Goal: Information Seeking & Learning: Compare options

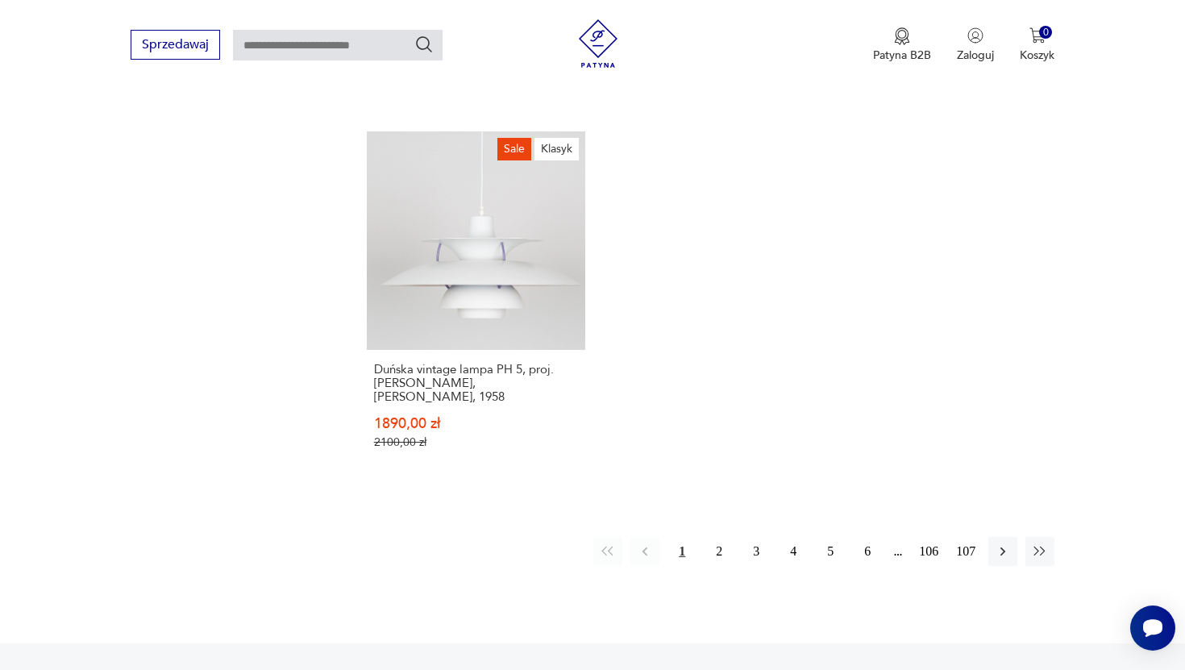
scroll to position [2372, 0]
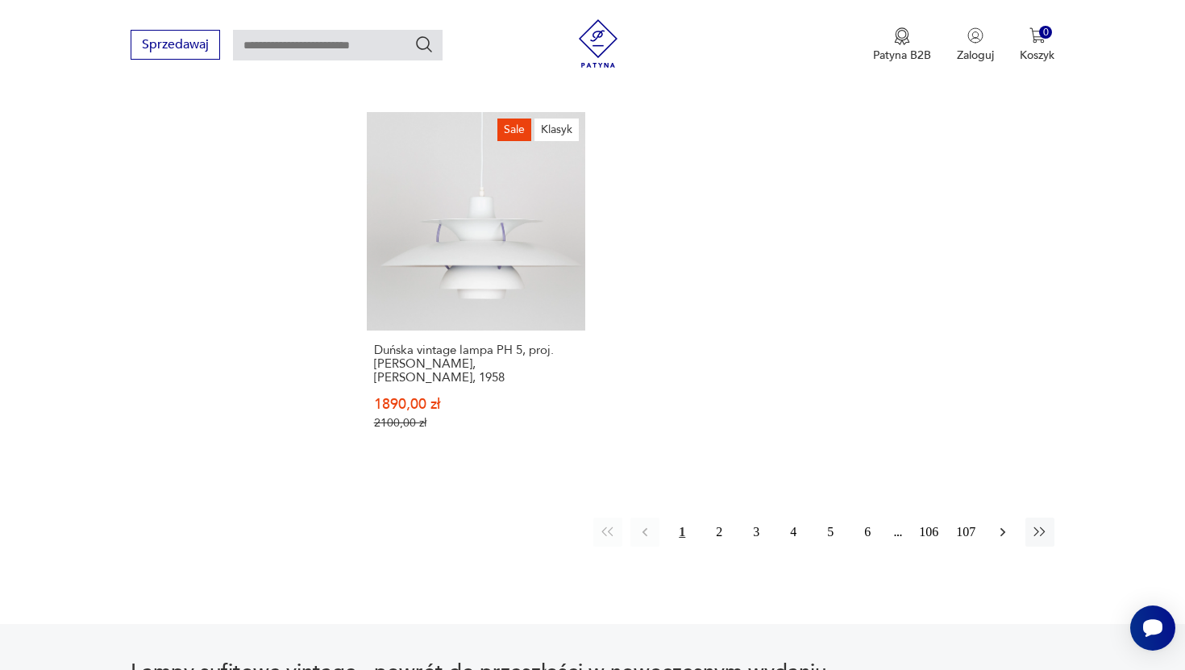
click at [959, 524] on icon "button" at bounding box center [1003, 532] width 16 height 16
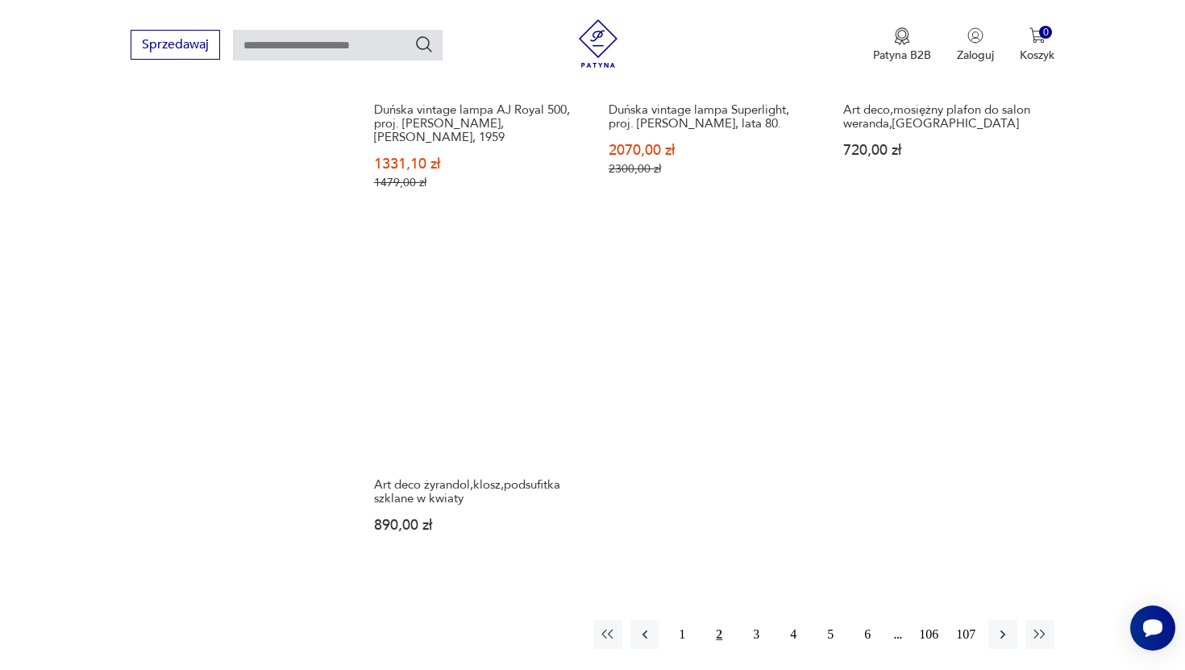
scroll to position [2444, 0]
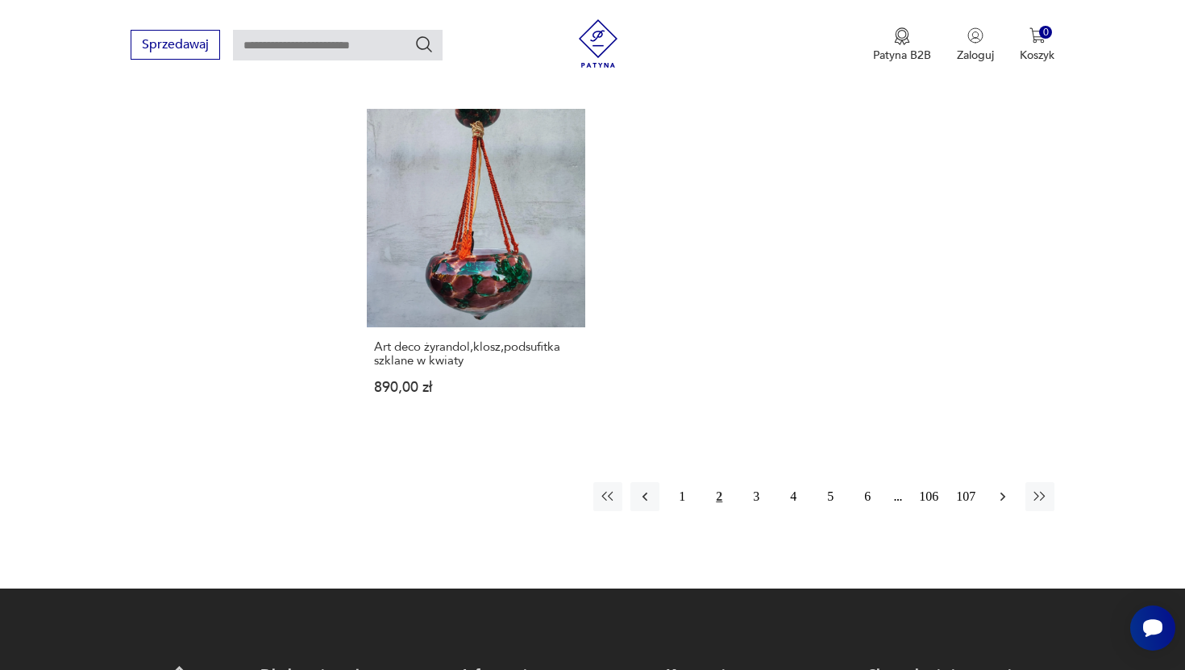
click at [959, 489] on icon "button" at bounding box center [1003, 497] width 16 height 16
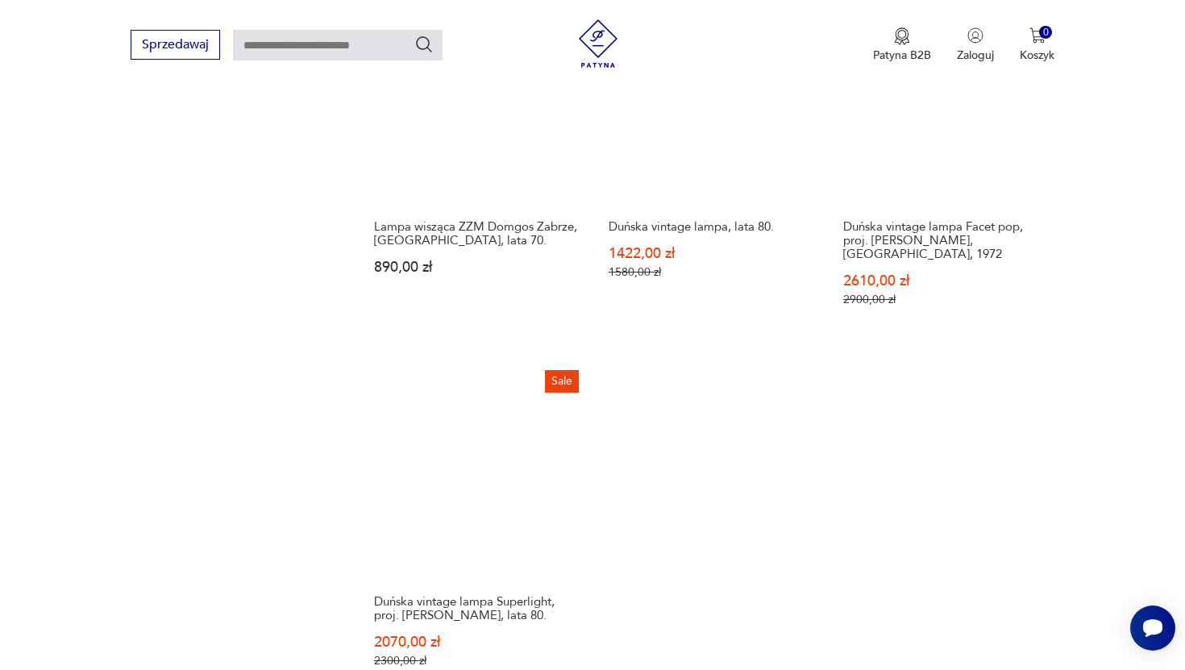
scroll to position [2439, 0]
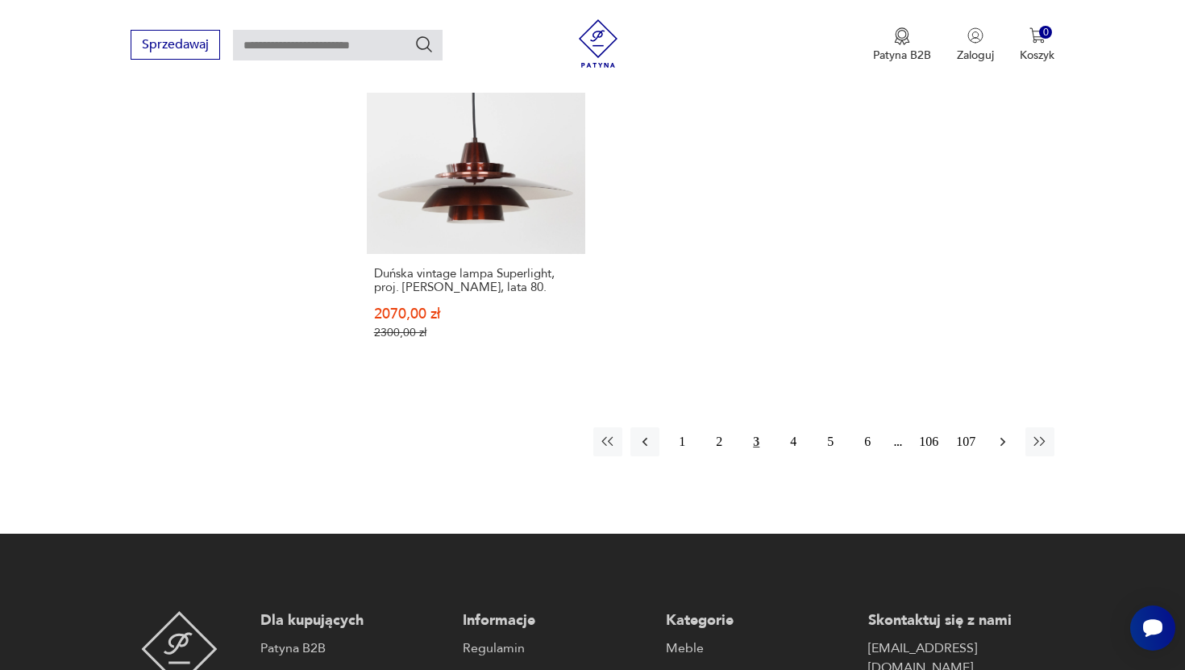
click at [959, 434] on icon "button" at bounding box center [1003, 442] width 16 height 16
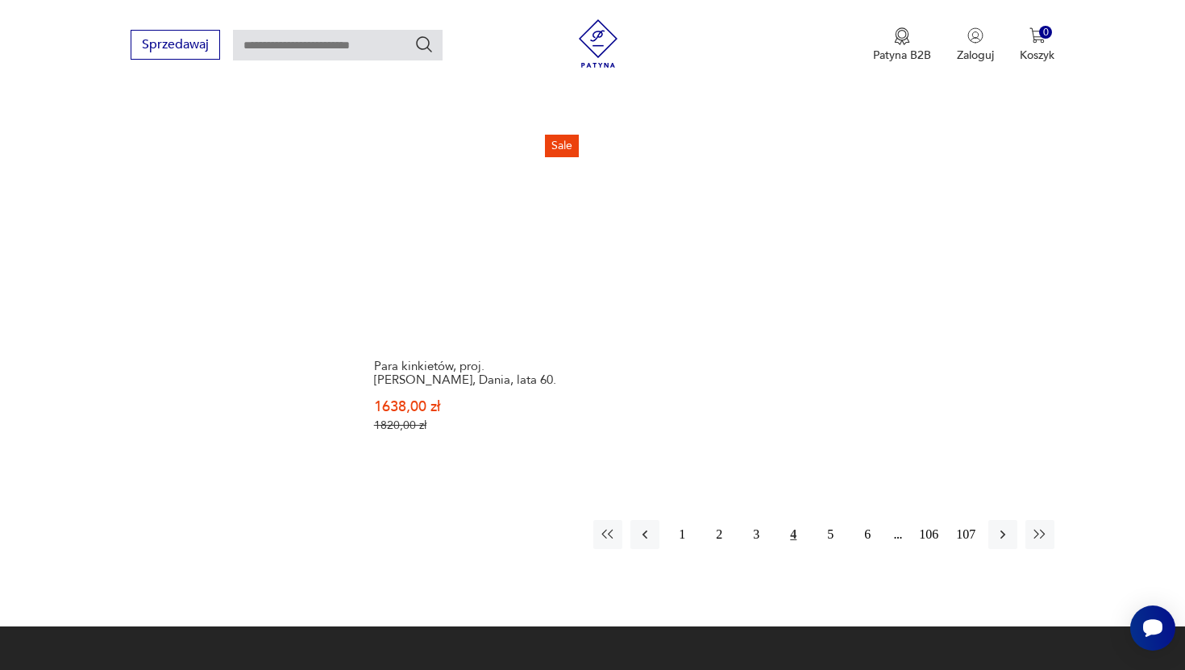
scroll to position [2488, 0]
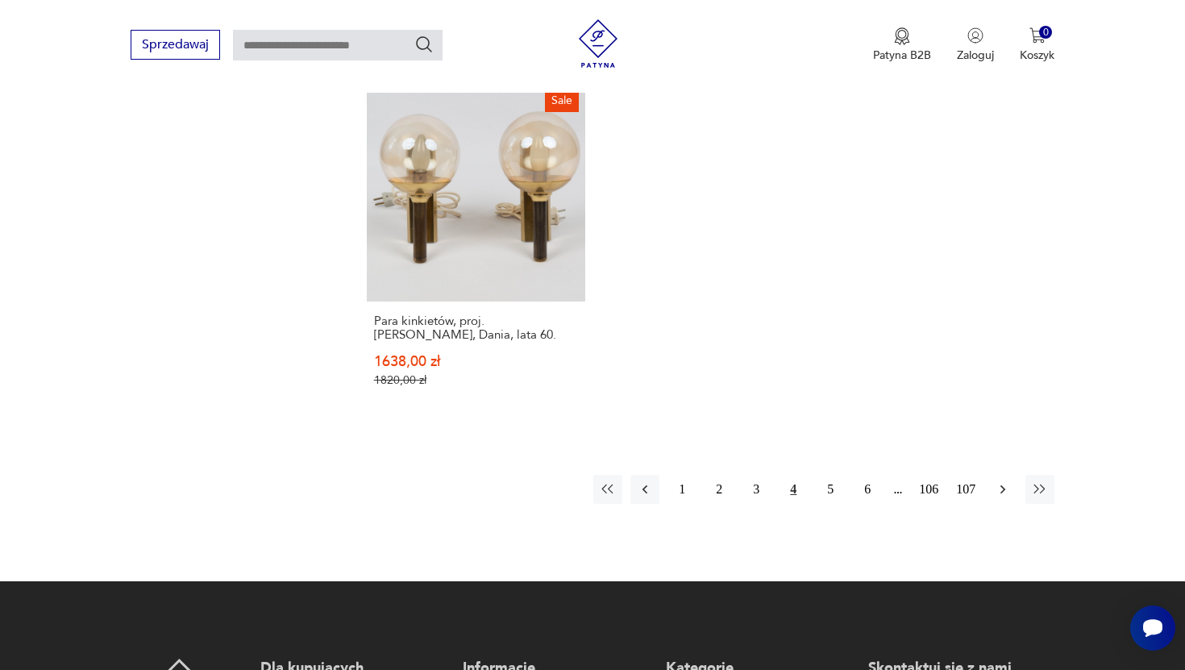
click at [959, 475] on button "button" at bounding box center [1003, 489] width 29 height 29
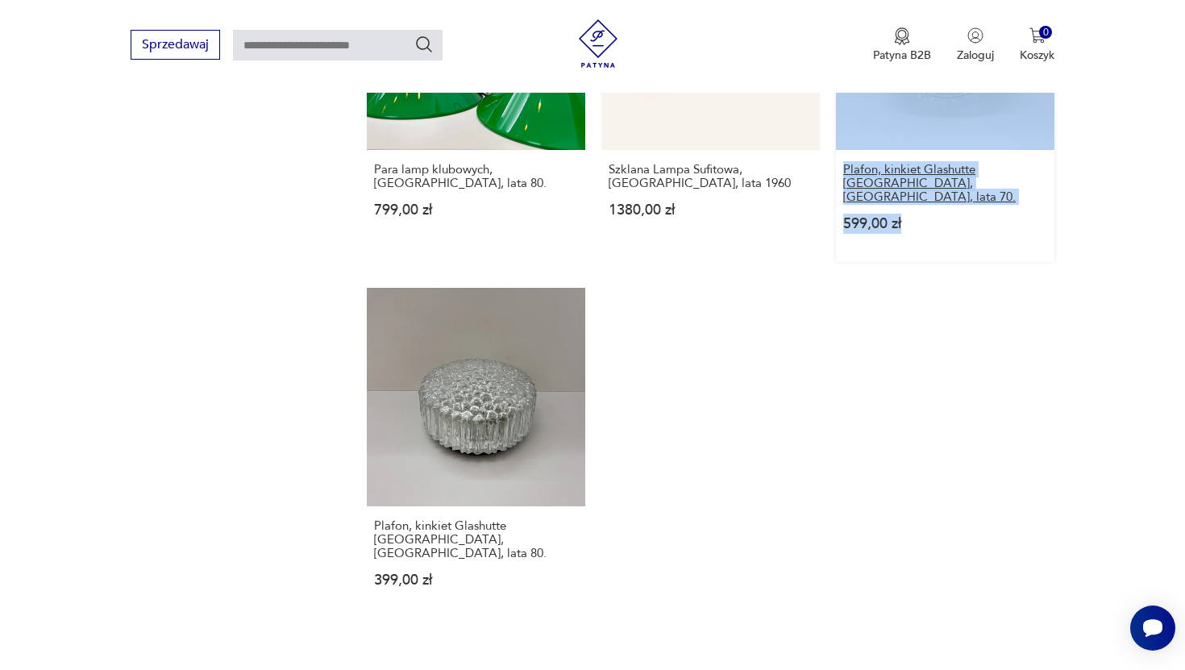
scroll to position [2268, 0]
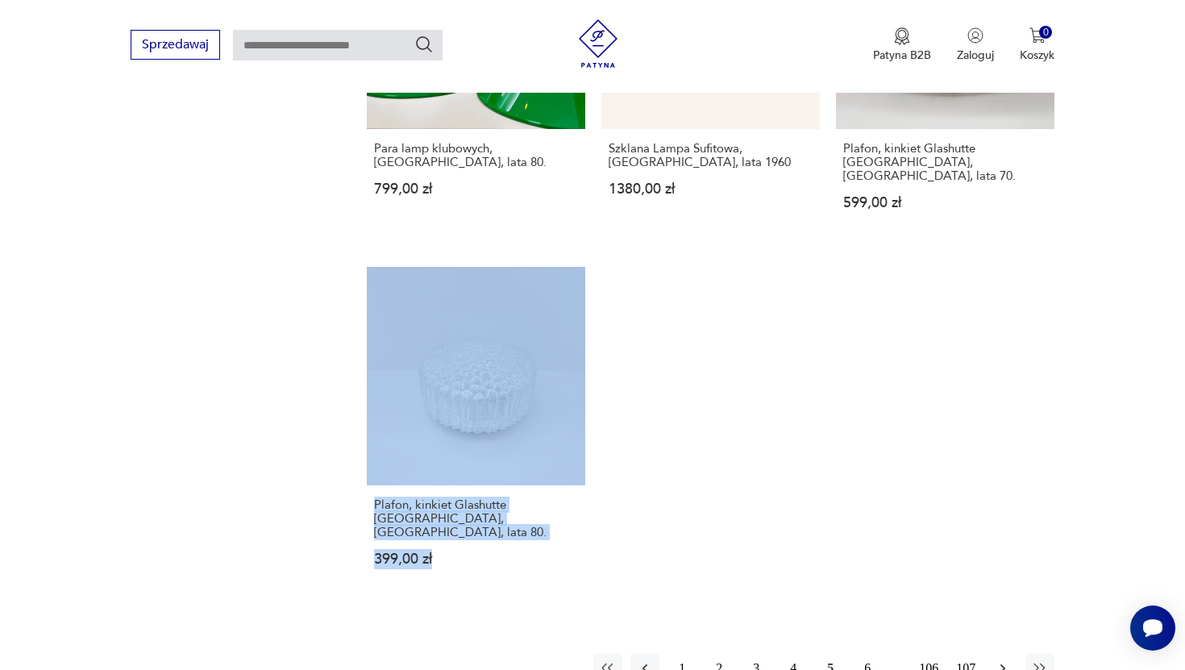
click at [959, 601] on icon "button" at bounding box center [1003, 668] width 16 height 16
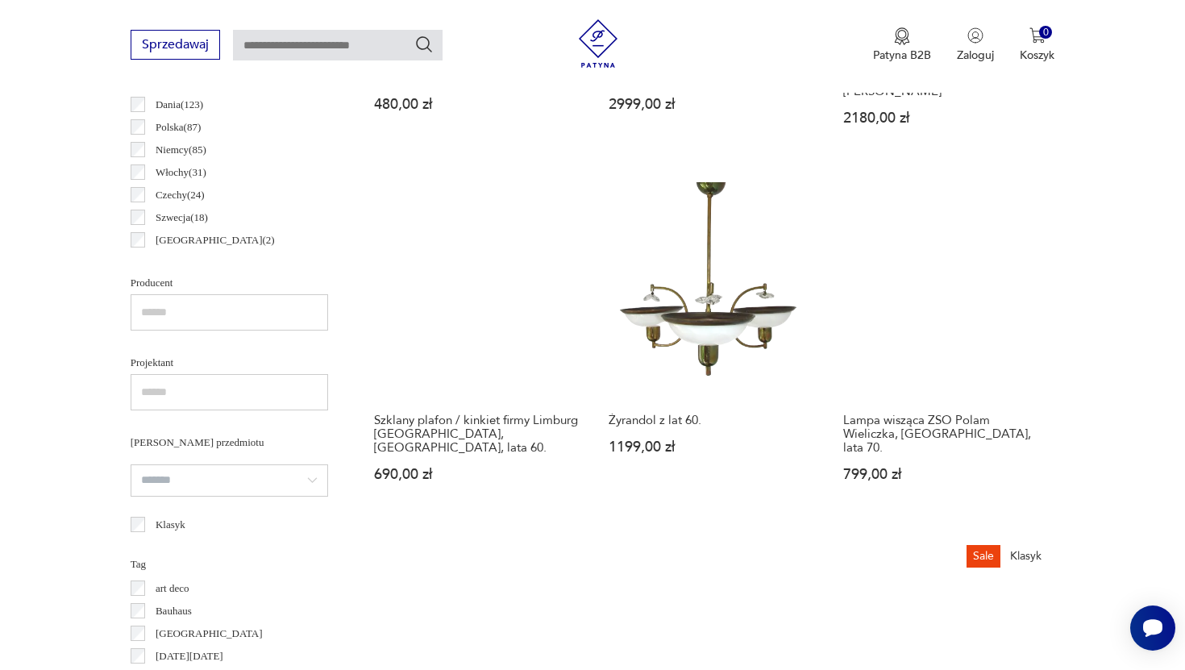
scroll to position [948, 0]
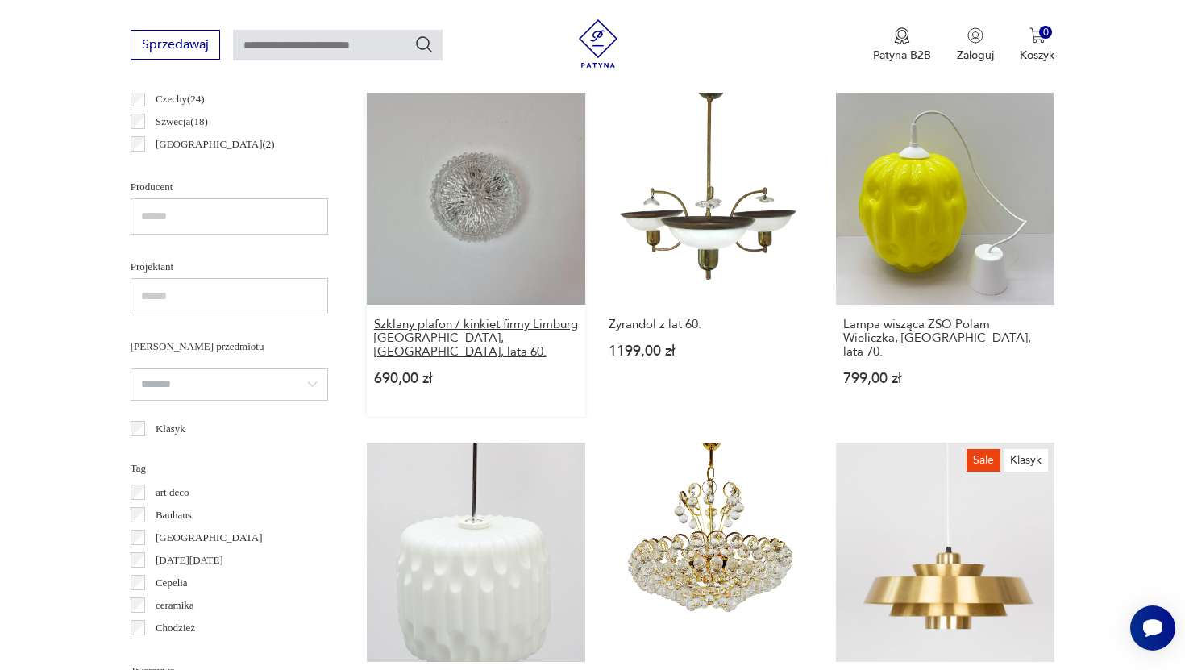
click at [494, 319] on h3 "Szklany plafon / kinkiet firmy Limburg Glashütte, Niemcy, lata 60." at bounding box center [476, 338] width 204 height 41
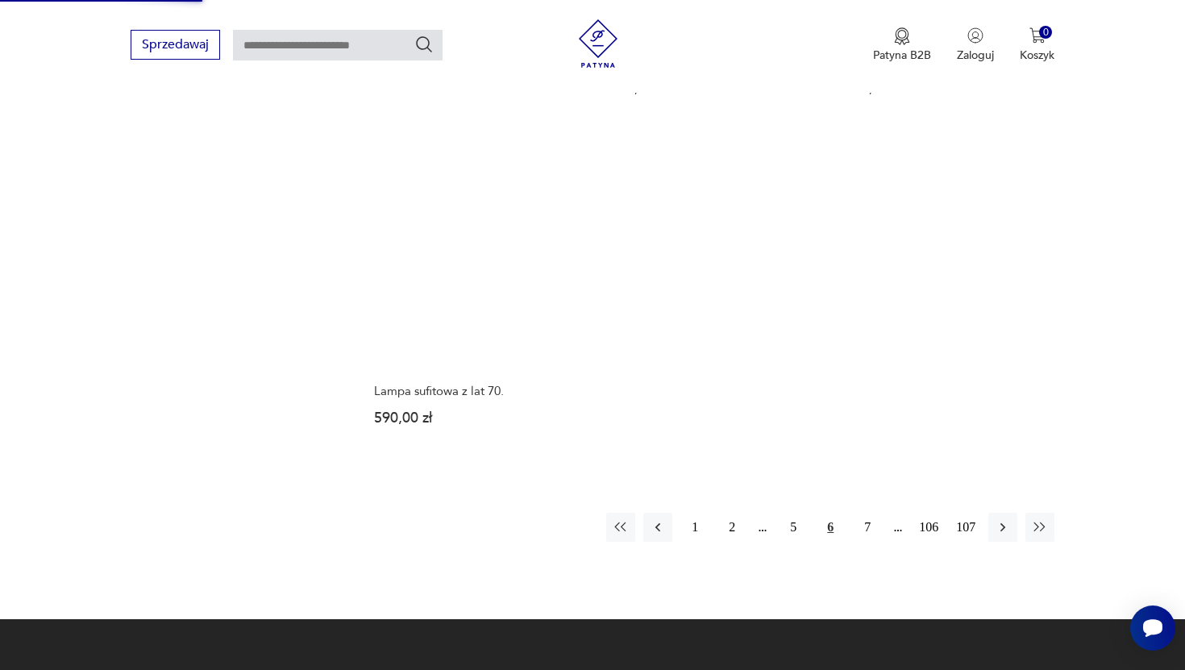
scroll to position [2365, 0]
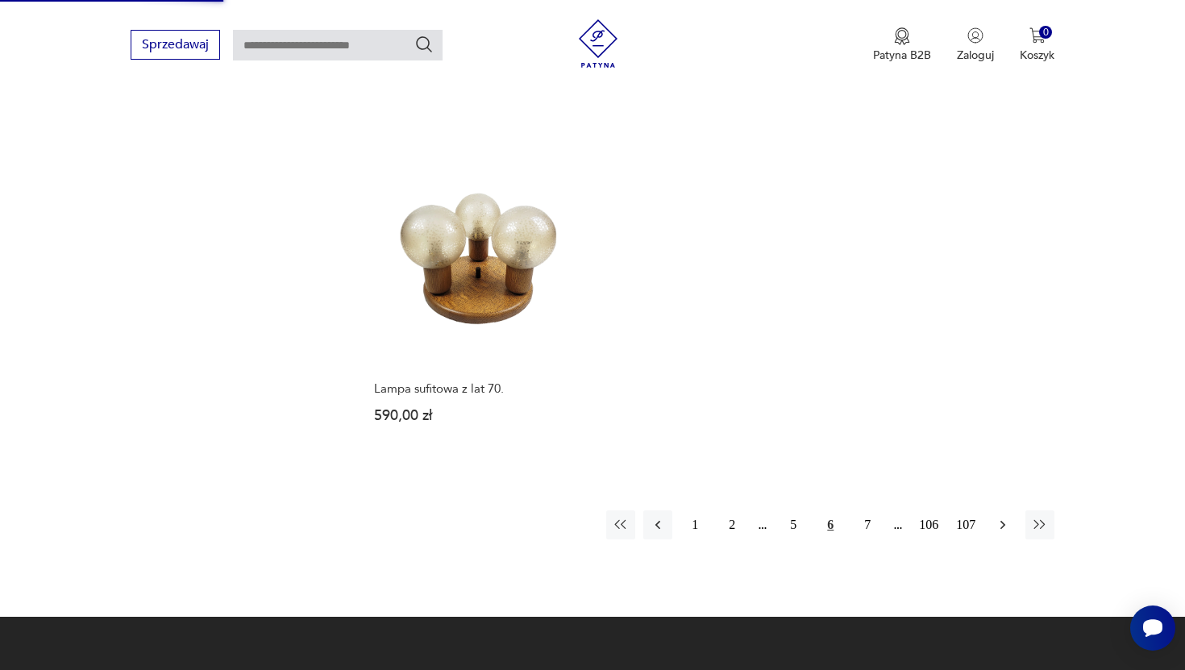
click at [959, 517] on icon "button" at bounding box center [1003, 525] width 16 height 16
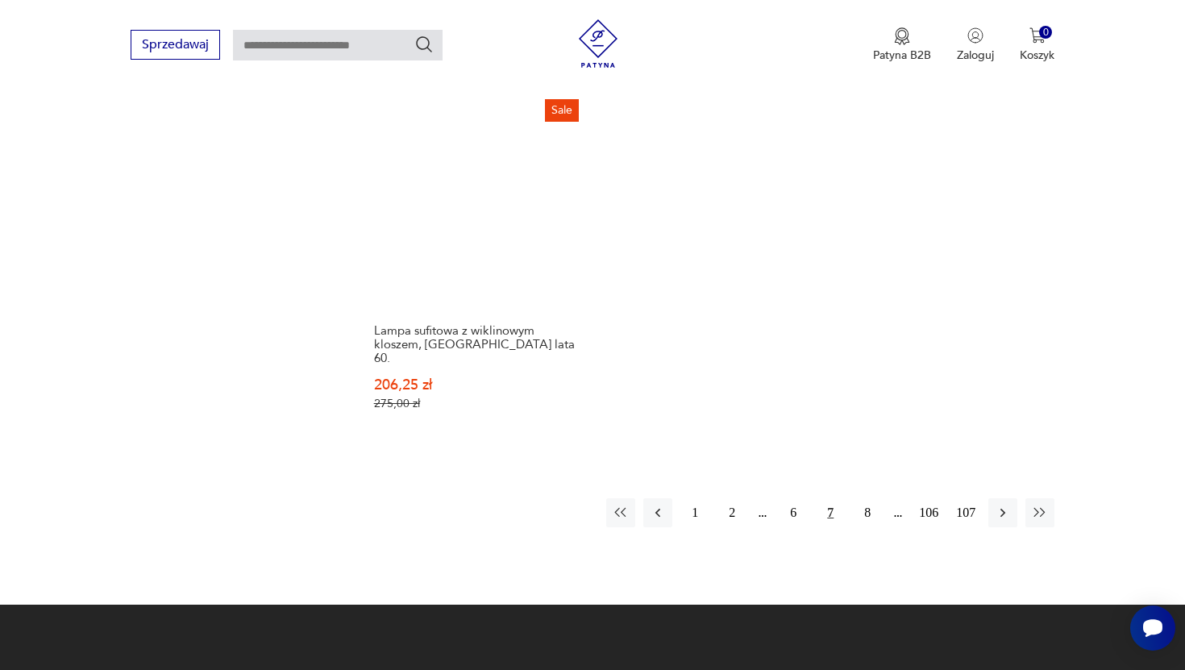
scroll to position [2410, 0]
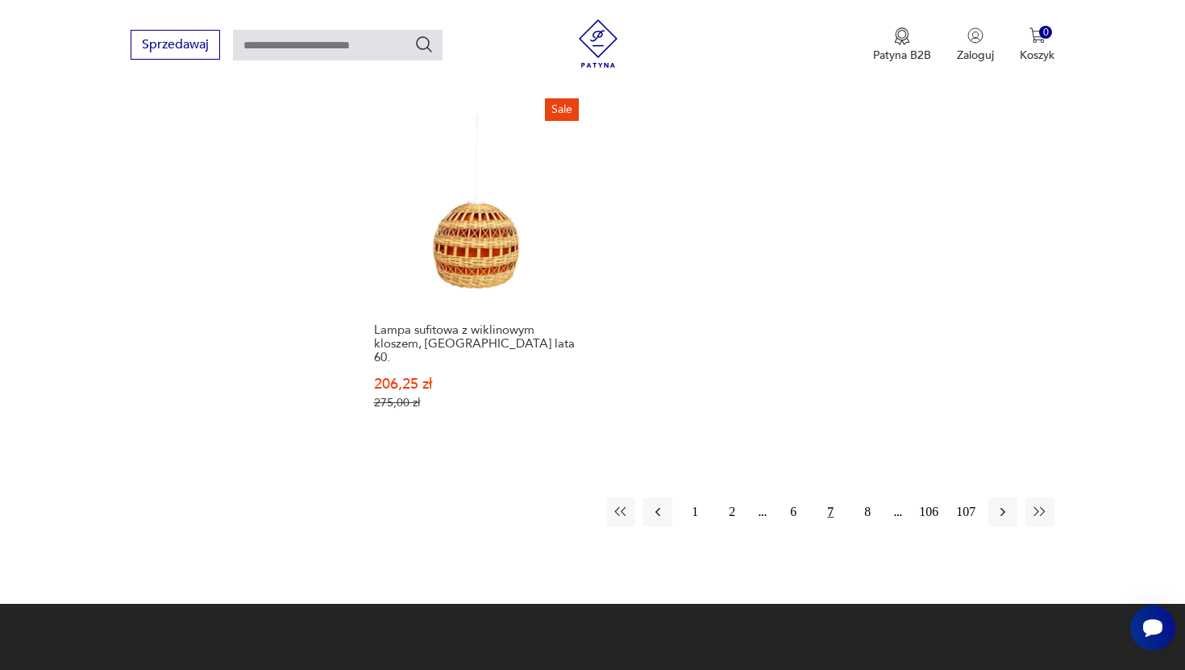
click at [959, 504] on icon "button" at bounding box center [1003, 512] width 16 height 16
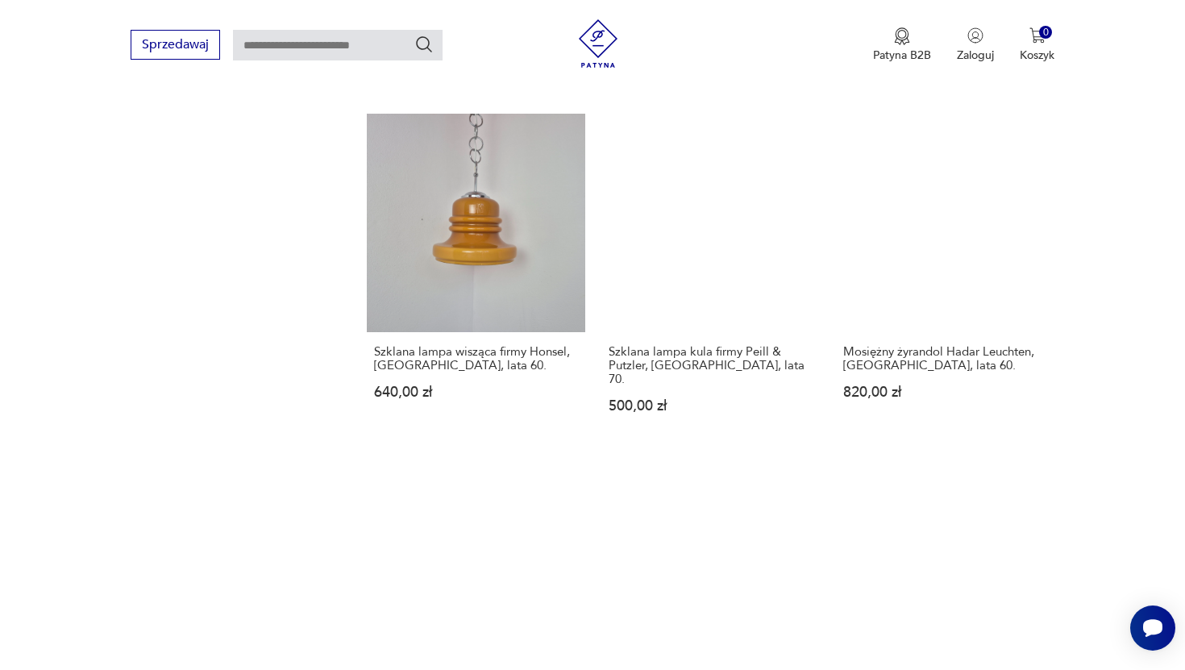
scroll to position [2393, 0]
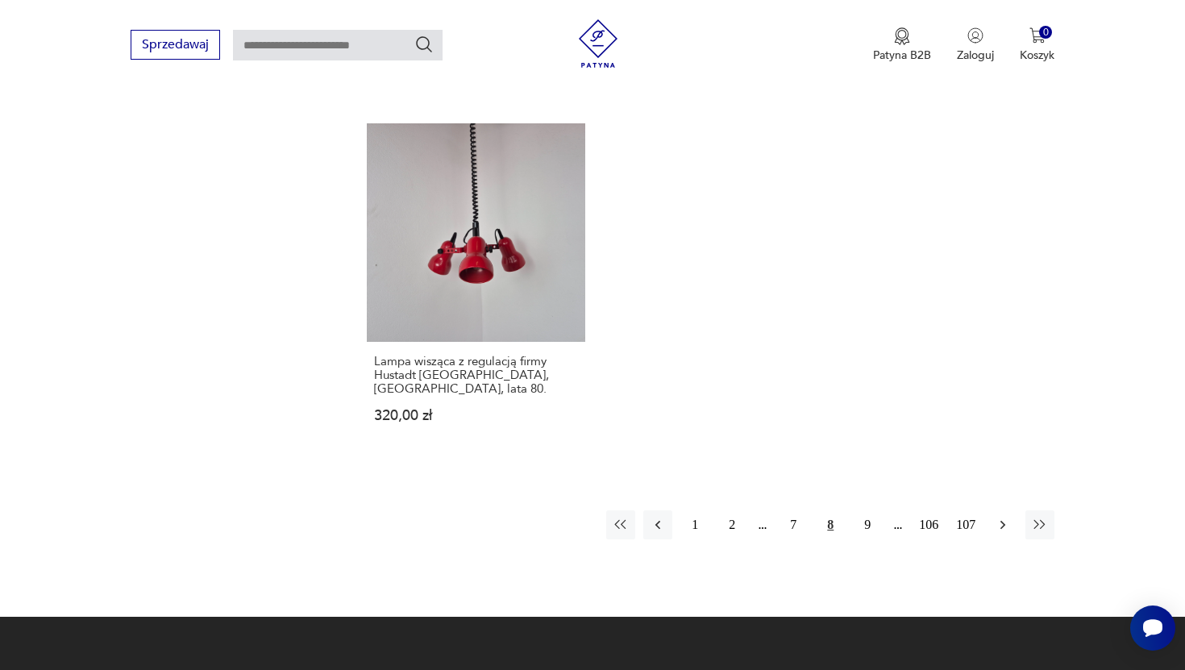
click at [959, 510] on button "button" at bounding box center [1003, 524] width 29 height 29
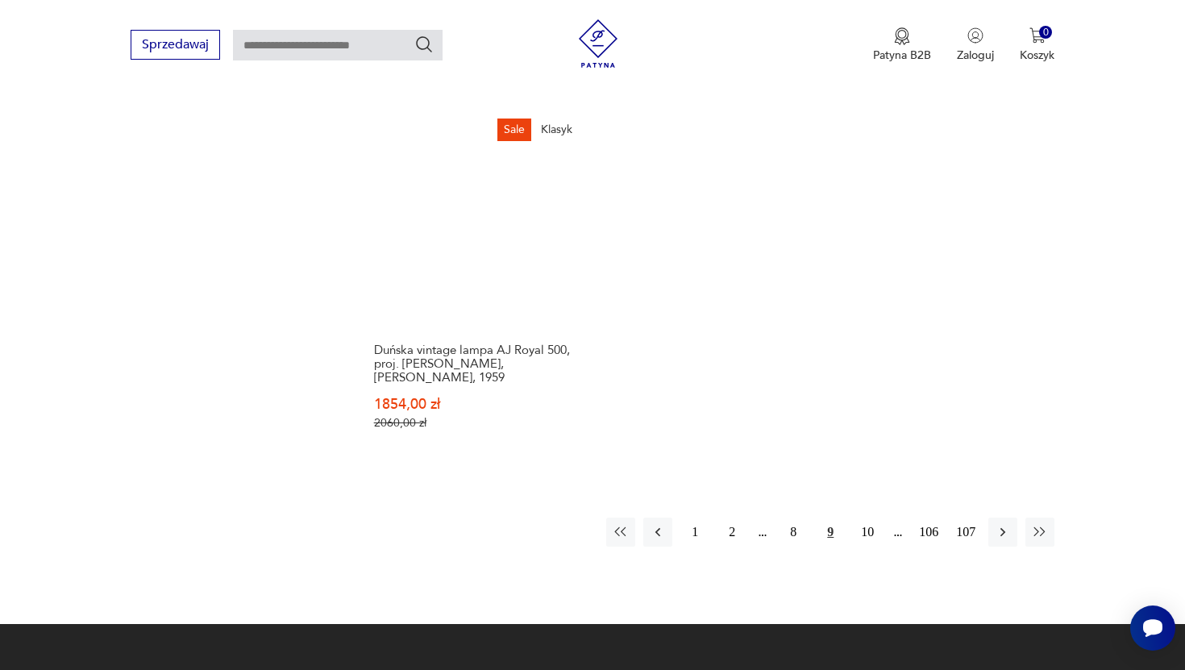
scroll to position [2313, 0]
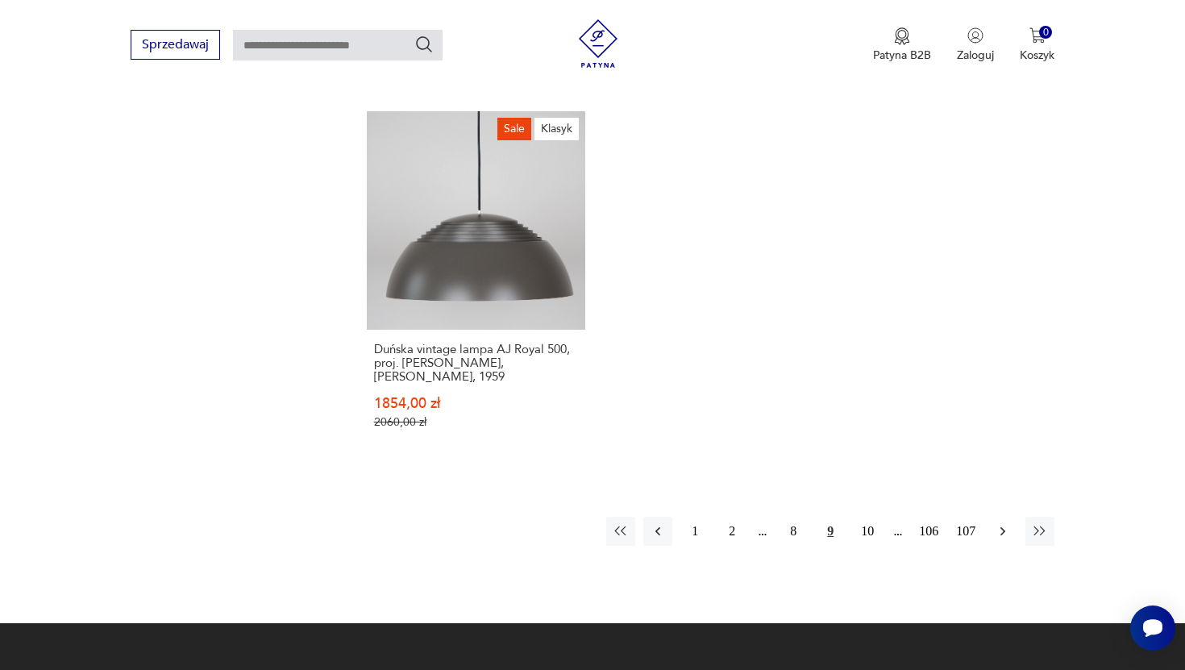
click at [959, 532] on button "button" at bounding box center [1003, 531] width 29 height 29
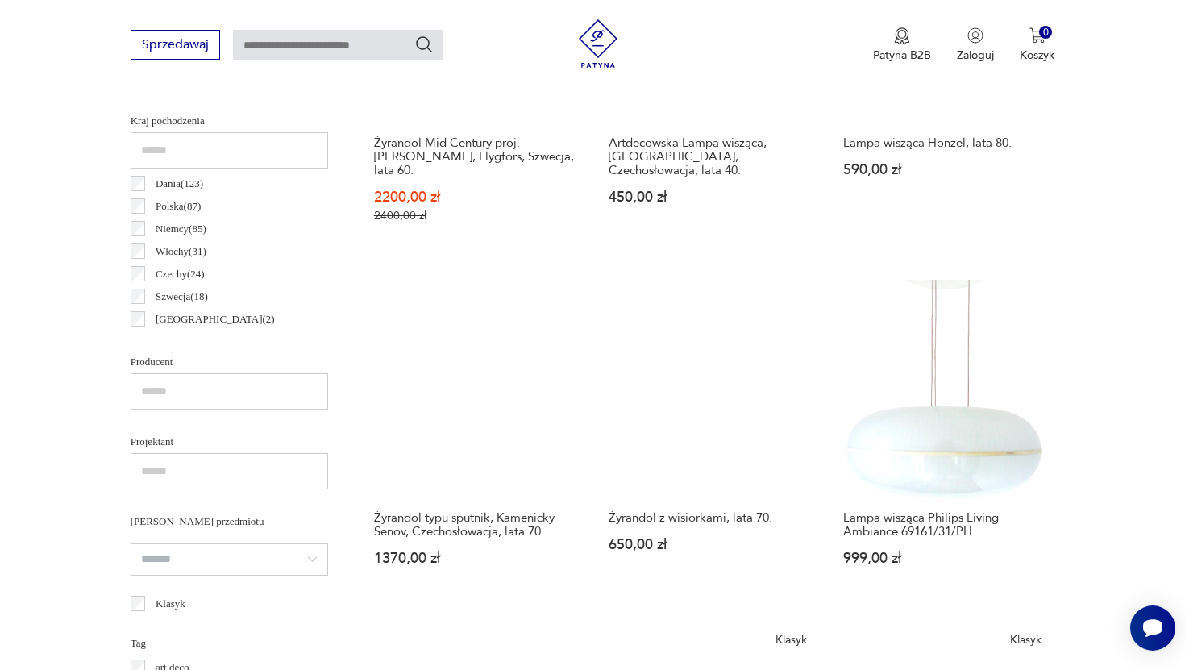
scroll to position [814, 0]
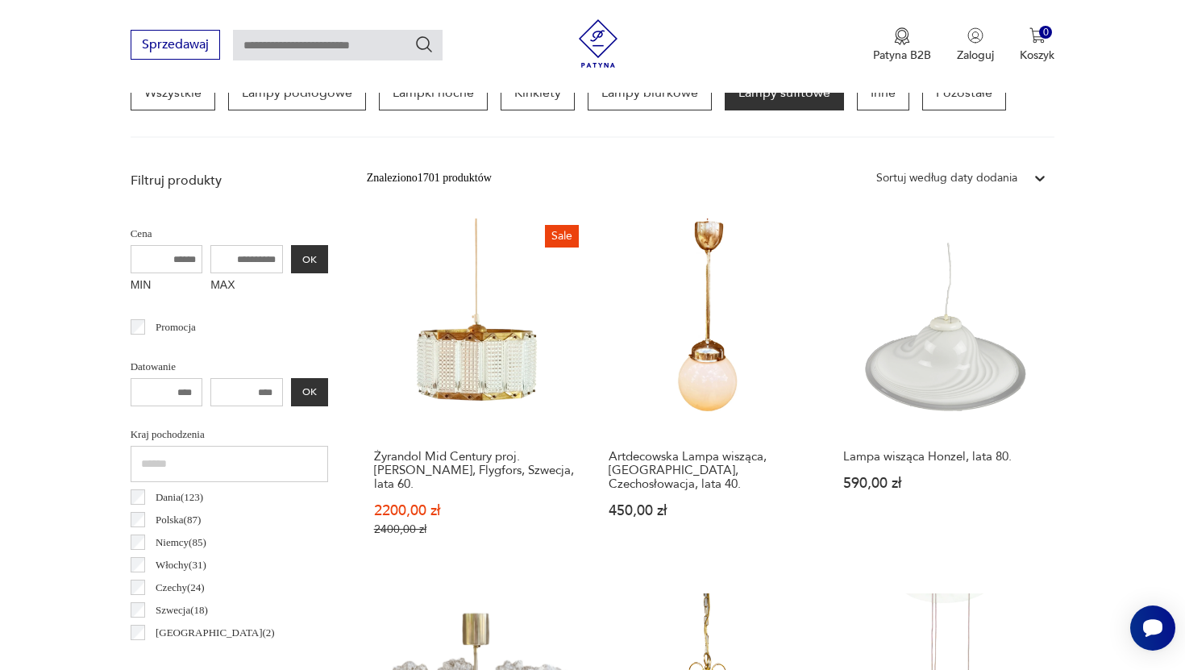
scroll to position [515, 0]
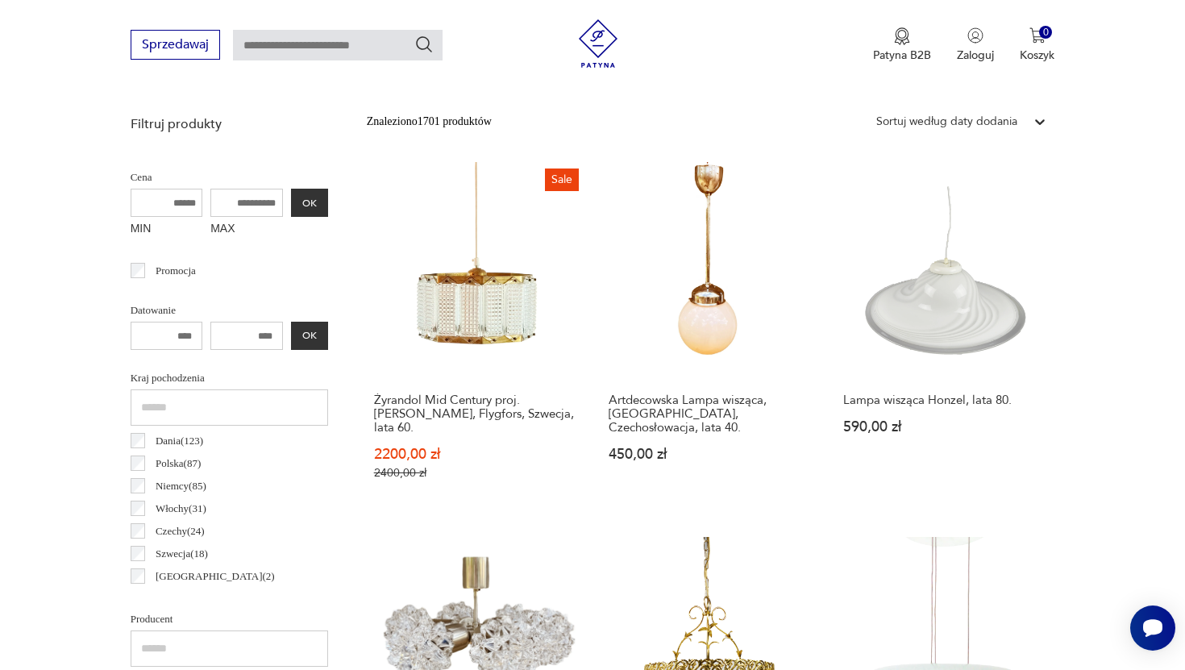
click at [269, 186] on div "Cena MIN MAX OK" at bounding box center [230, 204] width 198 height 77
click at [262, 217] on label "MAX" at bounding box center [246, 230] width 73 height 26
click at [262, 216] on input "MAX" at bounding box center [246, 203] width 73 height 28
click at [257, 207] on input "MAX" at bounding box center [246, 203] width 73 height 28
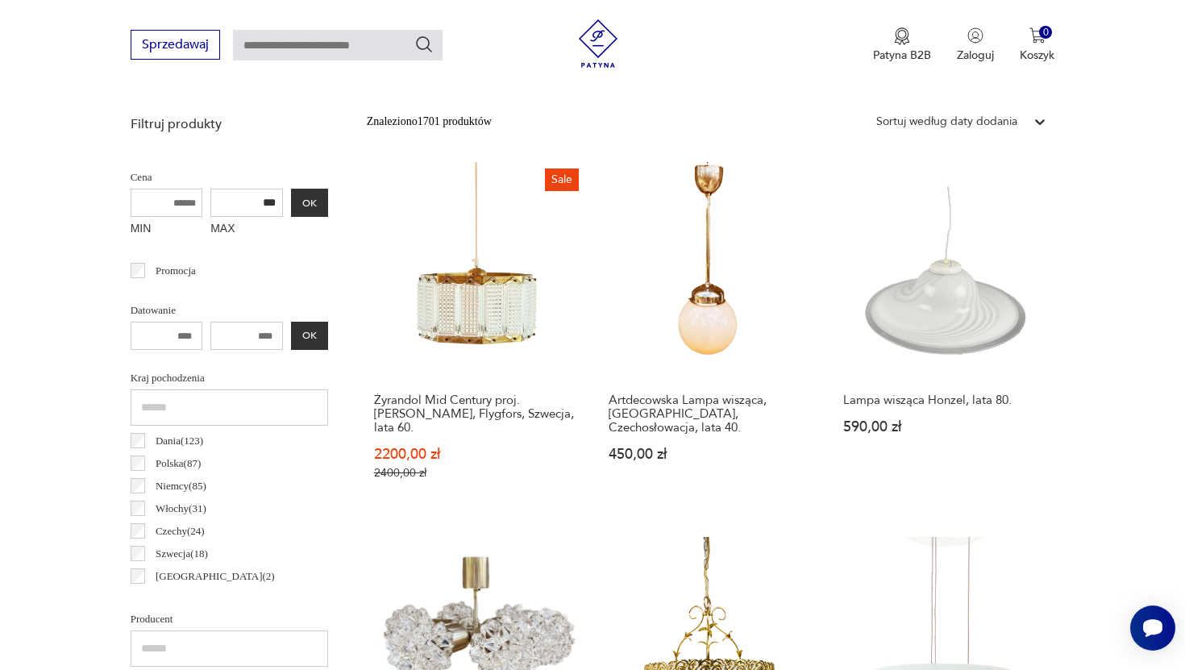
type input "***"
click at [319, 201] on button "OK" at bounding box center [309, 203] width 37 height 28
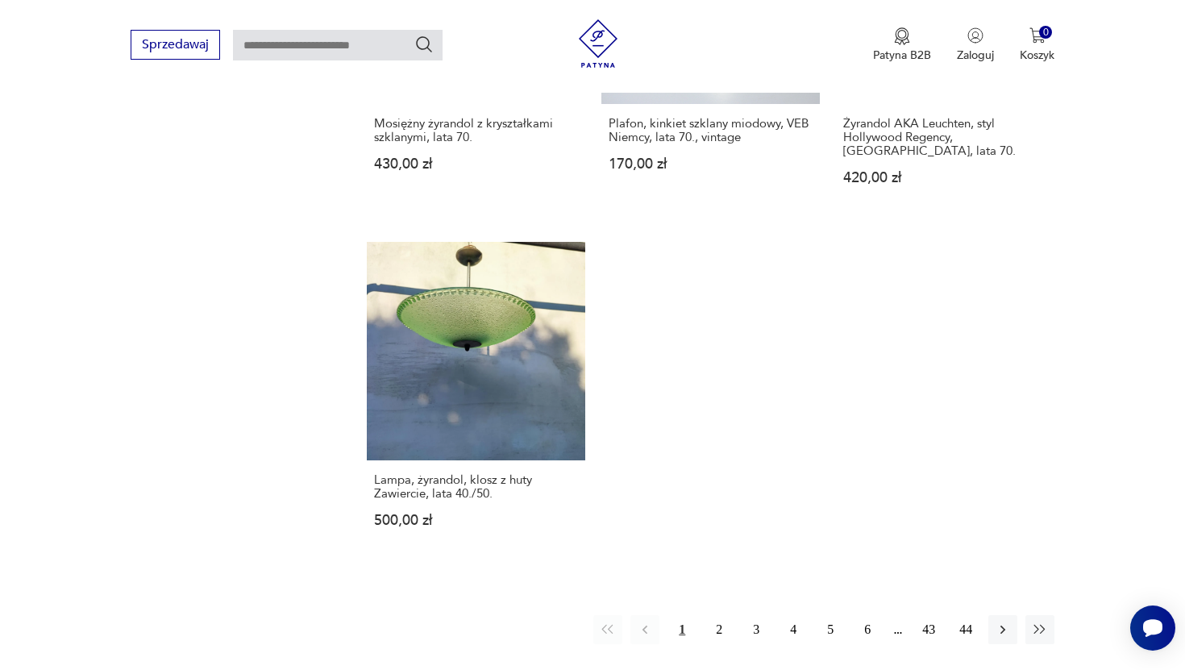
scroll to position [2208, 0]
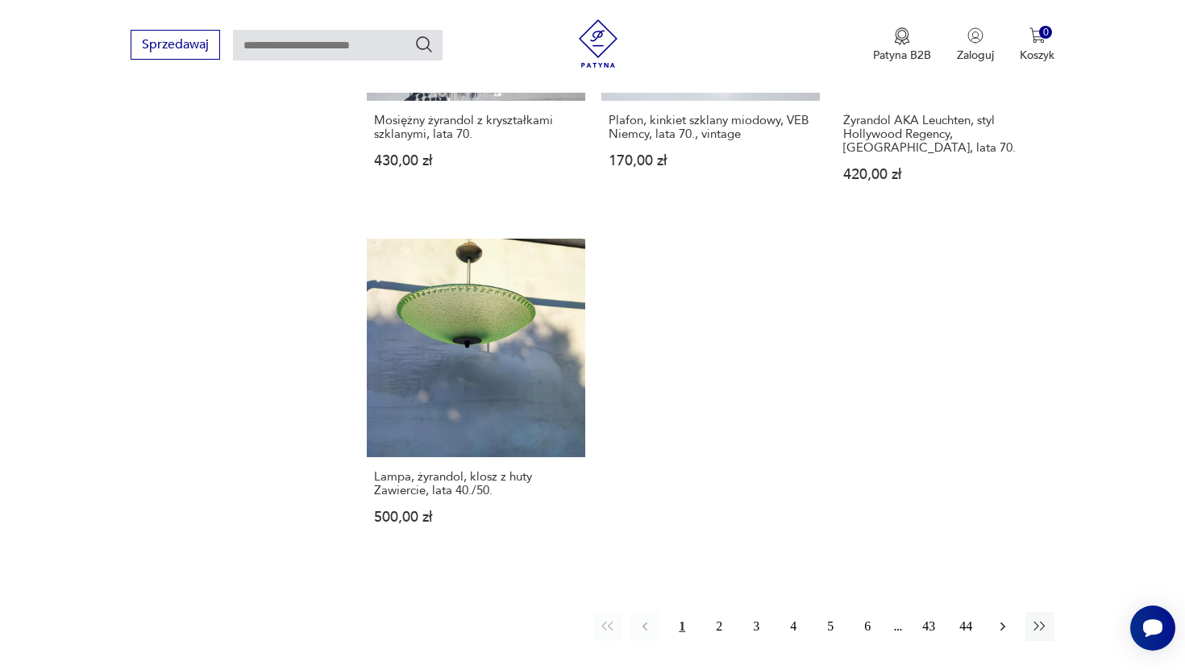
click at [959, 601] on button "button" at bounding box center [1003, 626] width 29 height 29
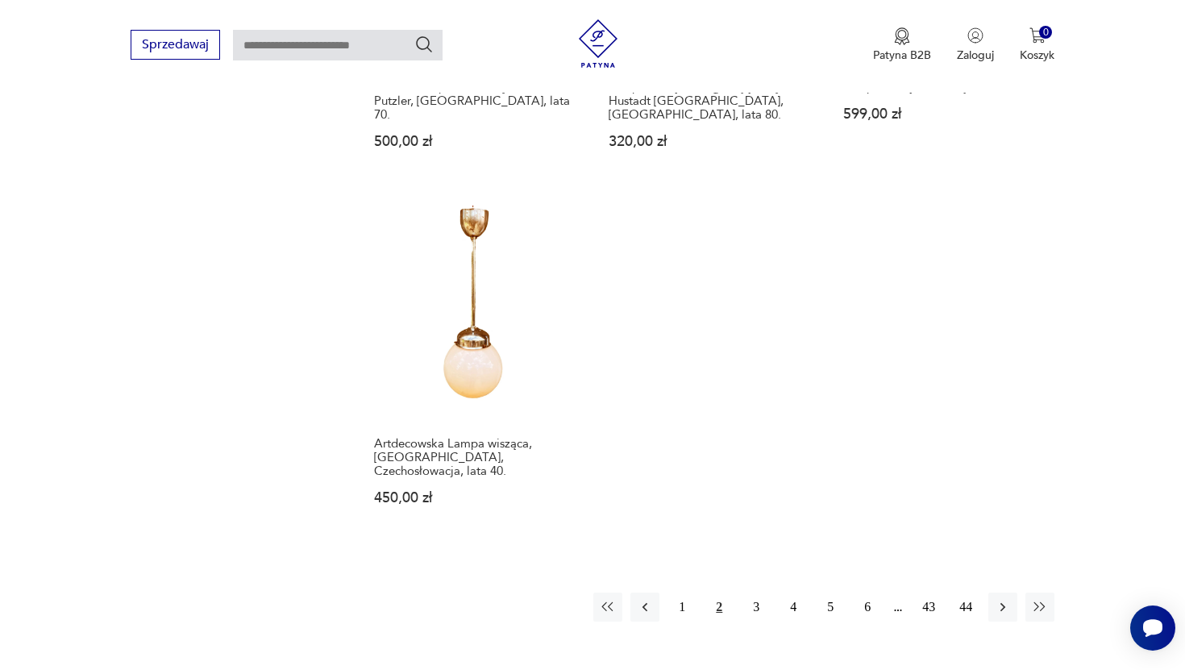
scroll to position [2264, 0]
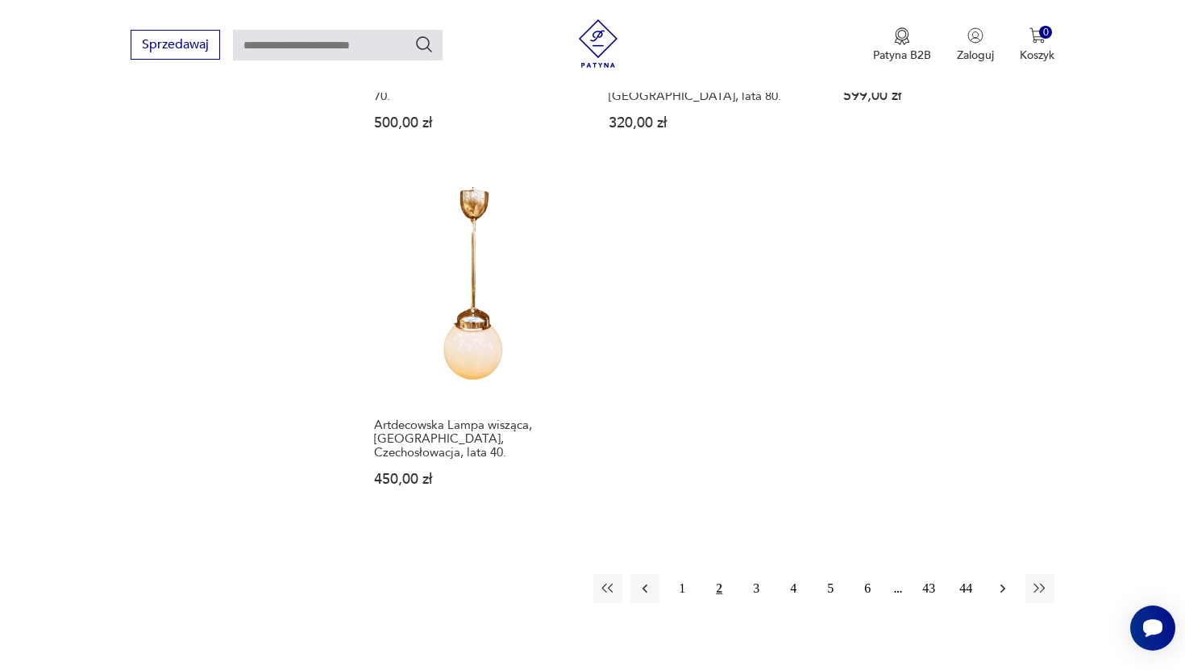
click at [959, 574] on button "button" at bounding box center [1003, 588] width 29 height 29
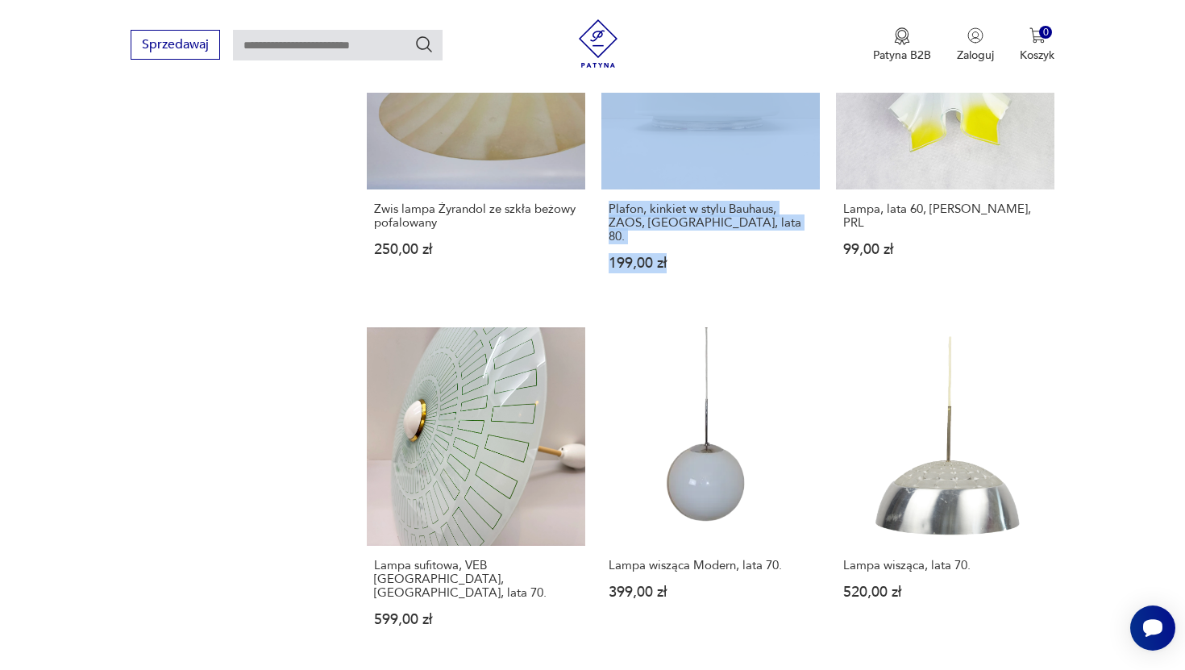
scroll to position [2256, 0]
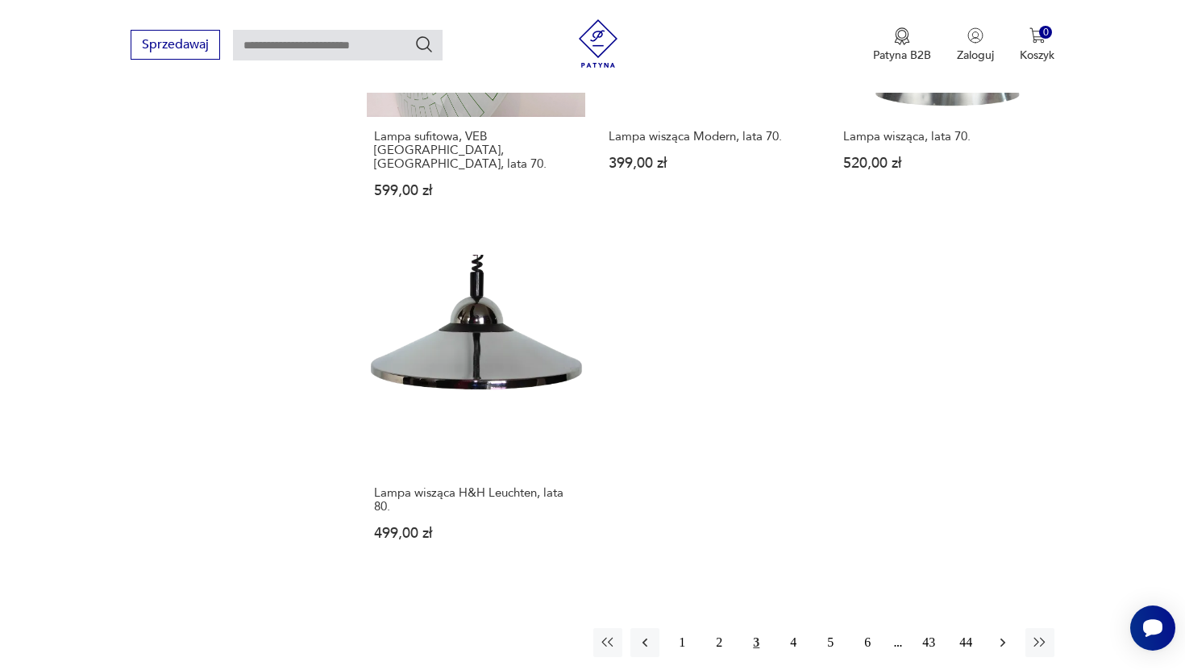
click at [959, 601] on icon "button" at bounding box center [1003, 643] width 16 height 16
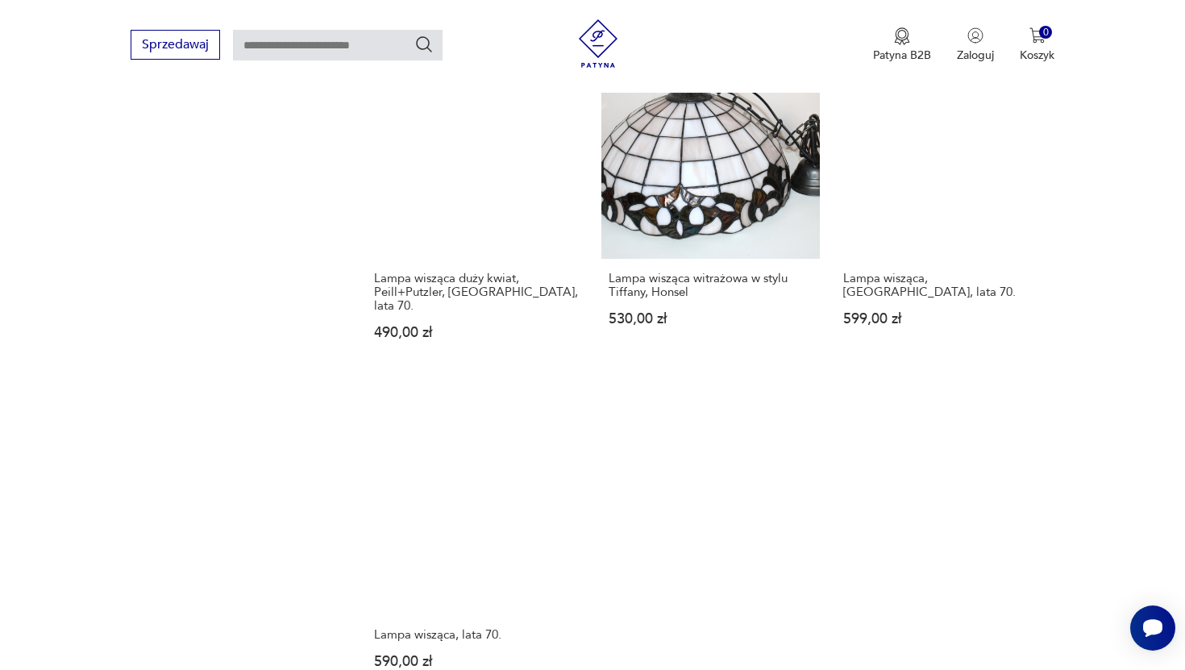
scroll to position [2239, 0]
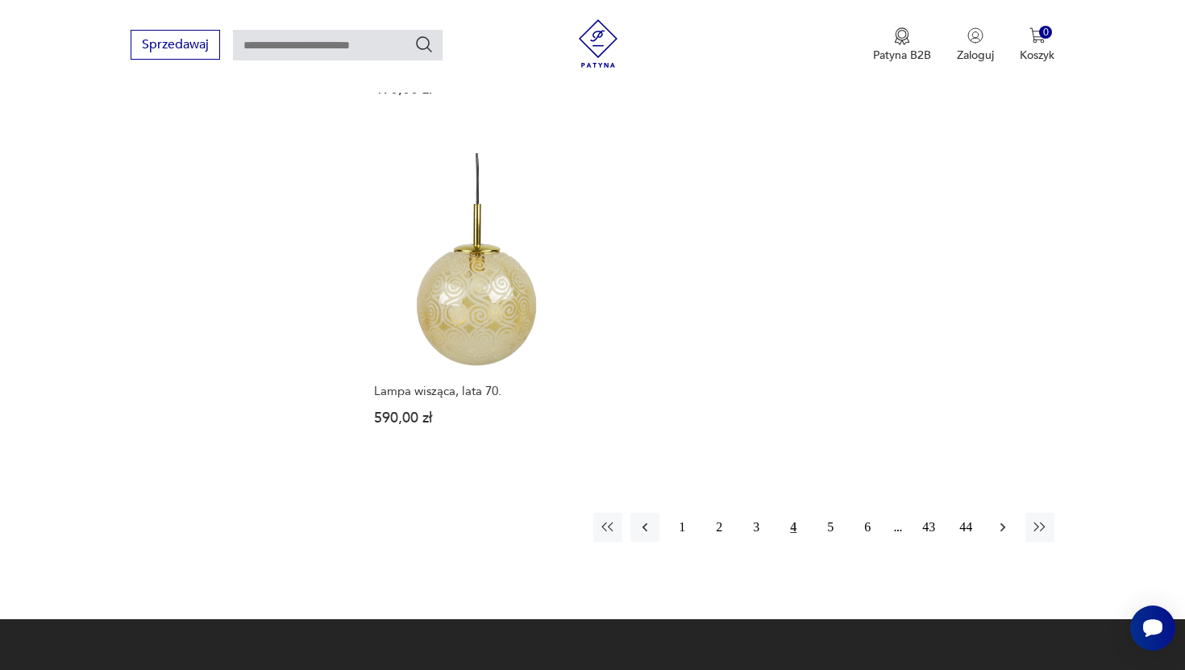
click at [959, 513] on button "button" at bounding box center [1003, 527] width 29 height 29
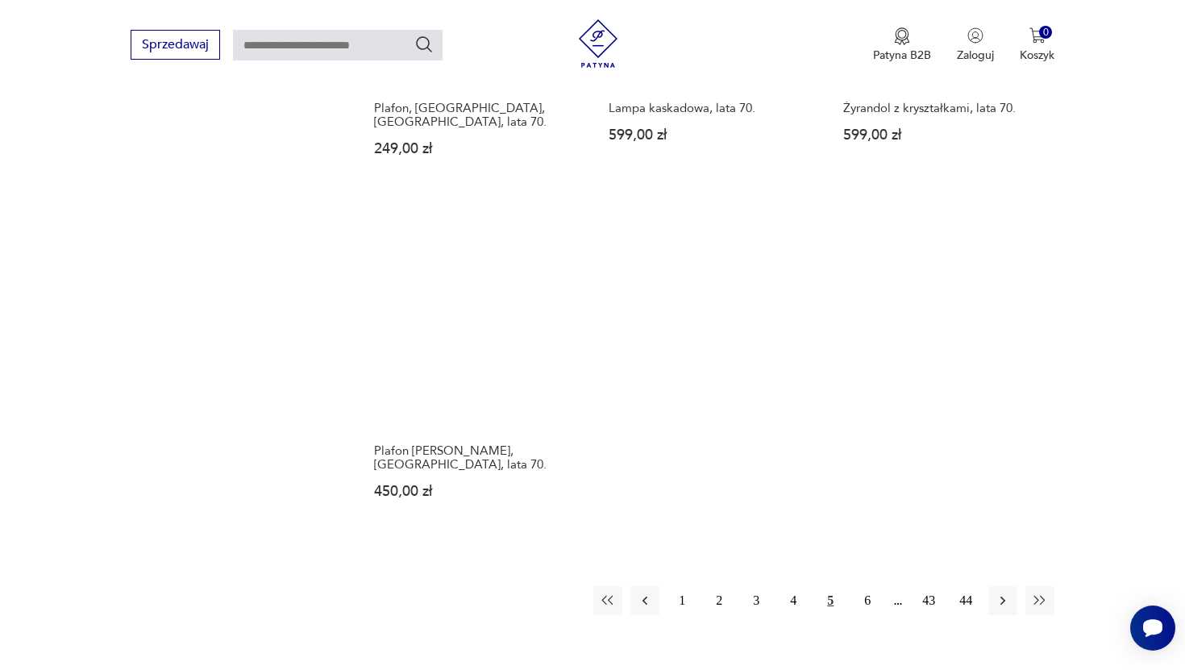
scroll to position [2291, 0]
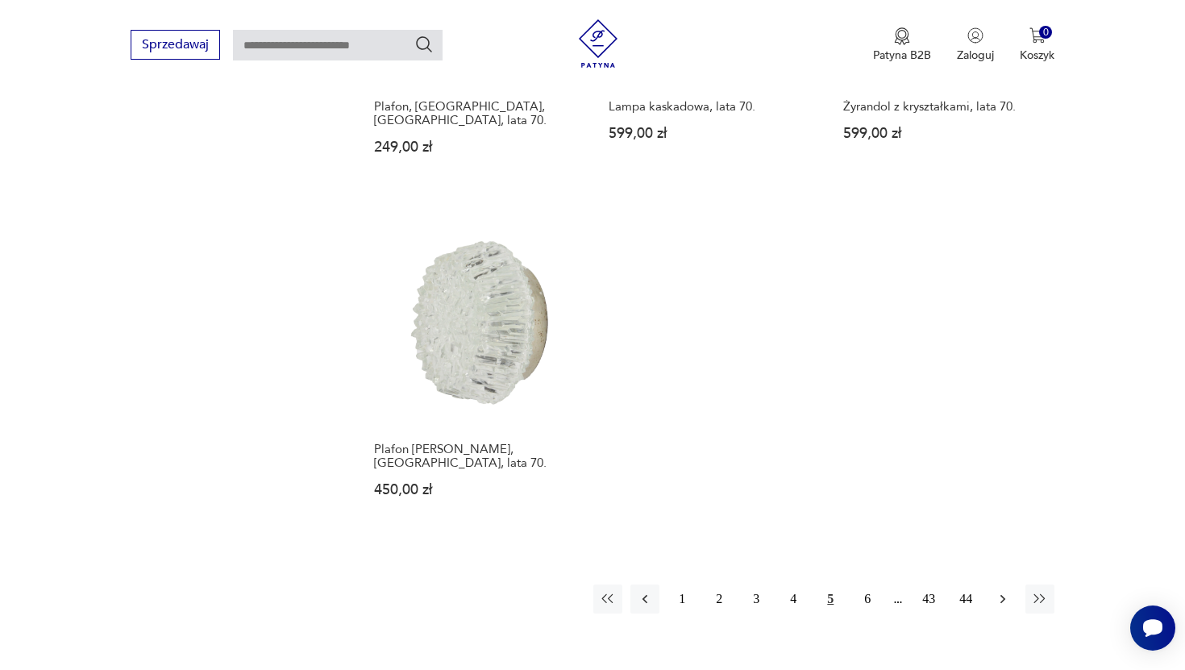
click at [959, 595] on icon "button" at bounding box center [1003, 599] width 5 height 9
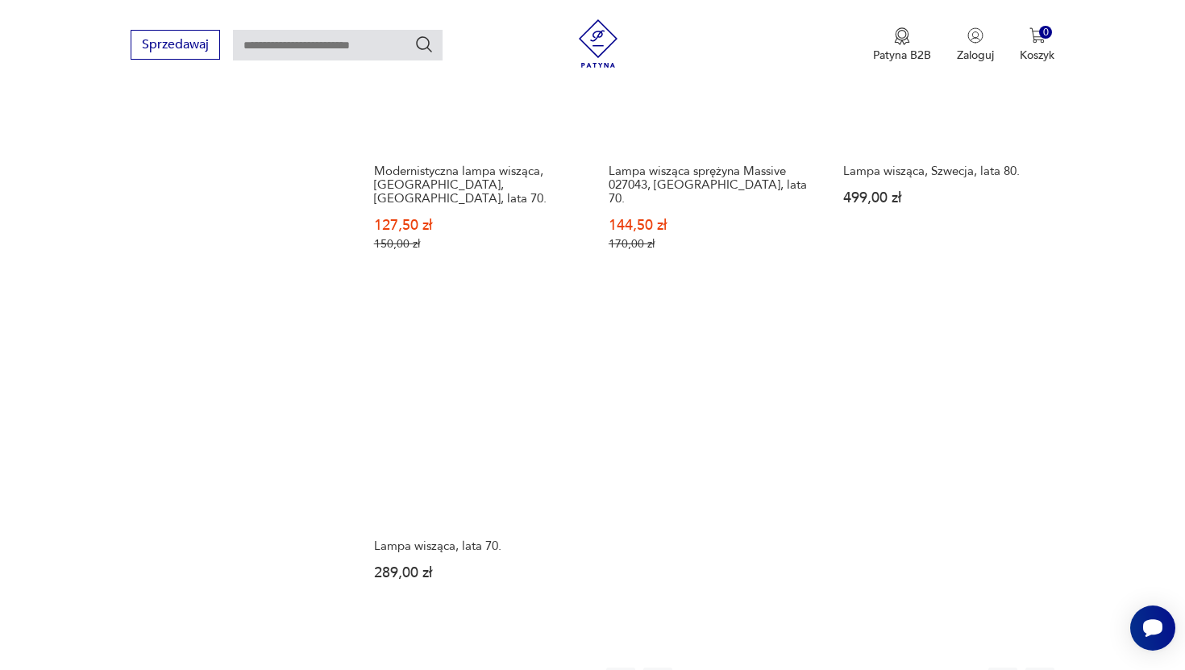
scroll to position [2184, 0]
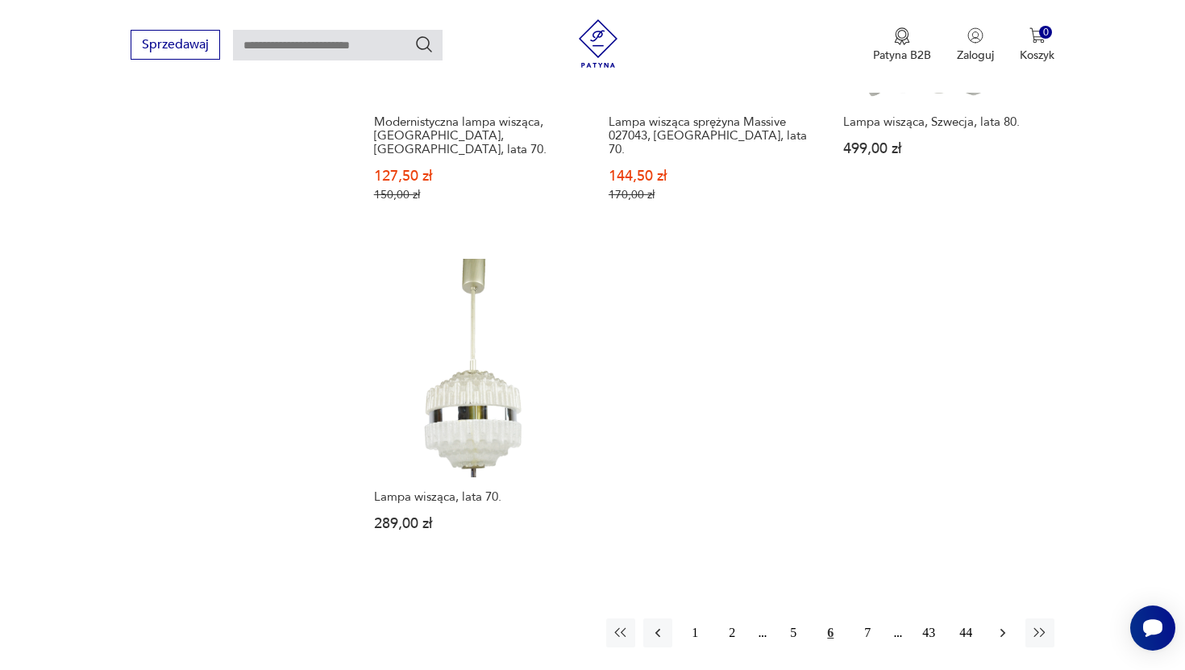
click at [959, 601] on icon "button" at bounding box center [1003, 633] width 16 height 16
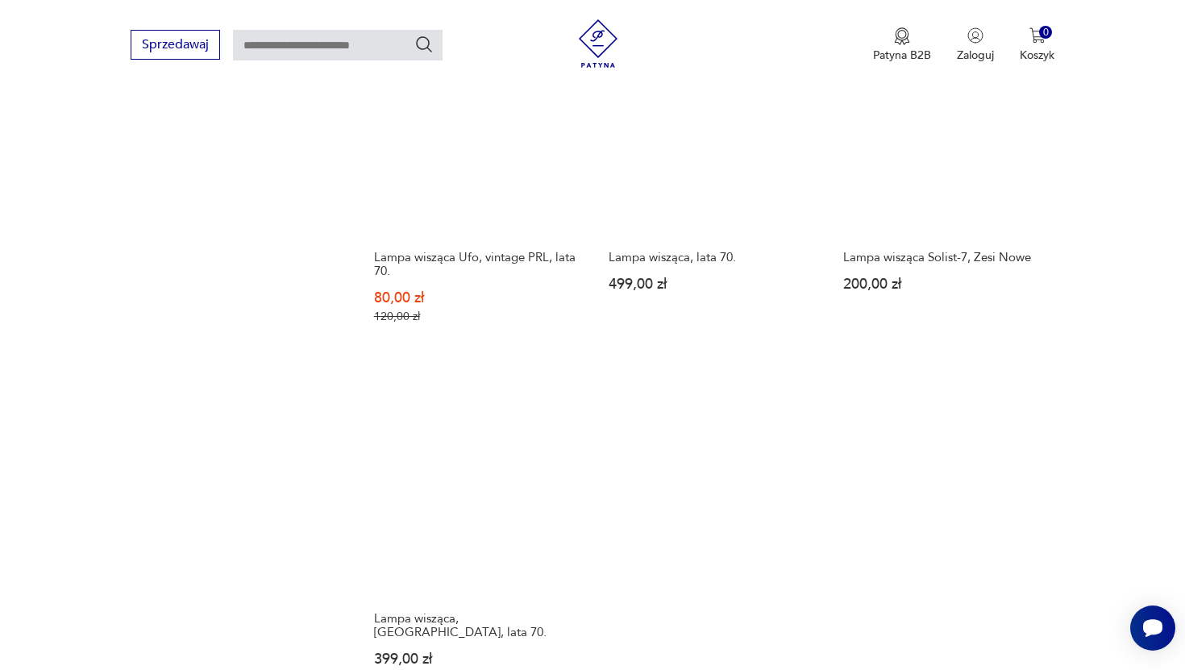
scroll to position [2393, 0]
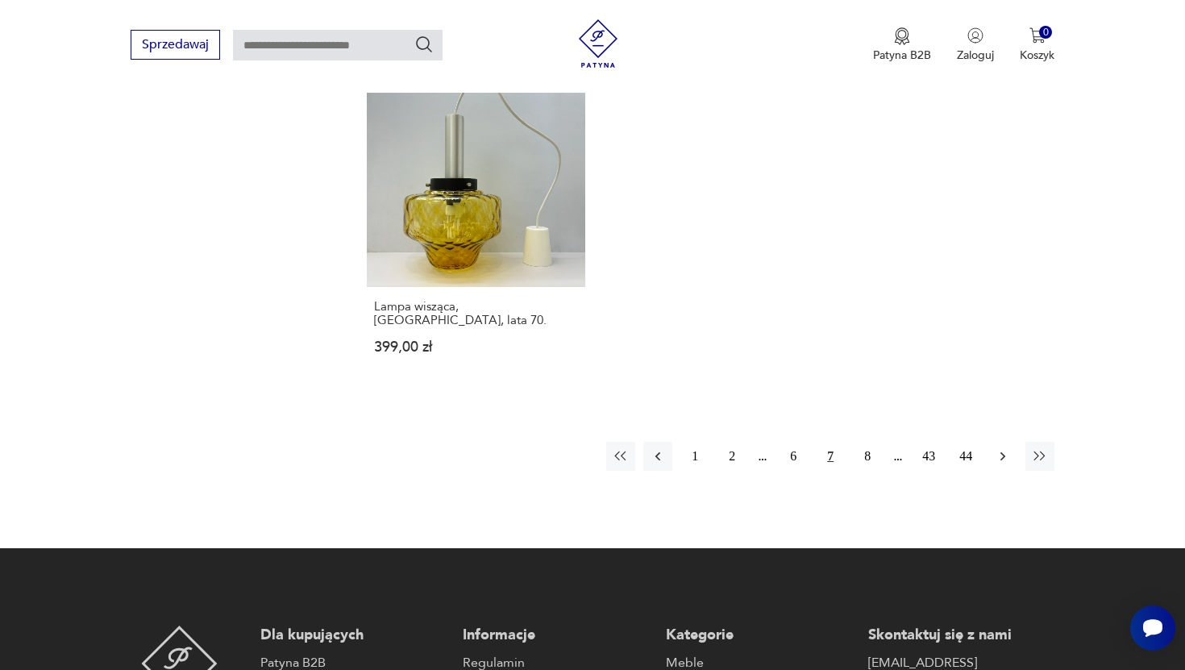
click at [959, 448] on icon "button" at bounding box center [1003, 456] width 16 height 16
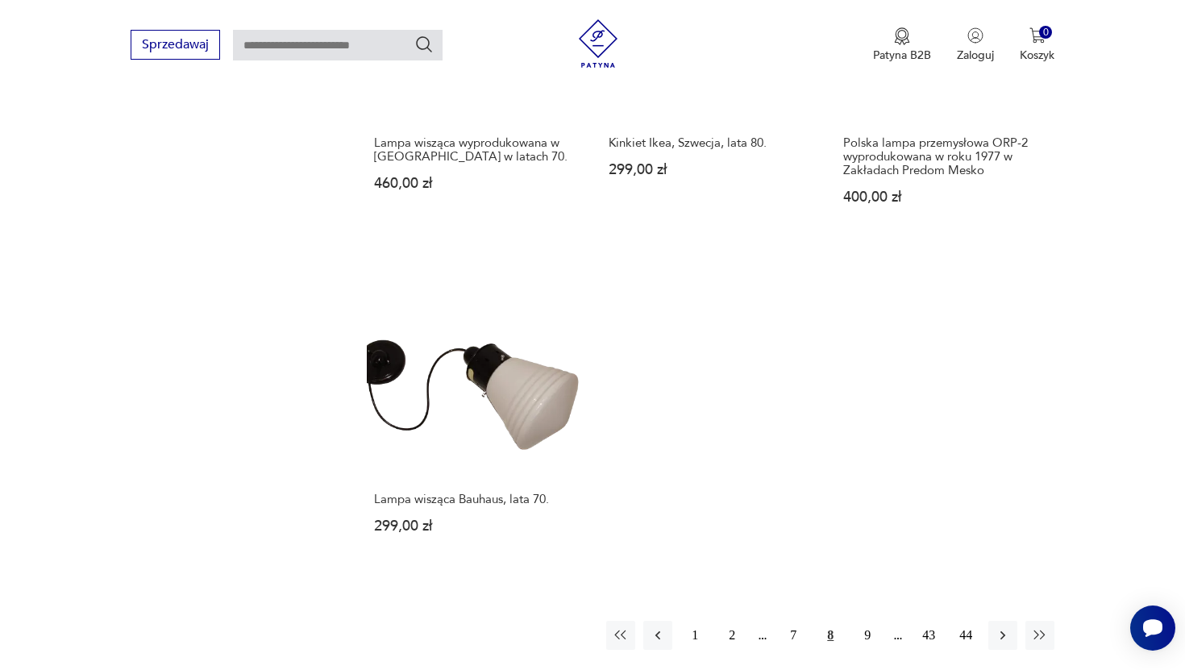
scroll to position [2313, 0]
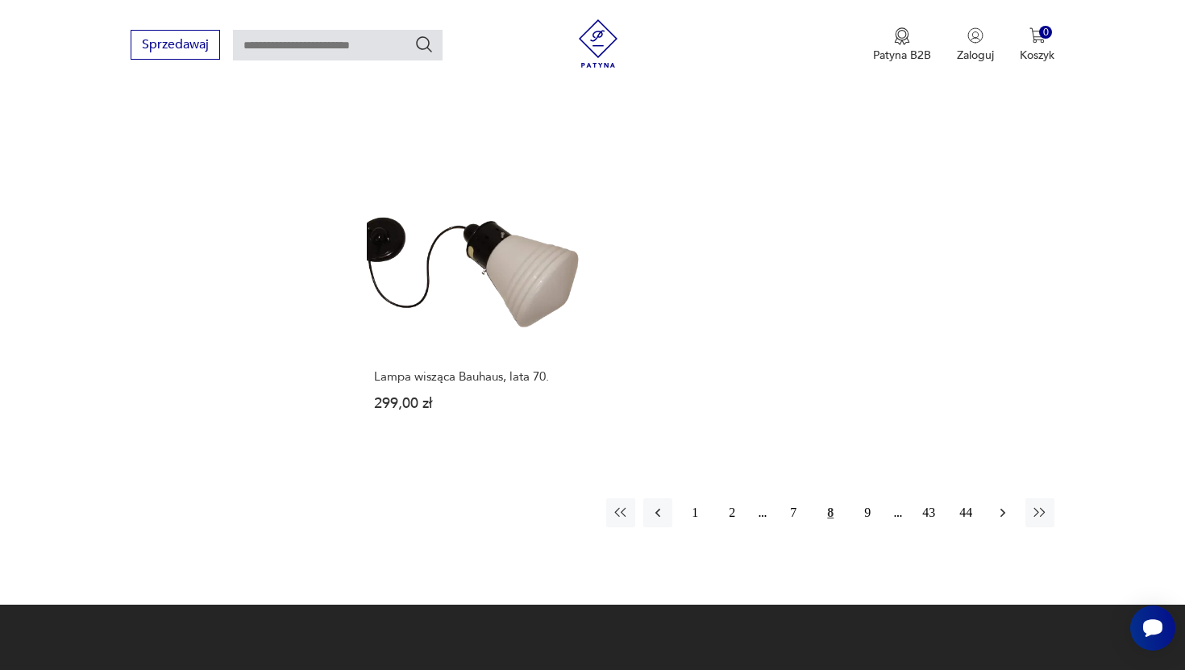
click at [959, 505] on icon "button" at bounding box center [1003, 513] width 16 height 16
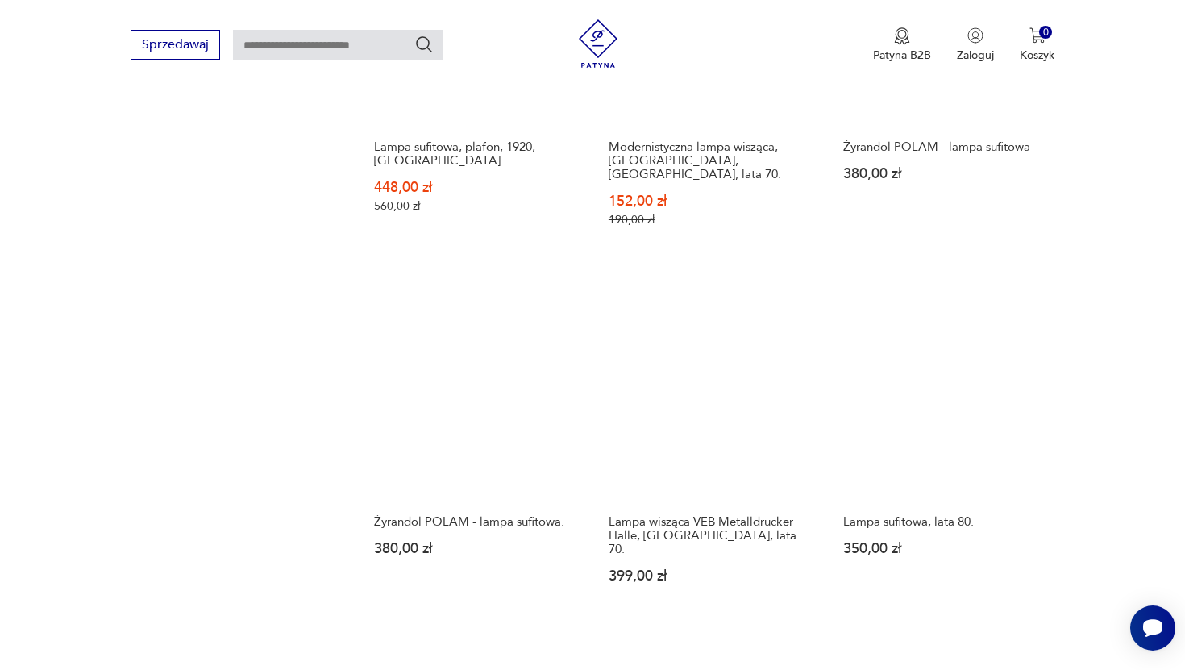
scroll to position [2264, 0]
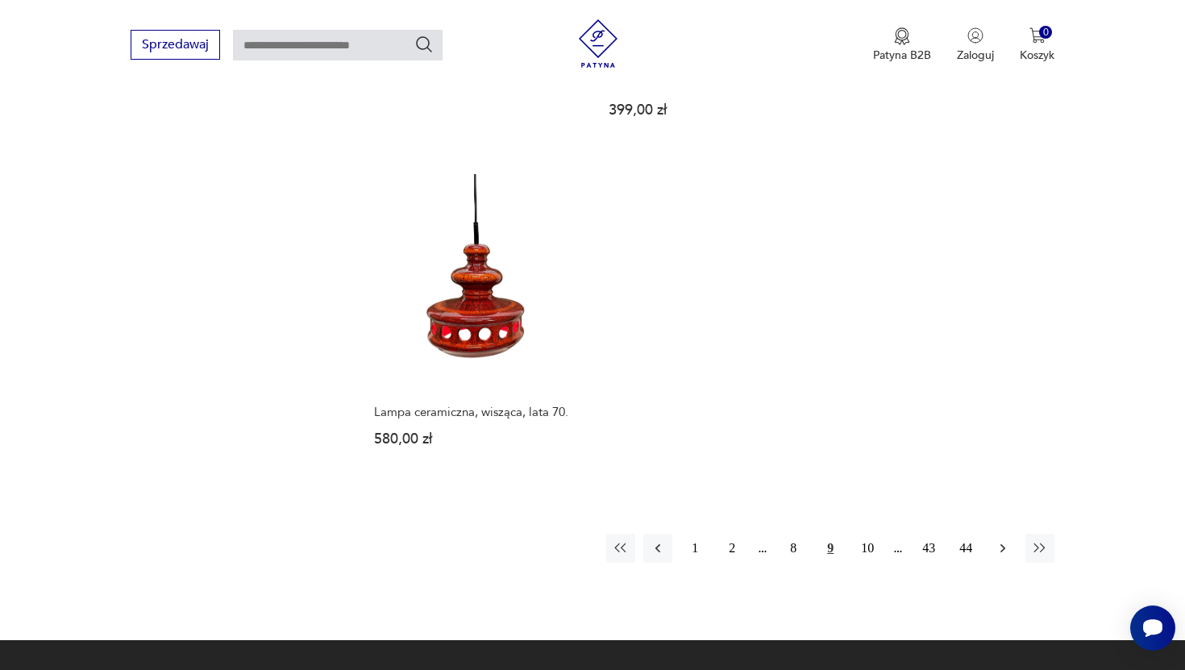
click at [959, 544] on icon "button" at bounding box center [1003, 548] width 5 height 9
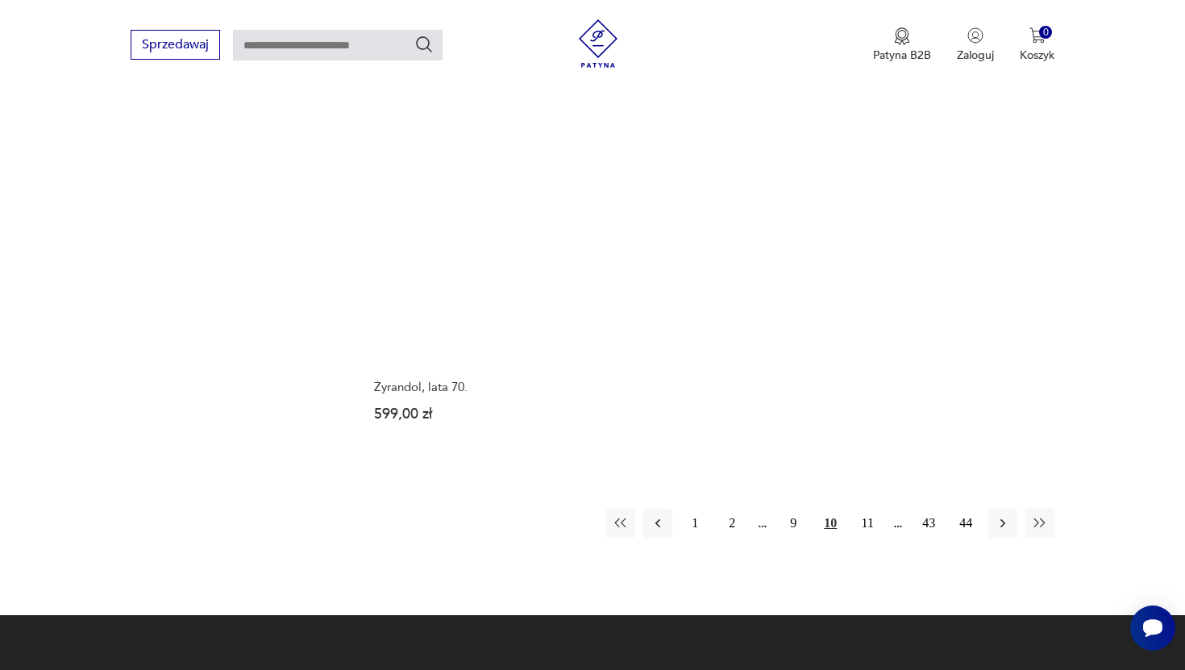
scroll to position [2235, 0]
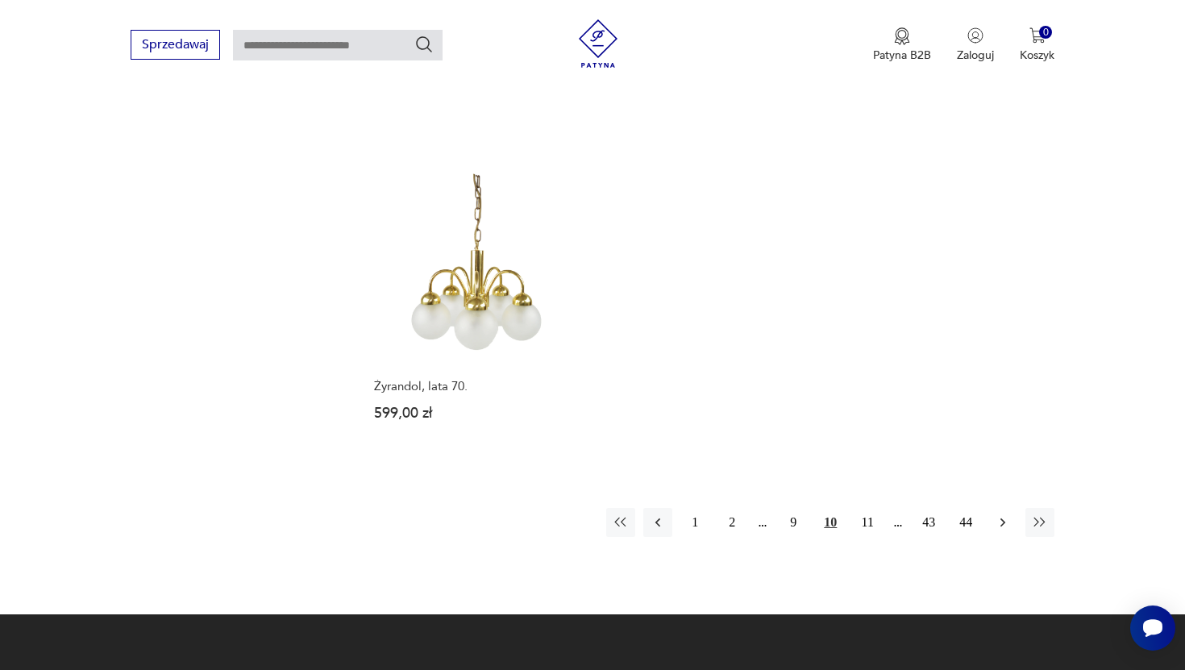
click at [959, 508] on button "button" at bounding box center [1003, 522] width 29 height 29
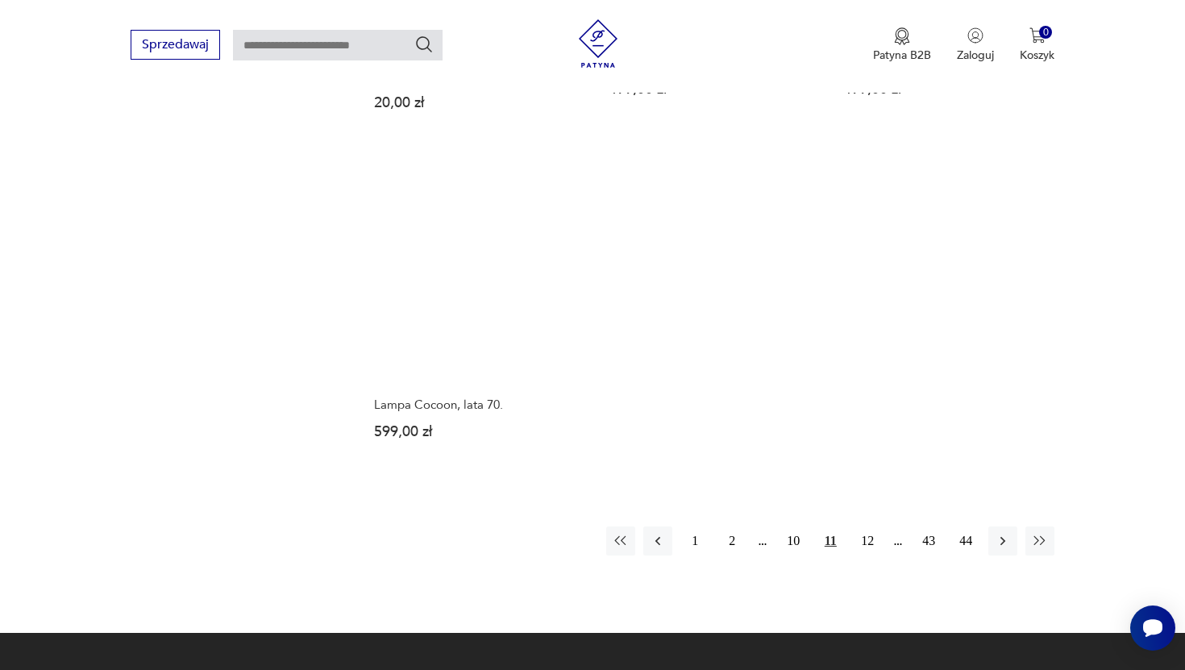
scroll to position [2266, 0]
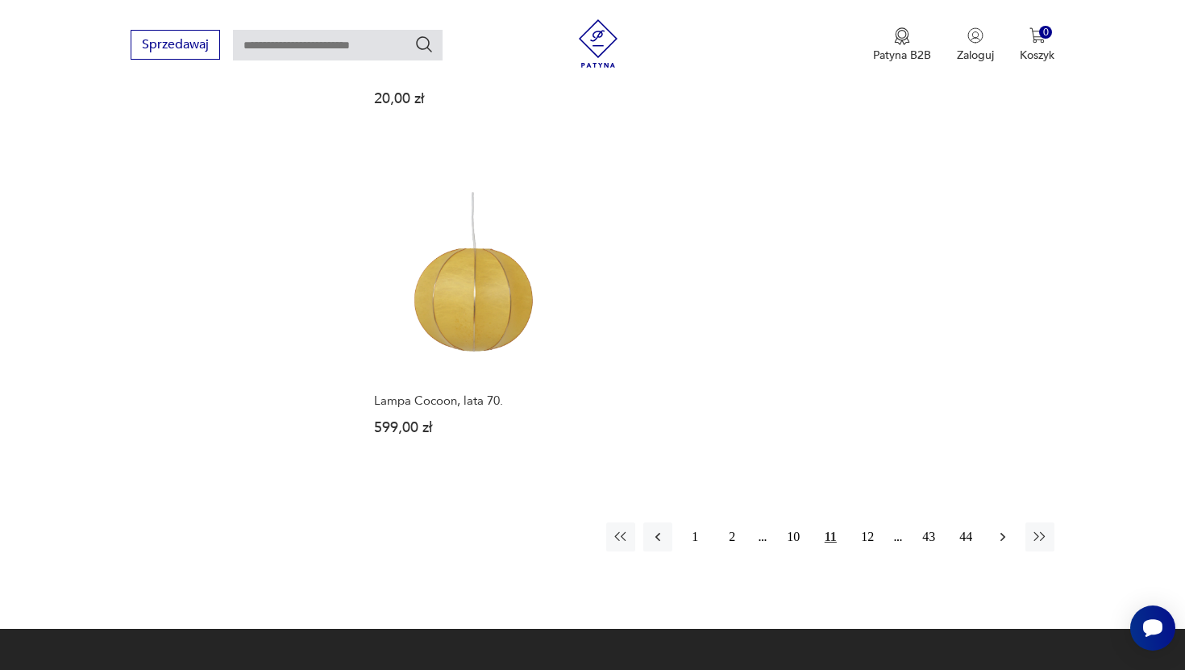
click at [959, 529] on icon "button" at bounding box center [1003, 537] width 16 height 16
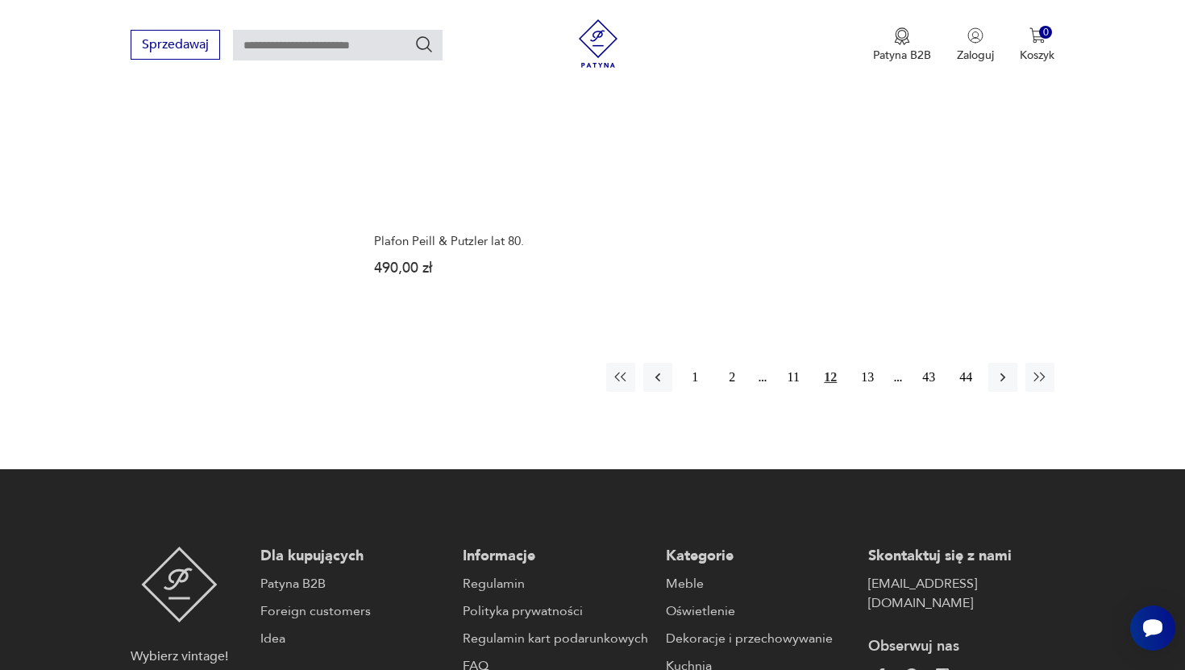
scroll to position [2567, 0]
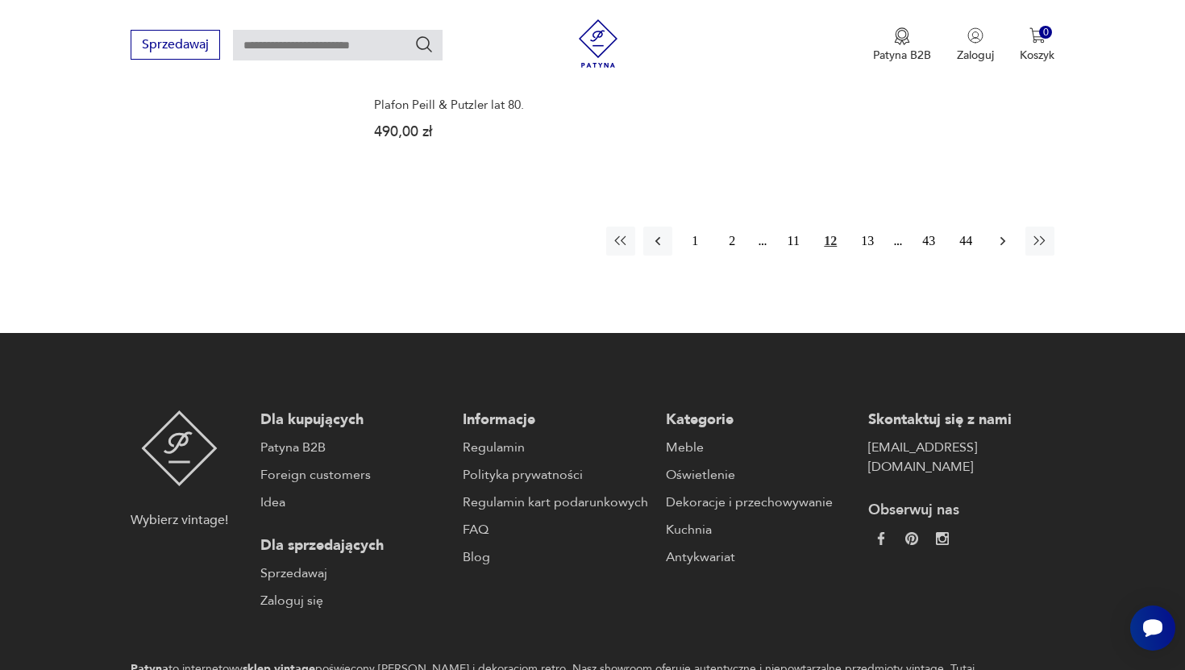
click at [959, 235] on button "button" at bounding box center [1003, 241] width 29 height 29
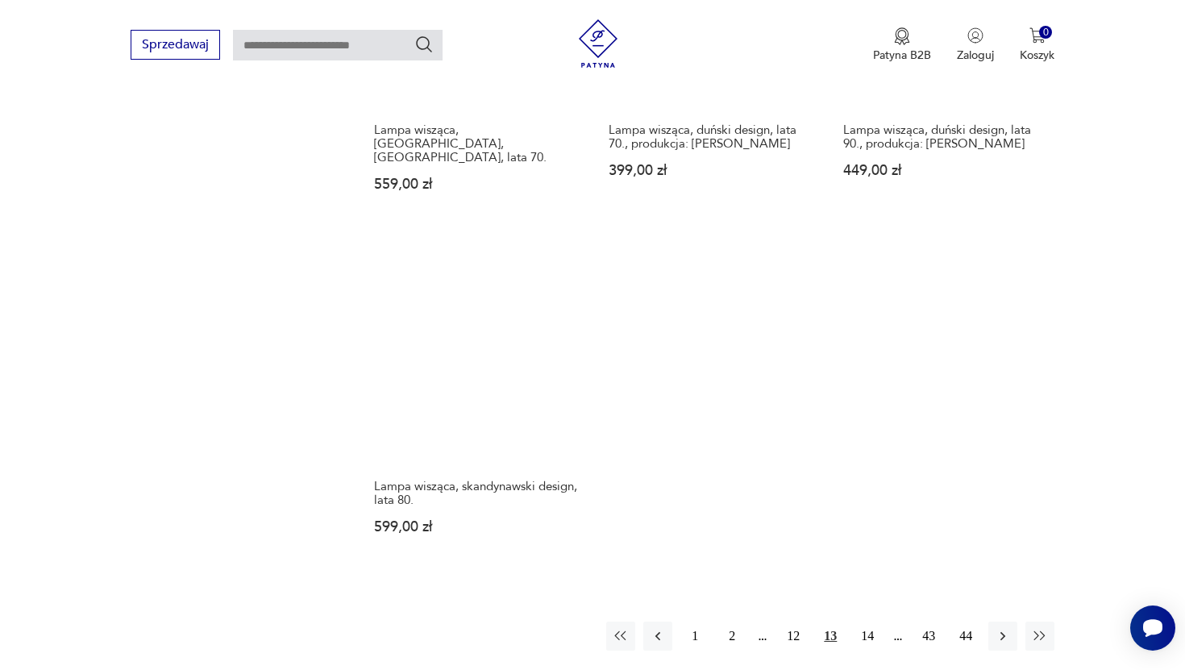
scroll to position [2226, 0]
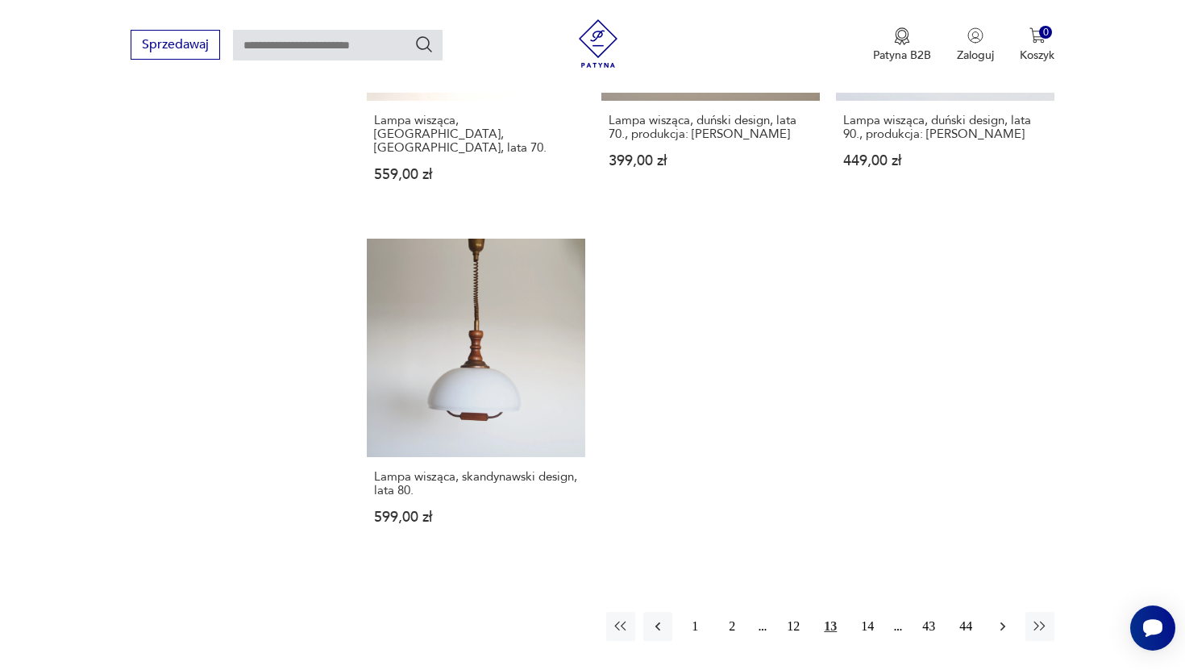
click at [959, 601] on button "button" at bounding box center [1003, 626] width 29 height 29
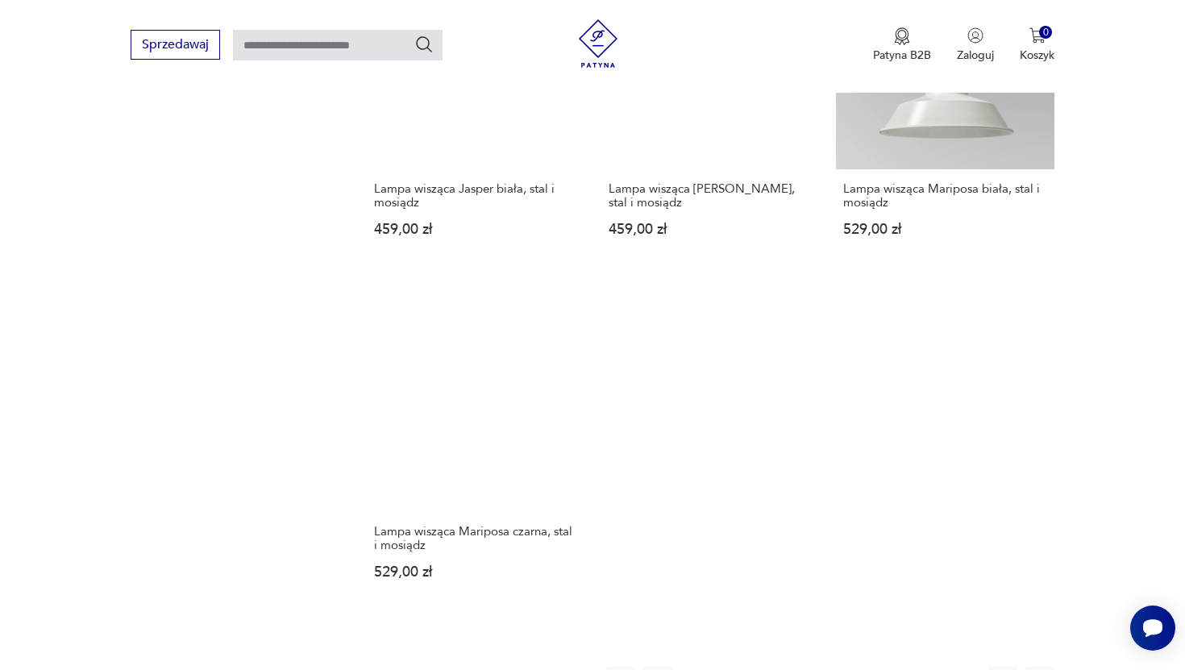
scroll to position [2455, 0]
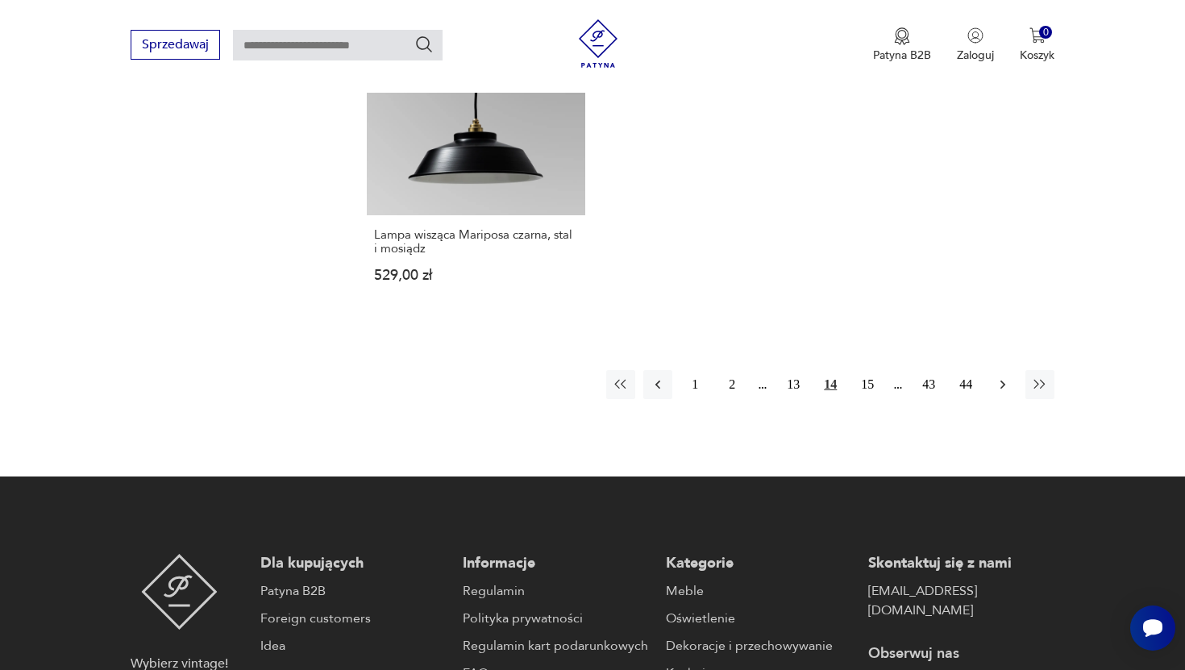
click at [959, 377] on icon "button" at bounding box center [1003, 385] width 16 height 16
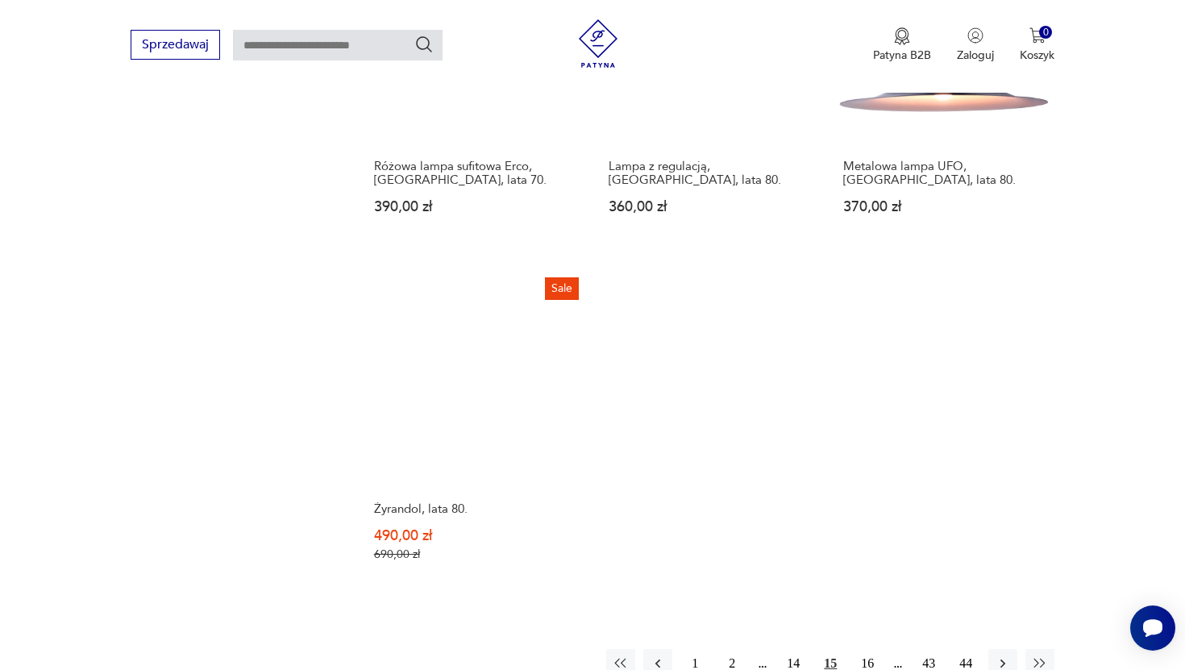
scroll to position [2521, 0]
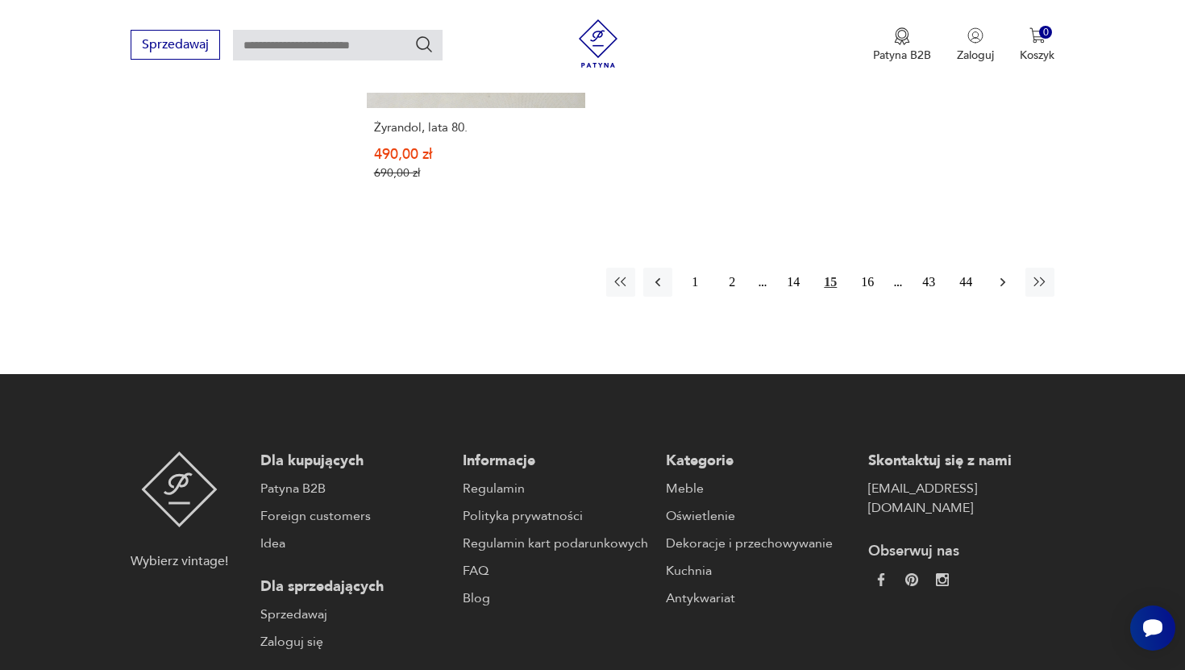
click at [959, 274] on icon "button" at bounding box center [1003, 282] width 16 height 16
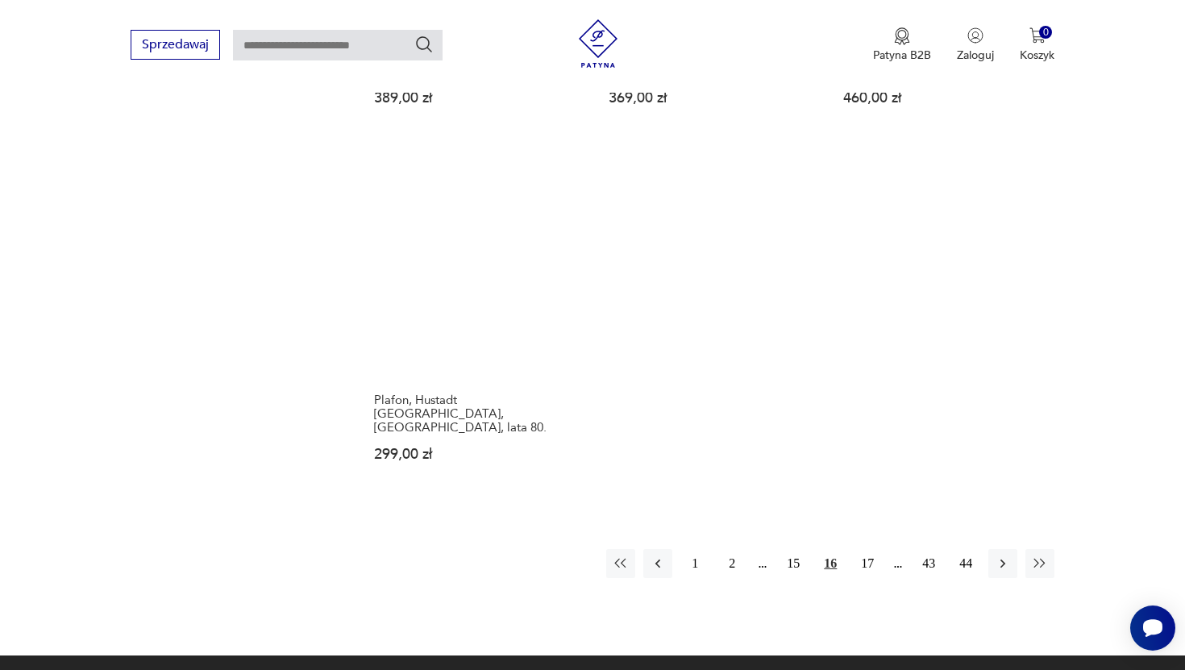
scroll to position [2235, 0]
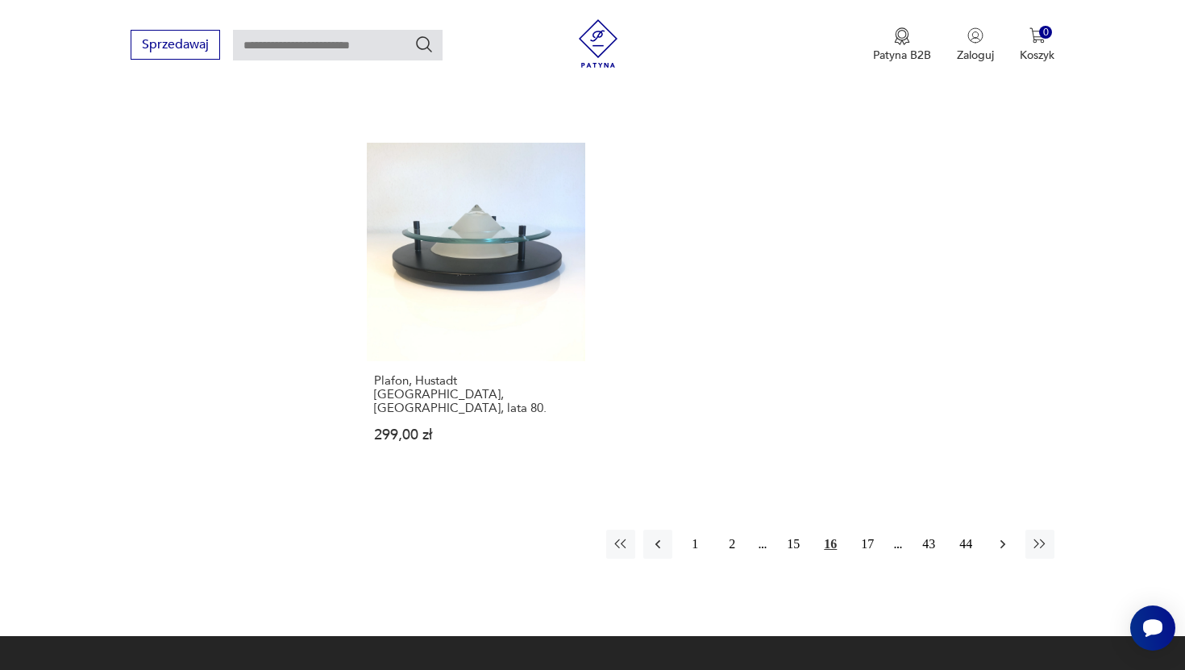
click at [959, 536] on icon "button" at bounding box center [1003, 544] width 16 height 16
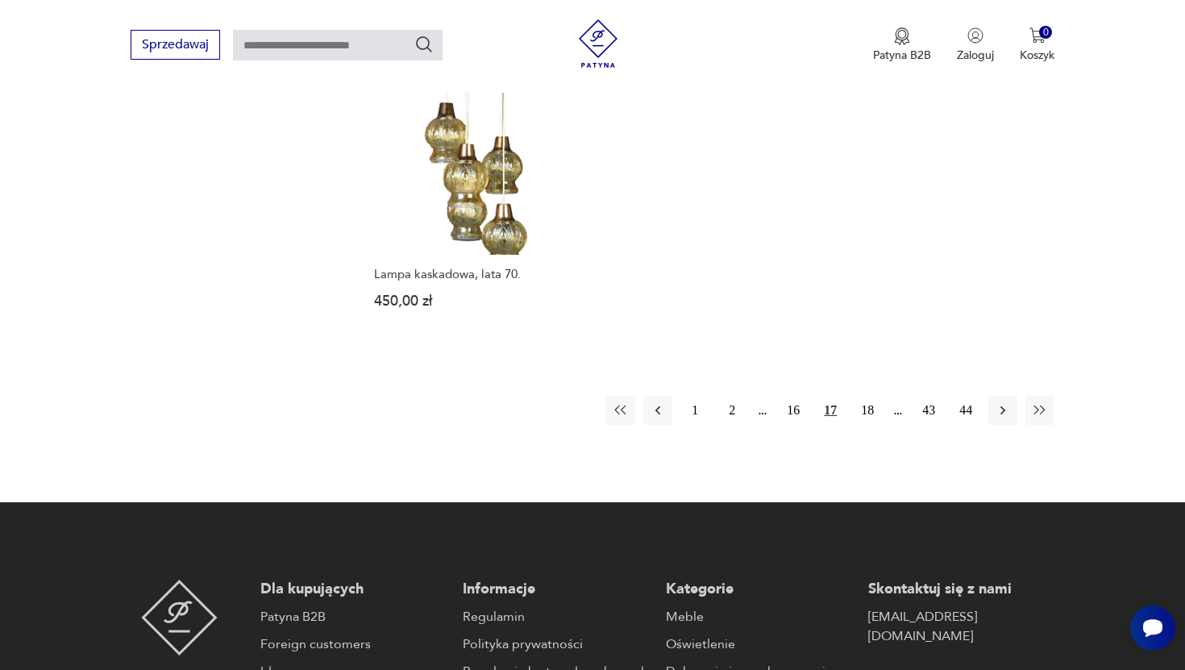
scroll to position [2400, 0]
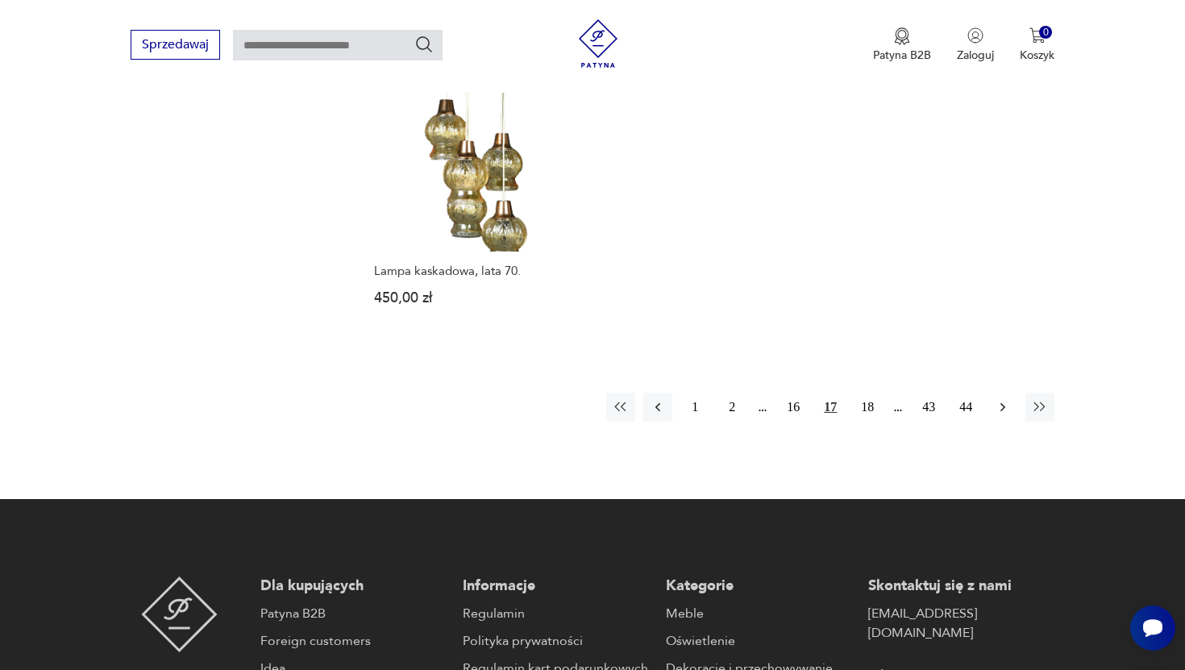
click at [959, 399] on icon "button" at bounding box center [1003, 407] width 16 height 16
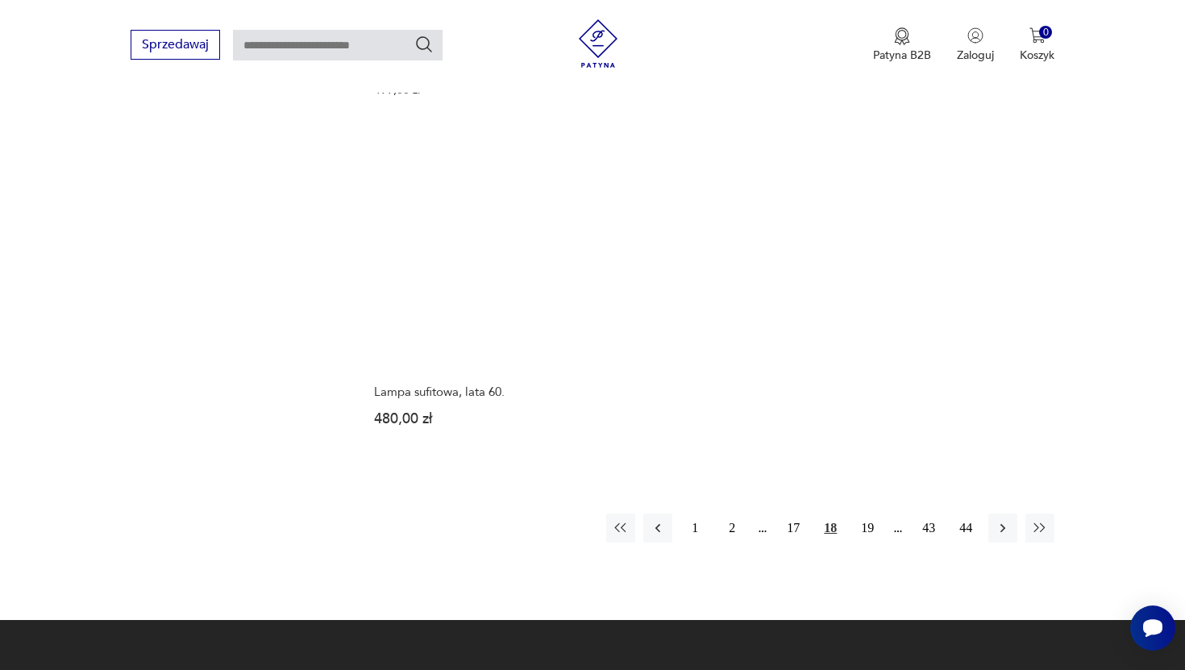
scroll to position [2276, 0]
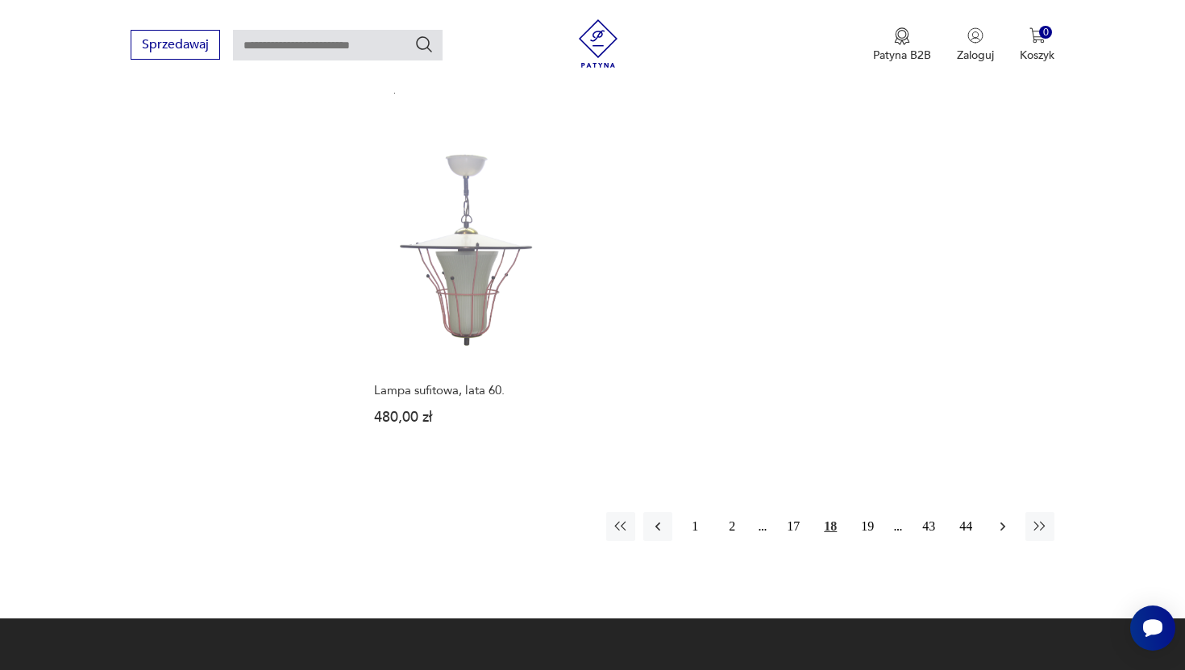
click at [959, 537] on button "button" at bounding box center [1003, 526] width 29 height 29
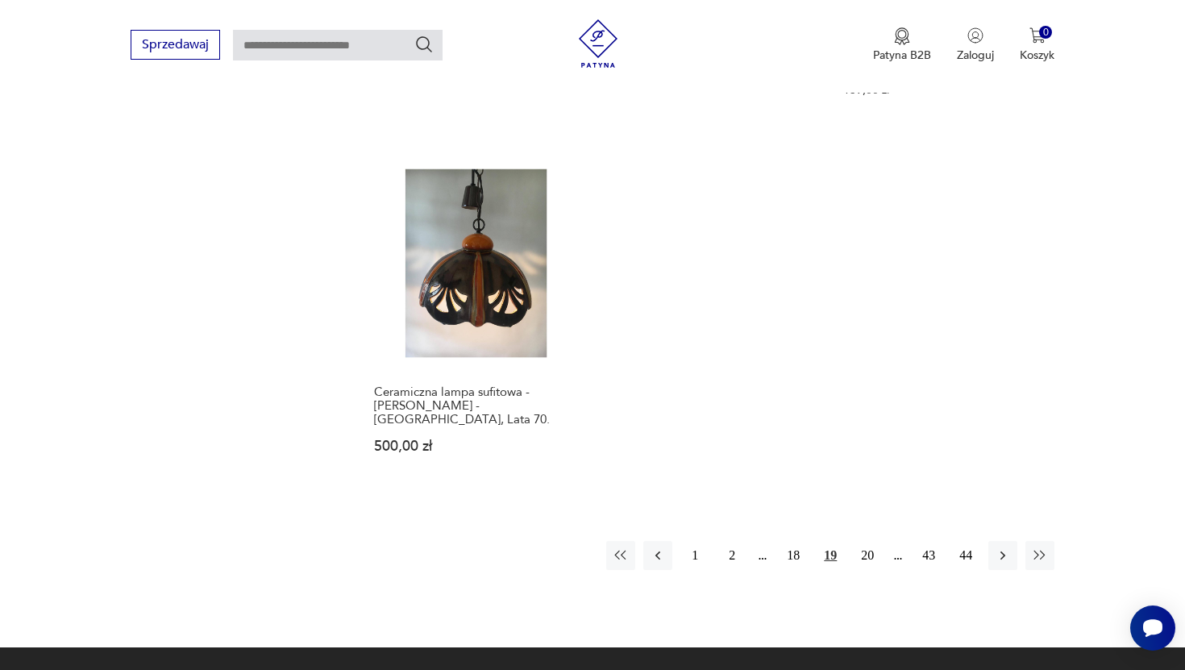
scroll to position [2357, 0]
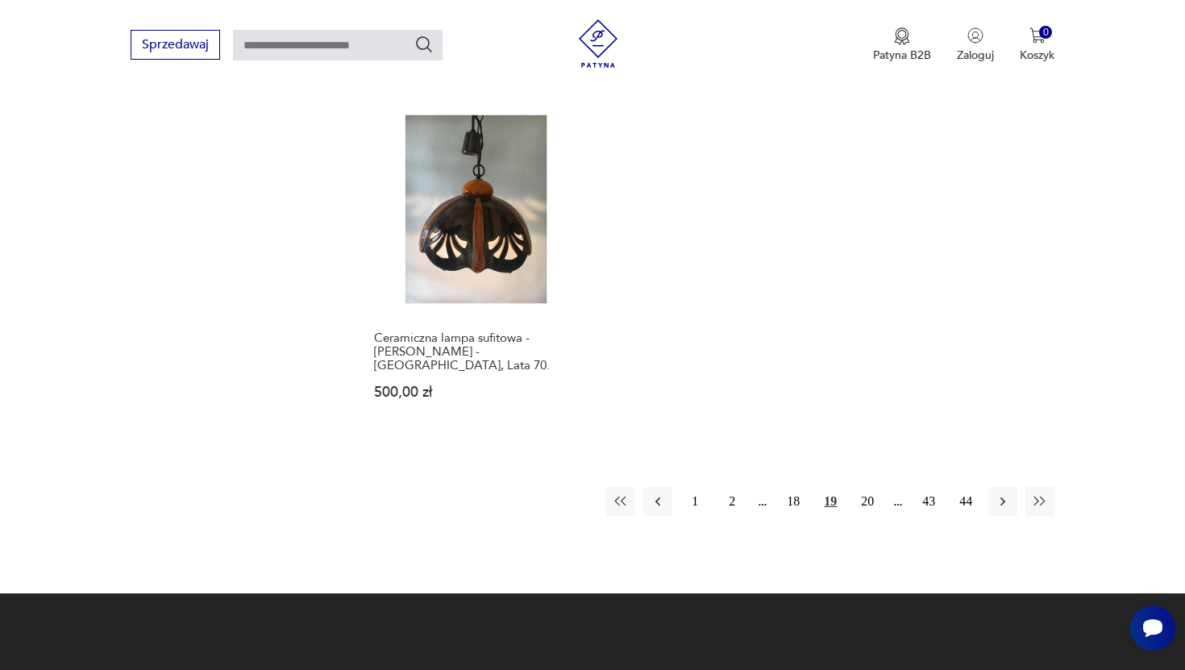
click at [959, 494] on icon "button" at bounding box center [1003, 502] width 16 height 16
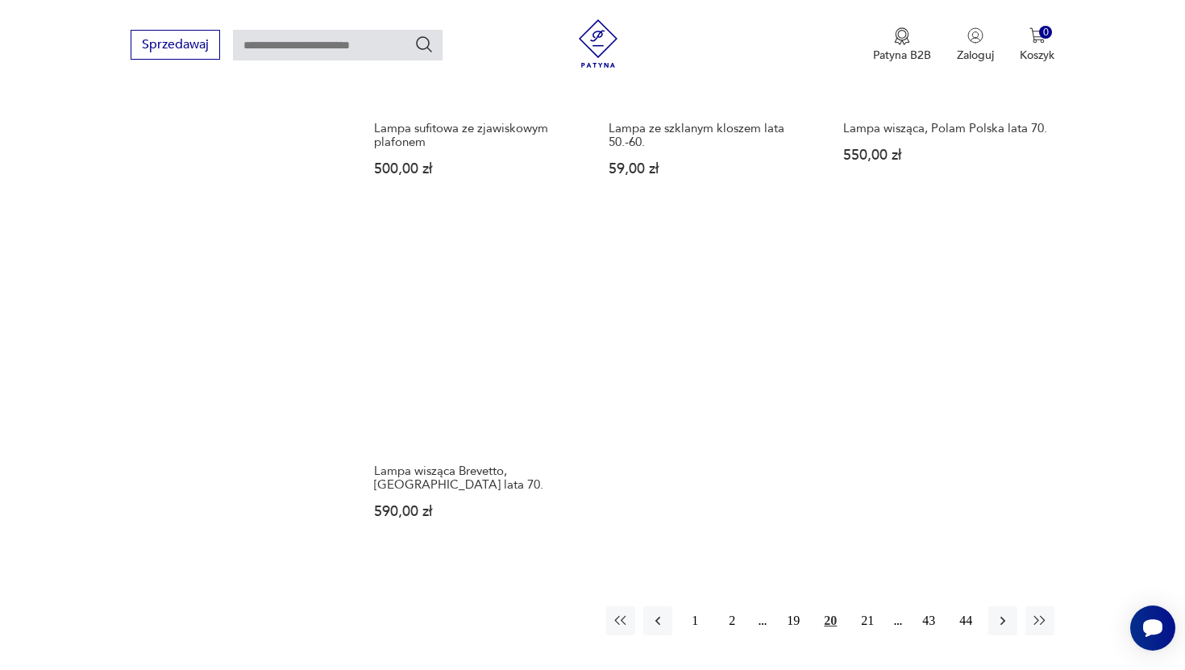
scroll to position [2214, 0]
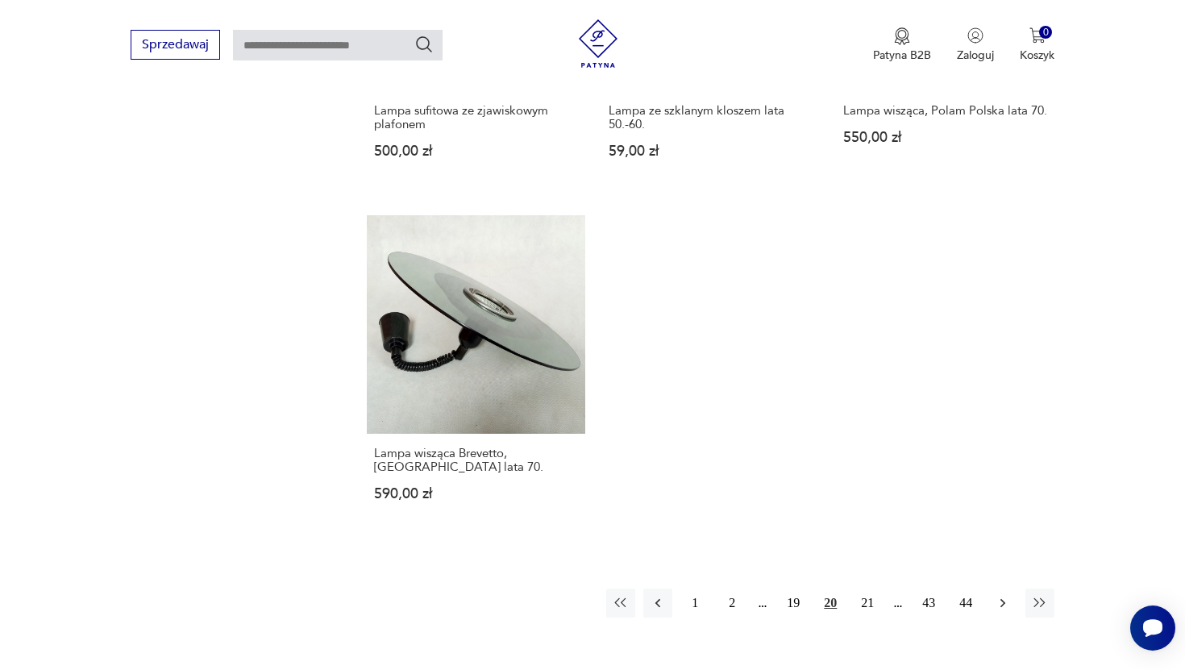
click at [959, 595] on icon "button" at bounding box center [1003, 603] width 16 height 16
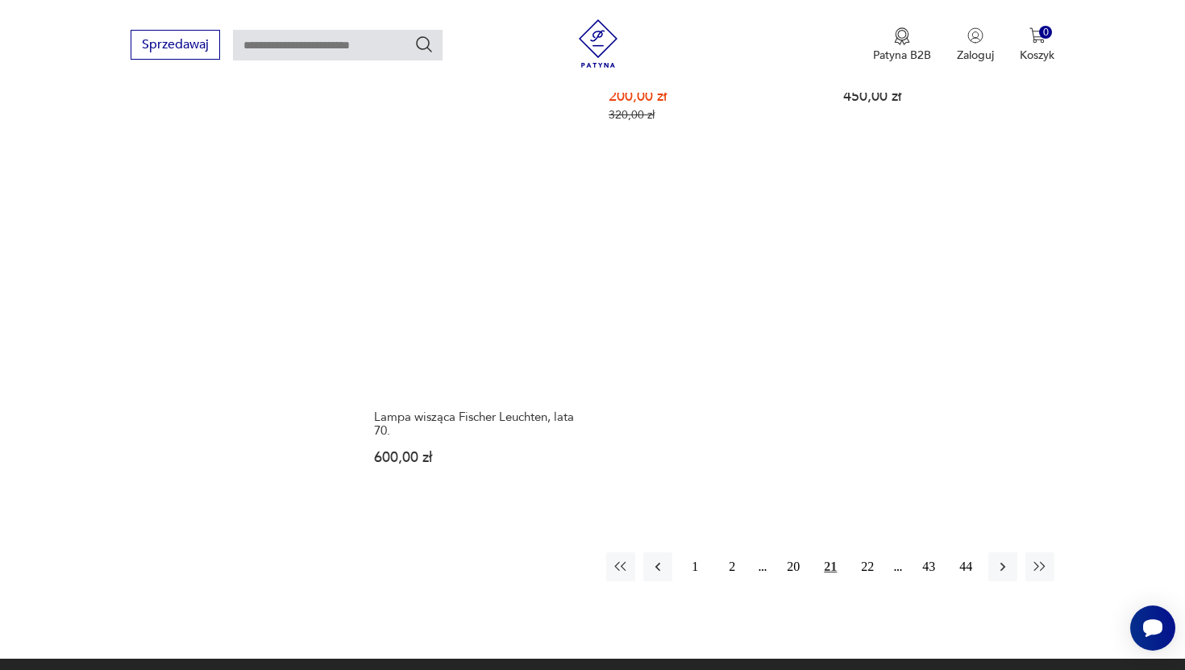
scroll to position [2300, 0]
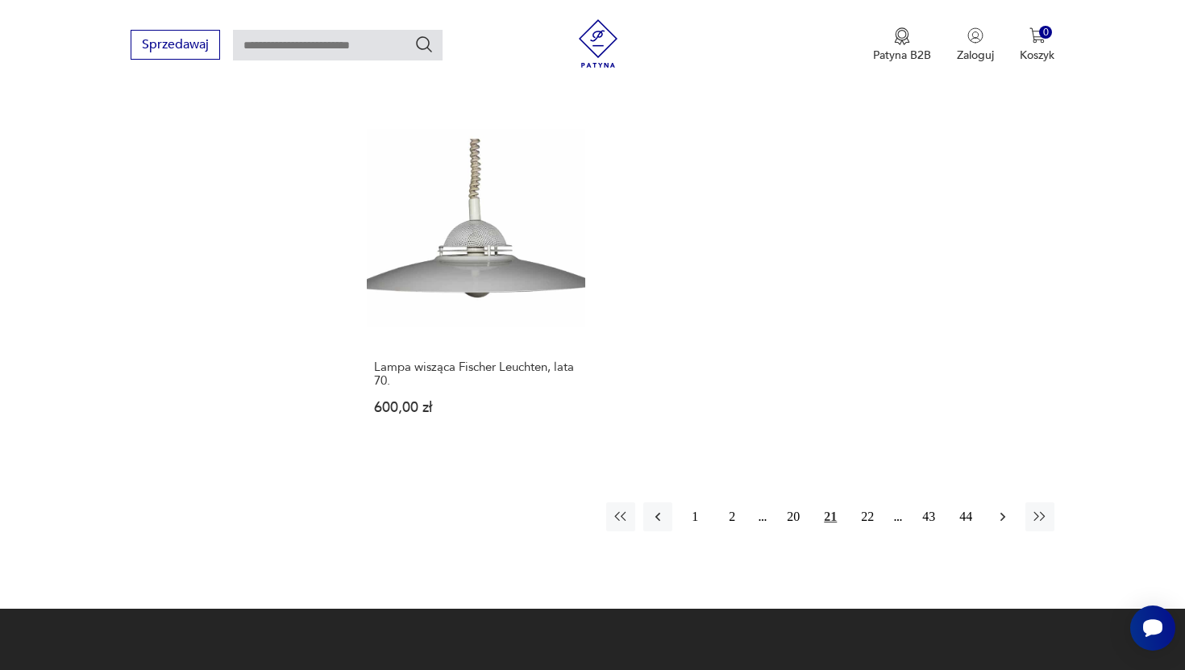
click at [959, 502] on button "button" at bounding box center [1003, 516] width 29 height 29
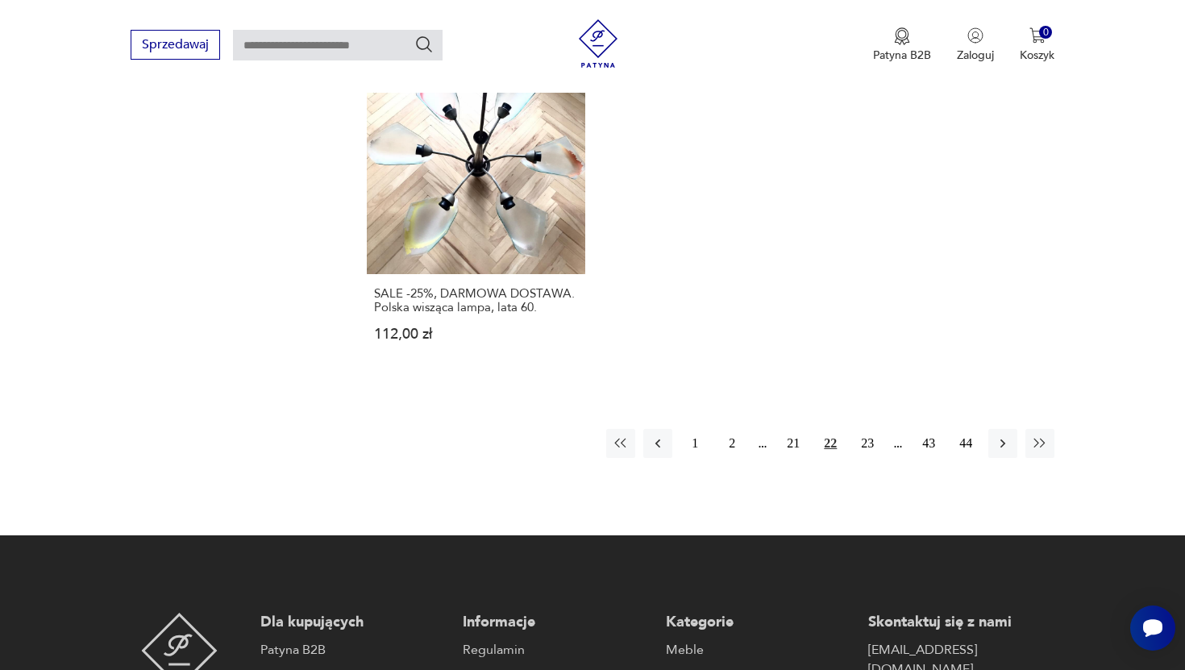
scroll to position [2387, 0]
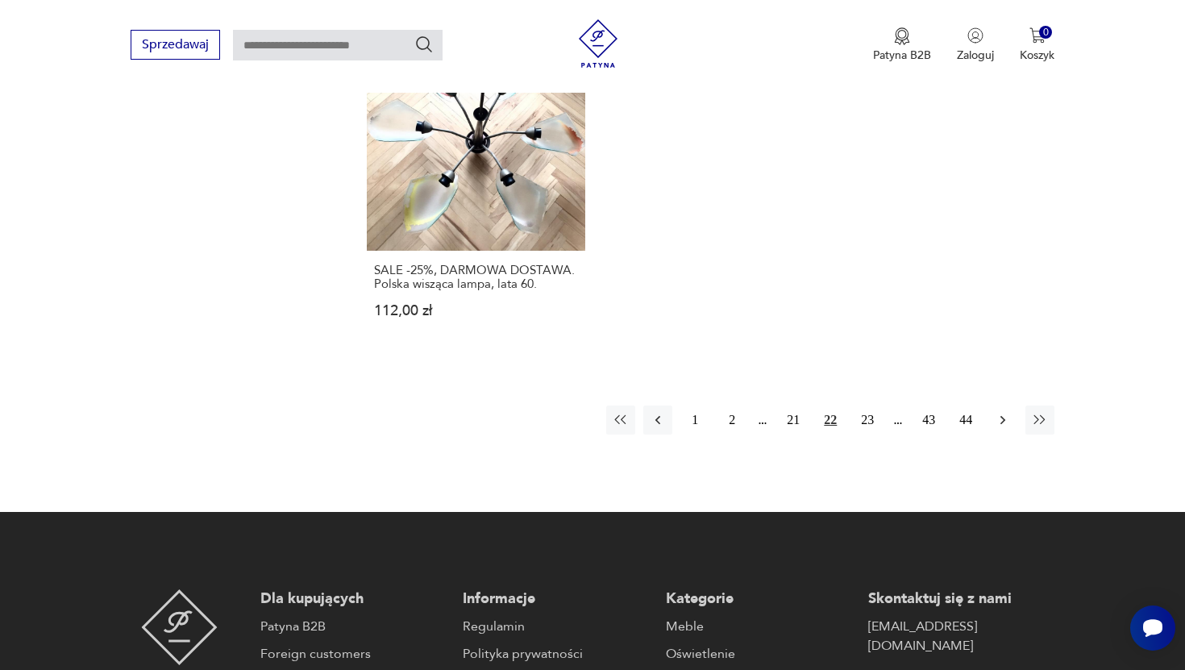
click at [959, 412] on icon "button" at bounding box center [1003, 420] width 16 height 16
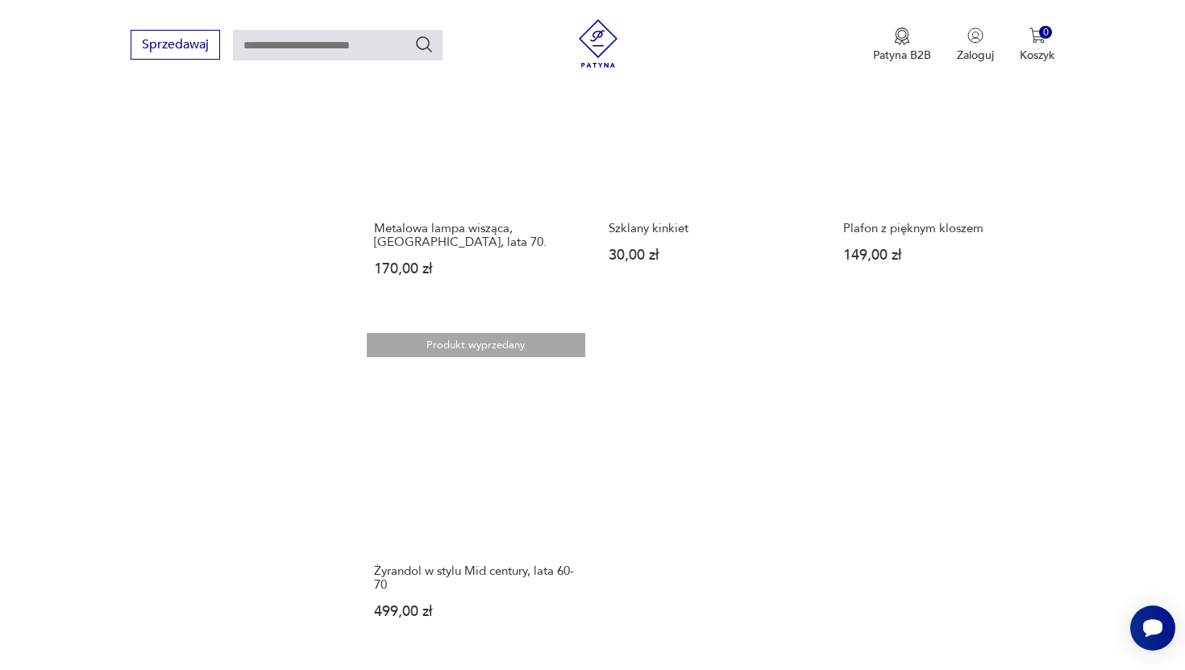
scroll to position [2301, 0]
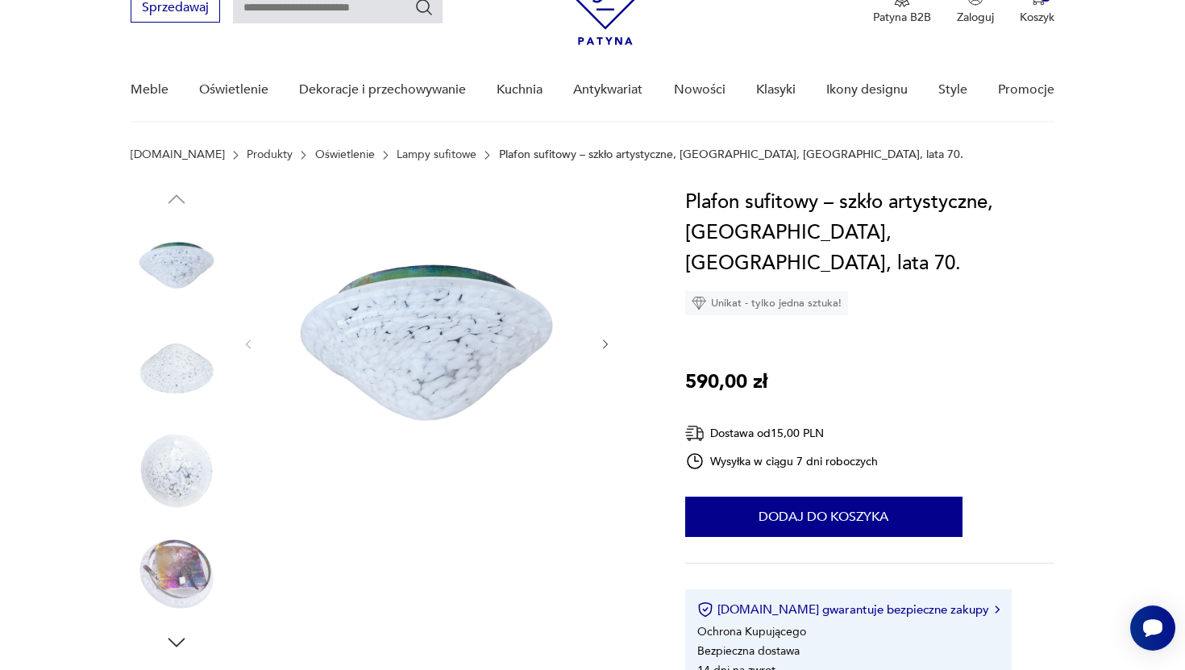
scroll to position [81, 0]
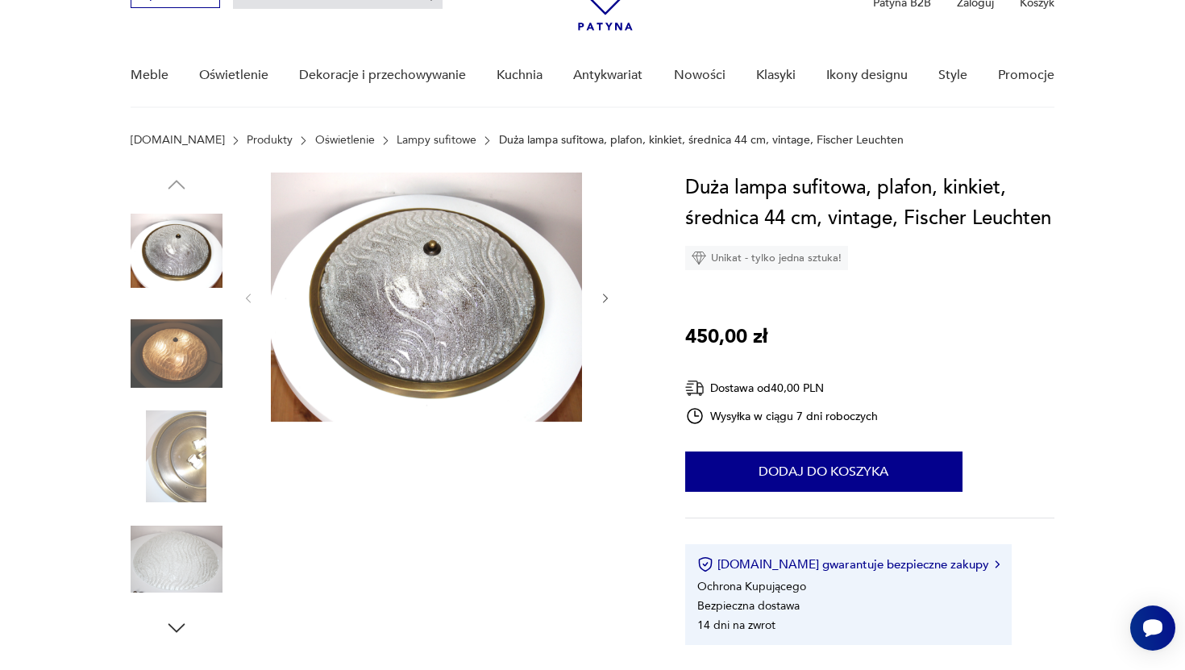
scroll to position [110, 0]
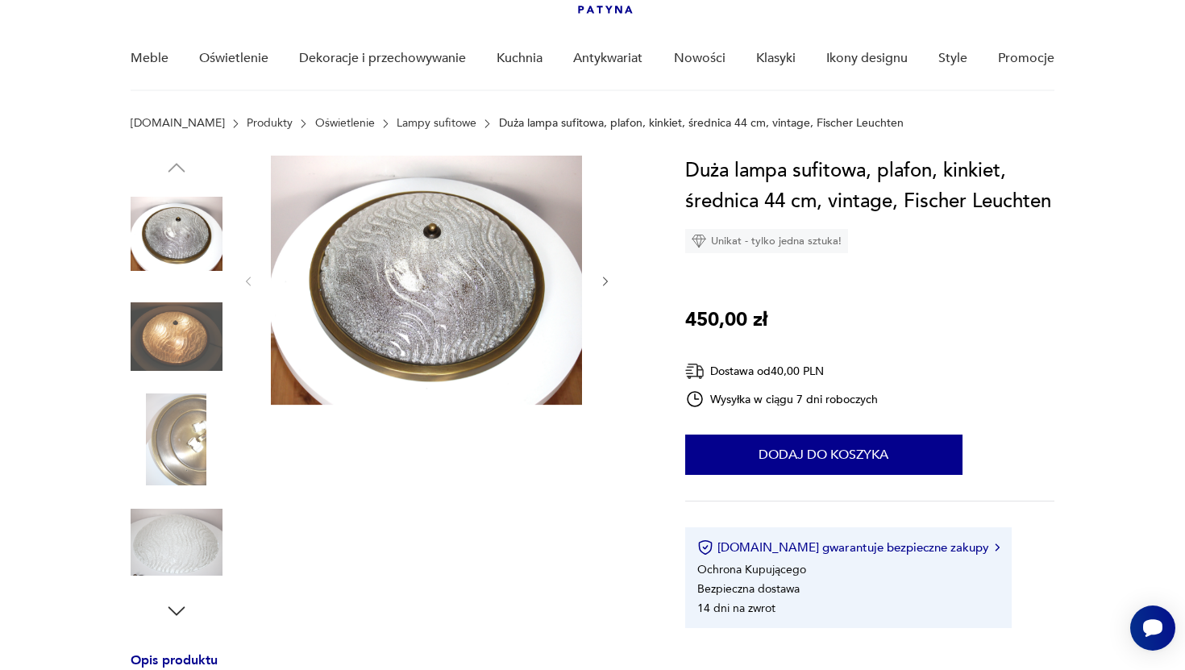
click at [601, 277] on icon "button" at bounding box center [606, 282] width 14 height 14
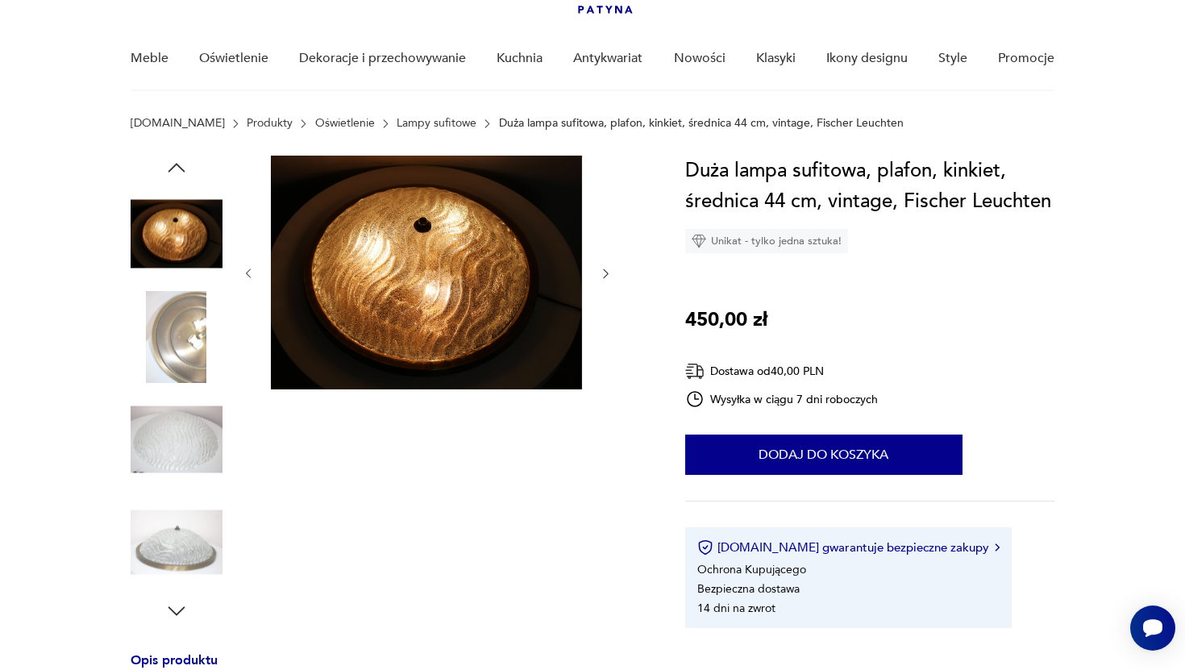
click at [601, 277] on icon "button" at bounding box center [606, 274] width 14 height 14
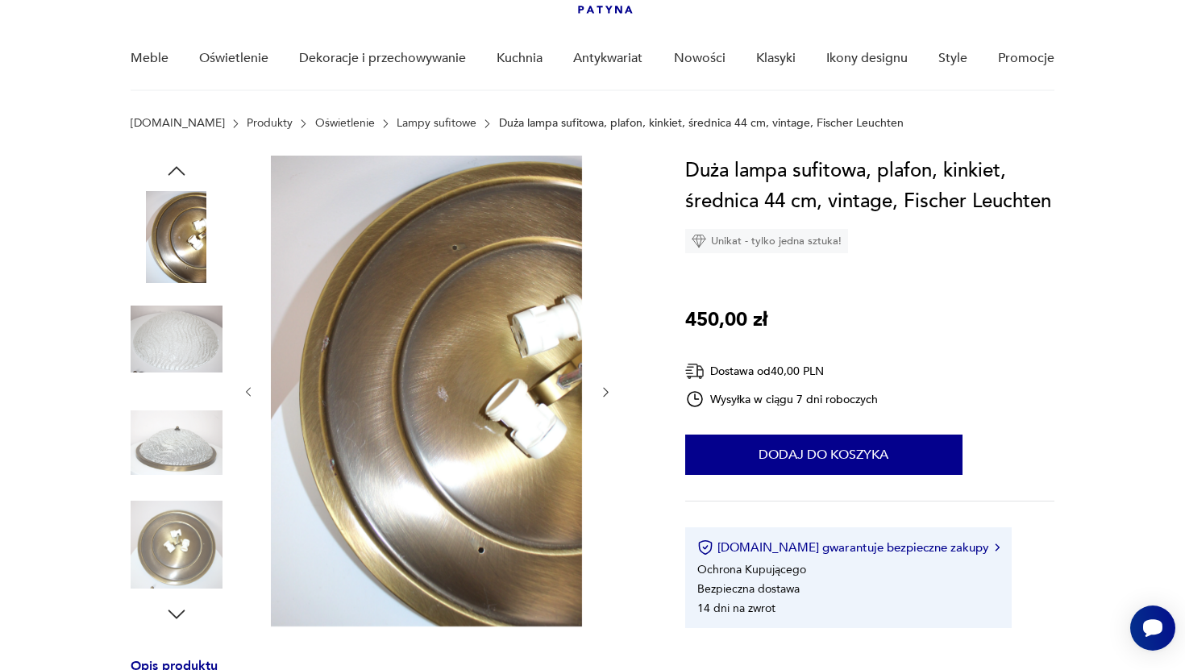
click at [601, 277] on div at bounding box center [427, 392] width 371 height 473
click at [600, 399] on button "button" at bounding box center [606, 393] width 14 height 16
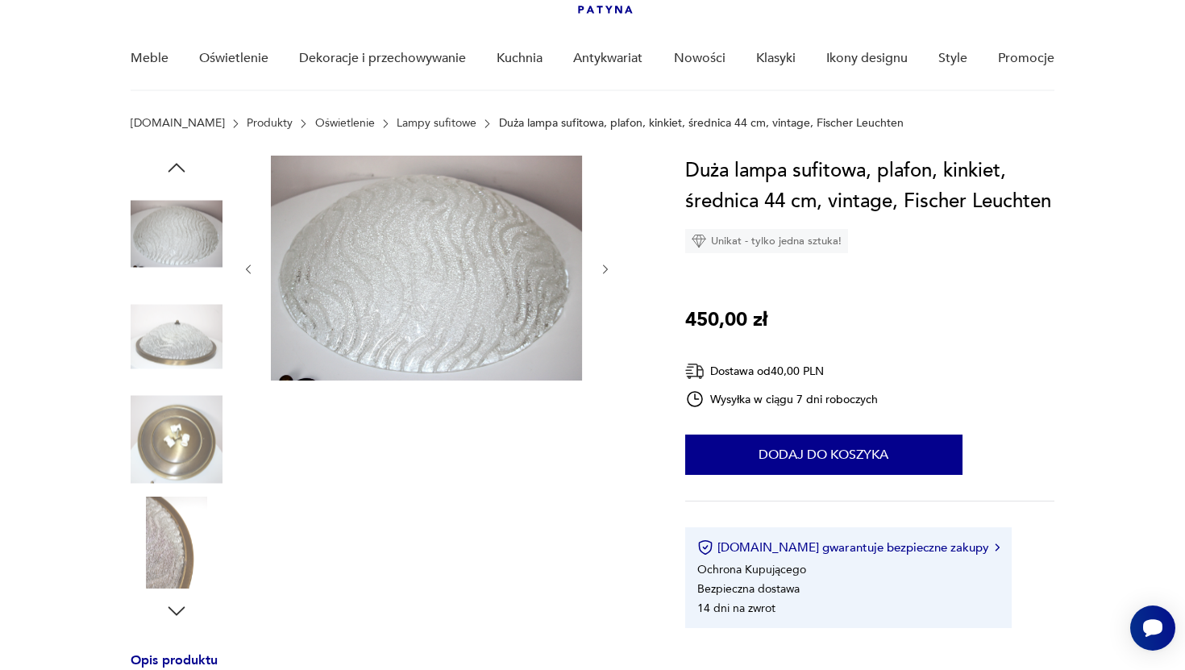
click at [599, 272] on icon "button" at bounding box center [606, 270] width 14 height 14
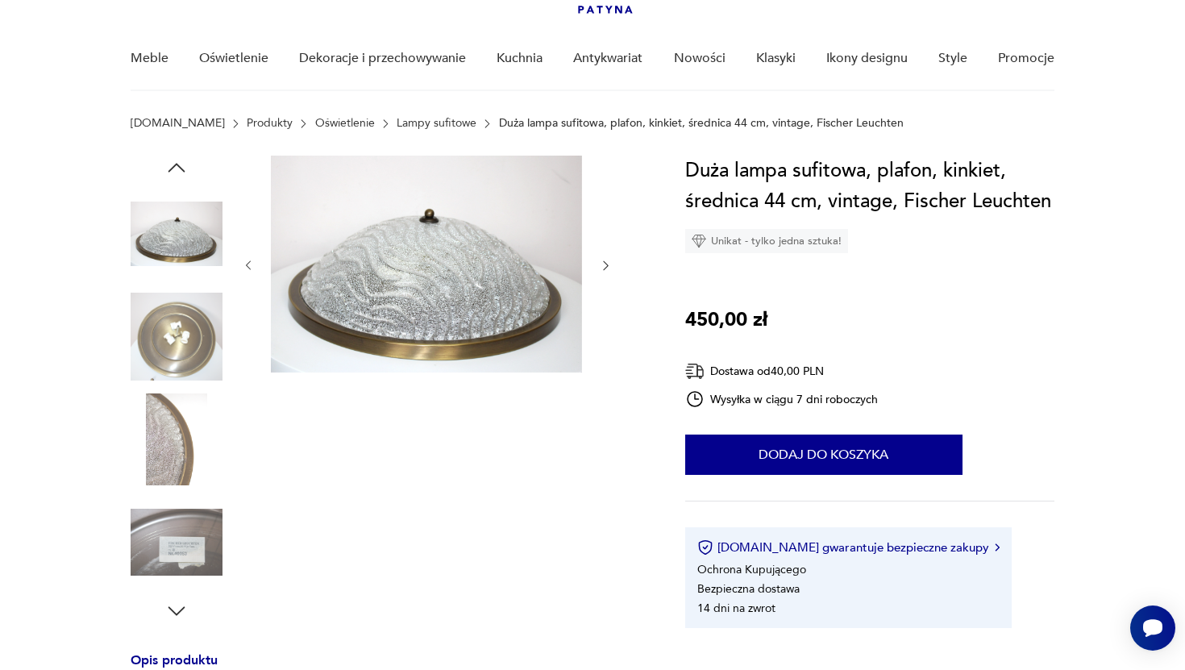
click at [599, 272] on button "button" at bounding box center [606, 266] width 14 height 16
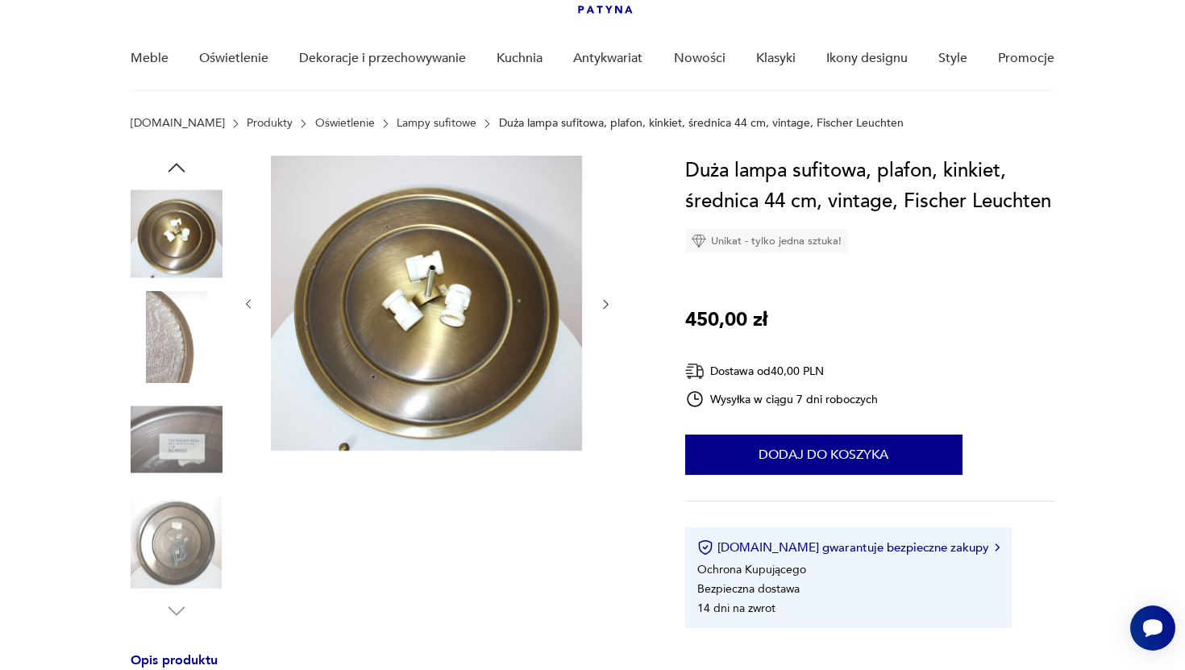
click at [599, 272] on div at bounding box center [427, 305] width 371 height 298
click at [604, 300] on icon "button" at bounding box center [605, 305] width 5 height 10
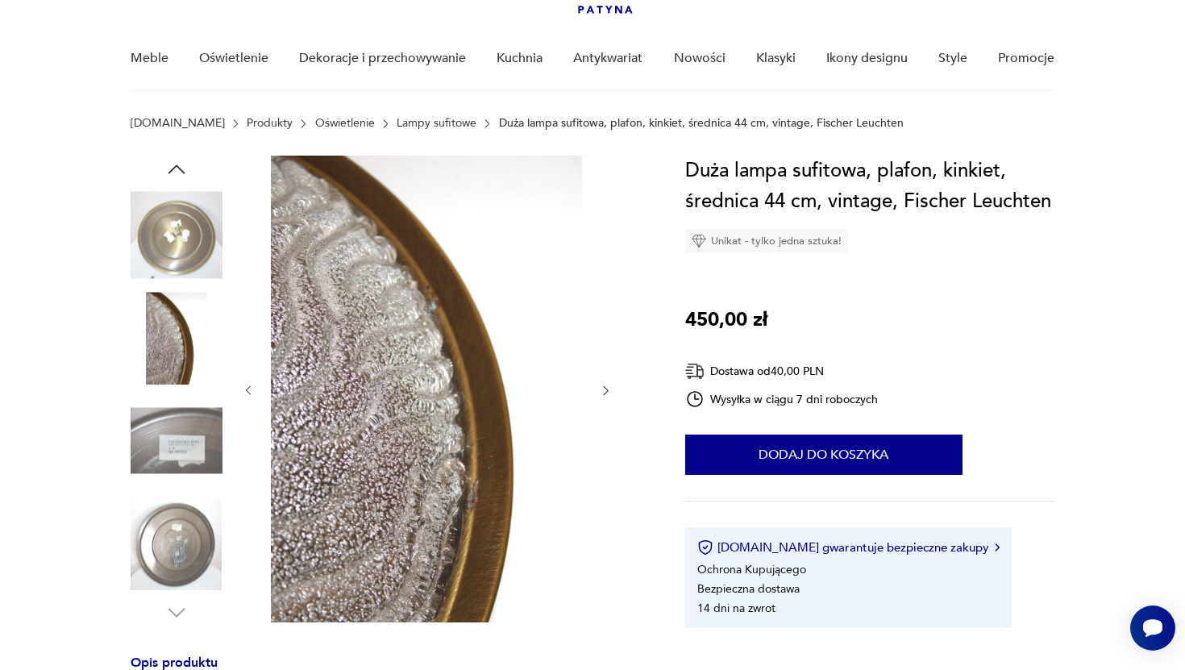
click at [609, 384] on icon "button" at bounding box center [606, 391] width 14 height 14
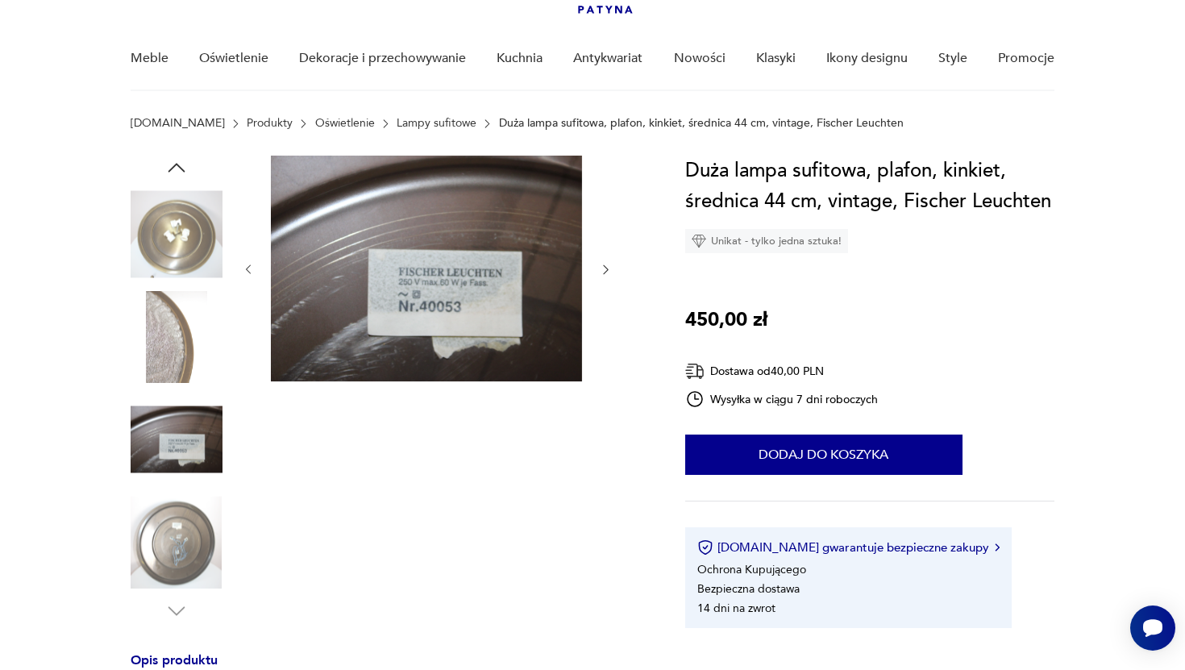
click at [609, 384] on div at bounding box center [427, 390] width 371 height 468
click at [207, 248] on img at bounding box center [177, 234] width 92 height 92
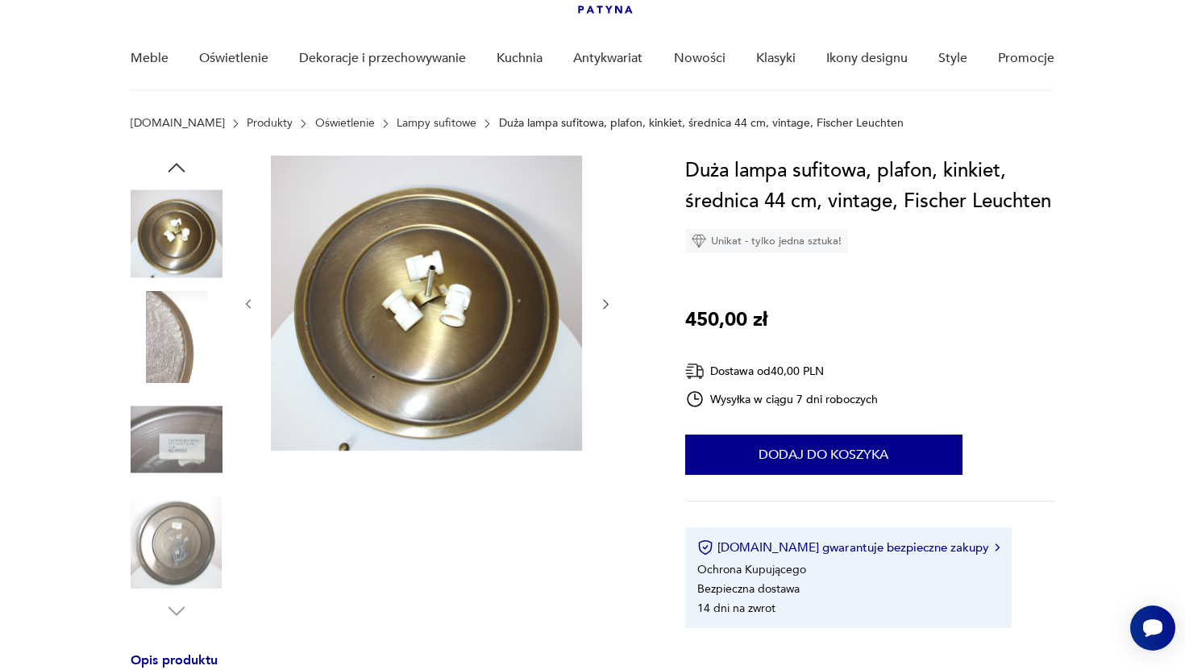
click at [202, 326] on img at bounding box center [177, 337] width 92 height 92
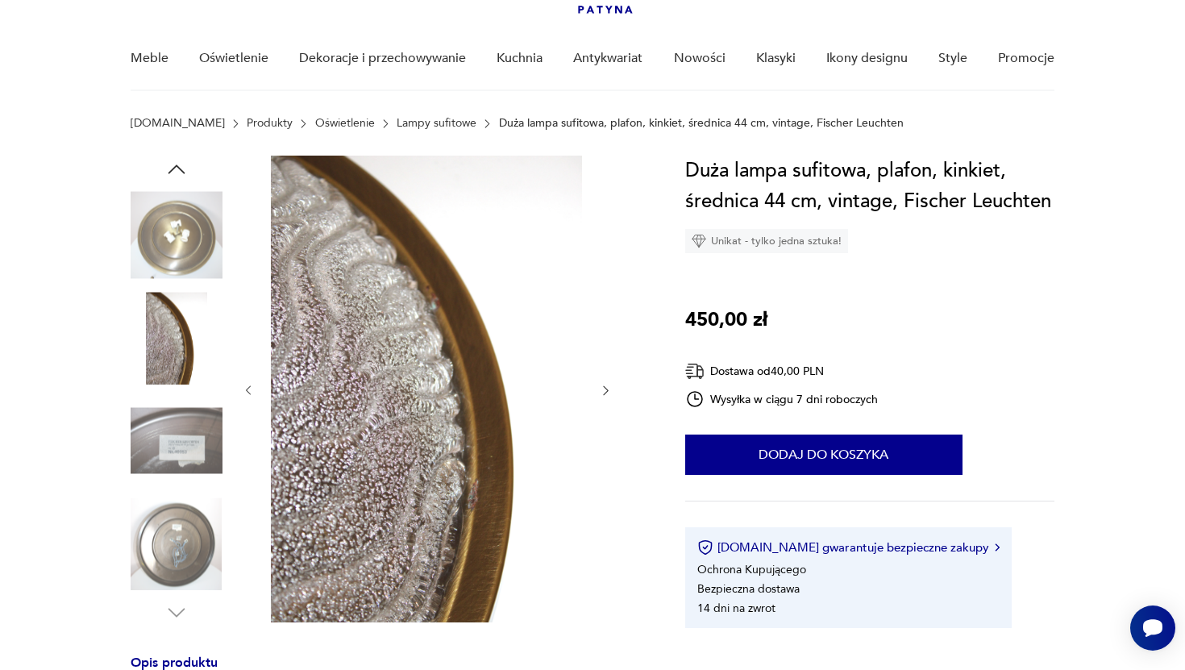
click at [187, 452] on img at bounding box center [177, 441] width 92 height 92
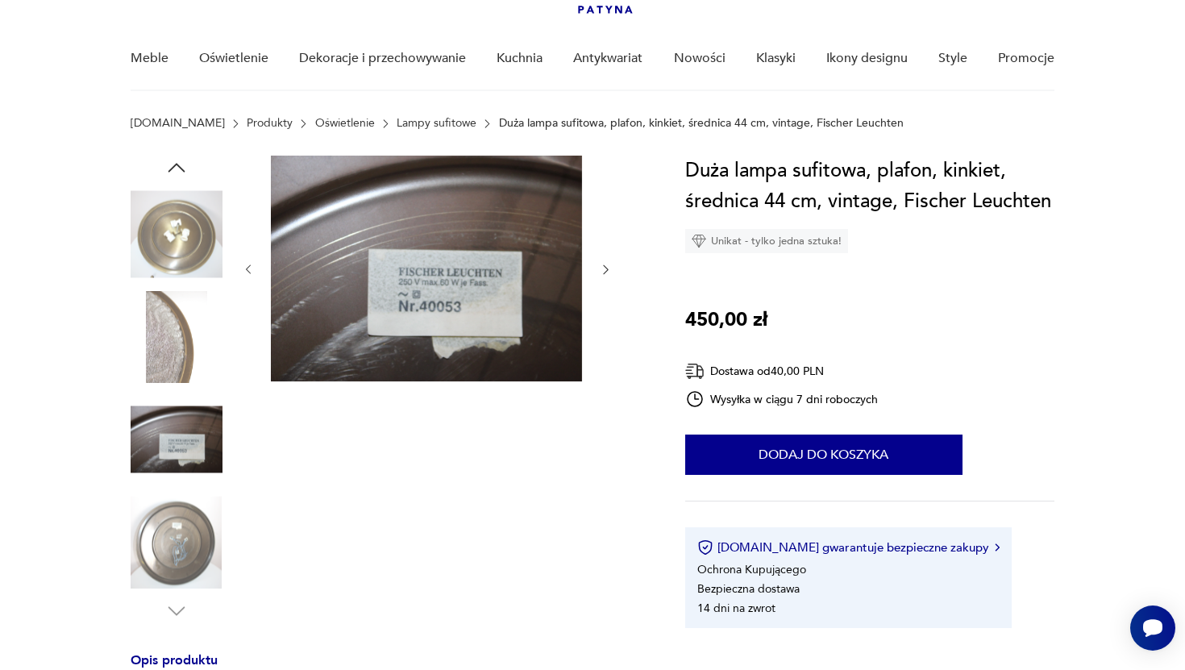
click at [174, 537] on img at bounding box center [177, 543] width 92 height 92
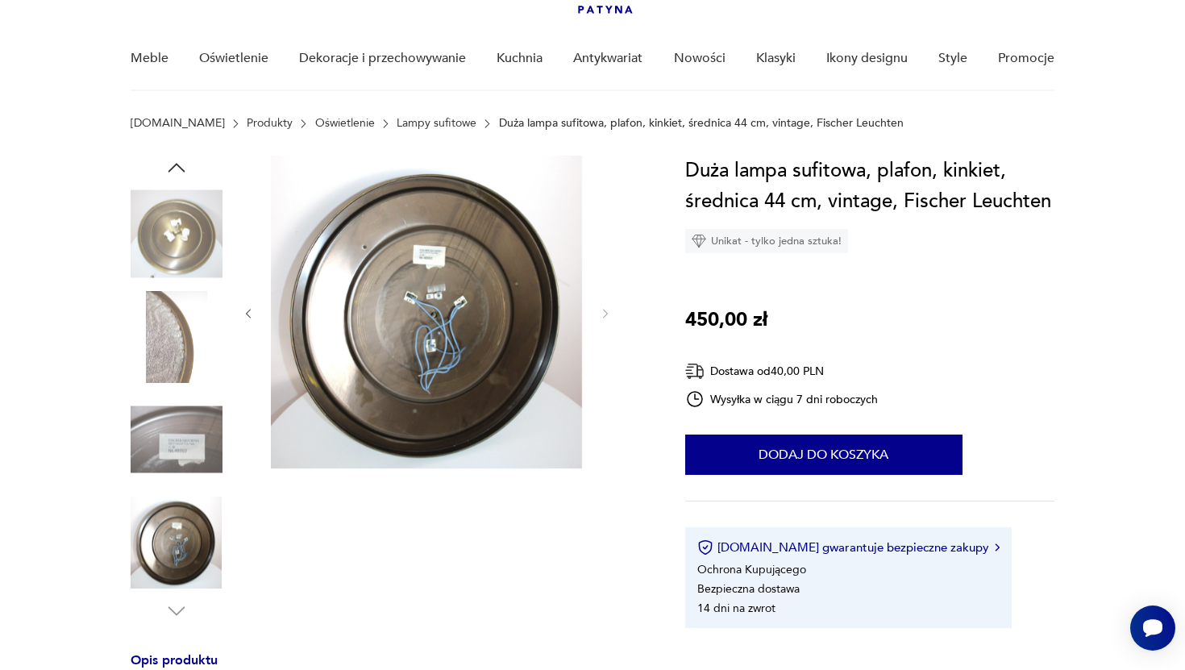
click at [180, 170] on icon "button" at bounding box center [177, 168] width 24 height 24
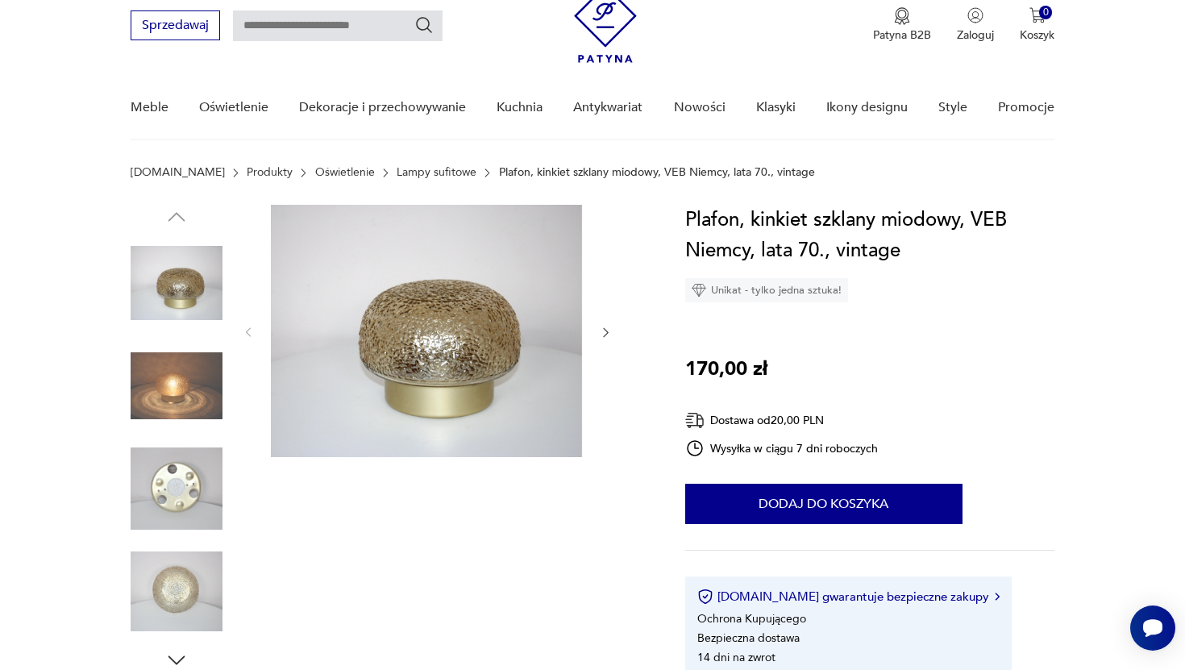
scroll to position [76, 0]
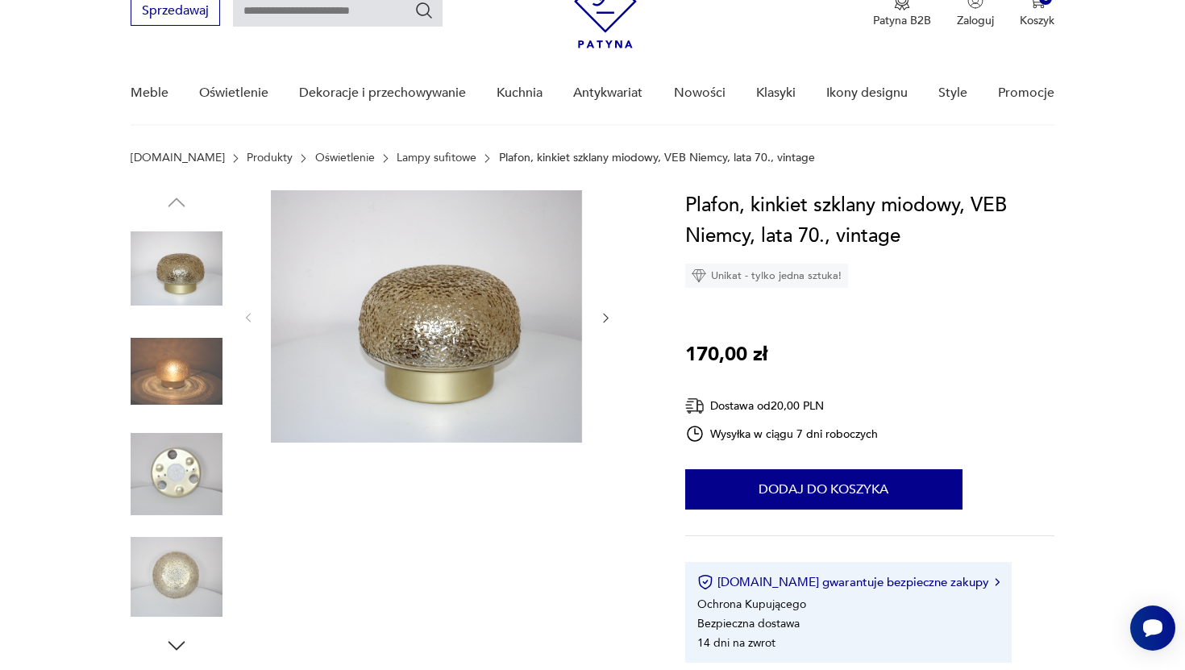
click at [603, 327] on div at bounding box center [427, 318] width 371 height 256
click at [610, 314] on icon "button" at bounding box center [606, 318] width 14 height 14
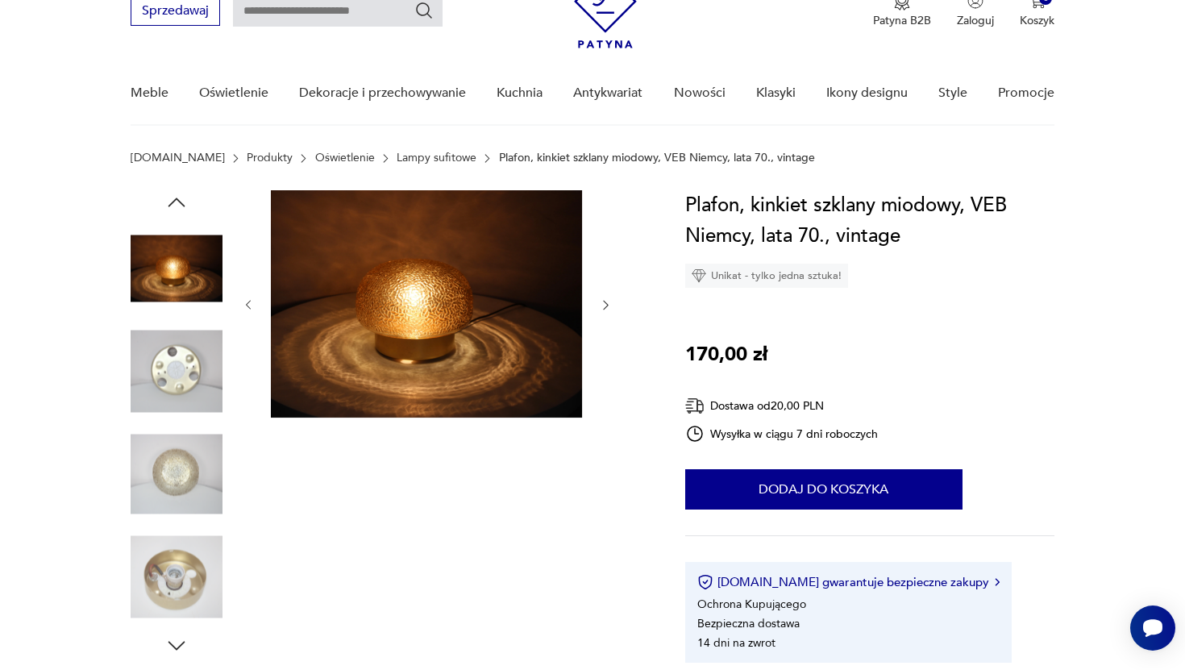
click at [610, 314] on div at bounding box center [427, 305] width 371 height 230
click at [195, 357] on img at bounding box center [177, 372] width 92 height 92
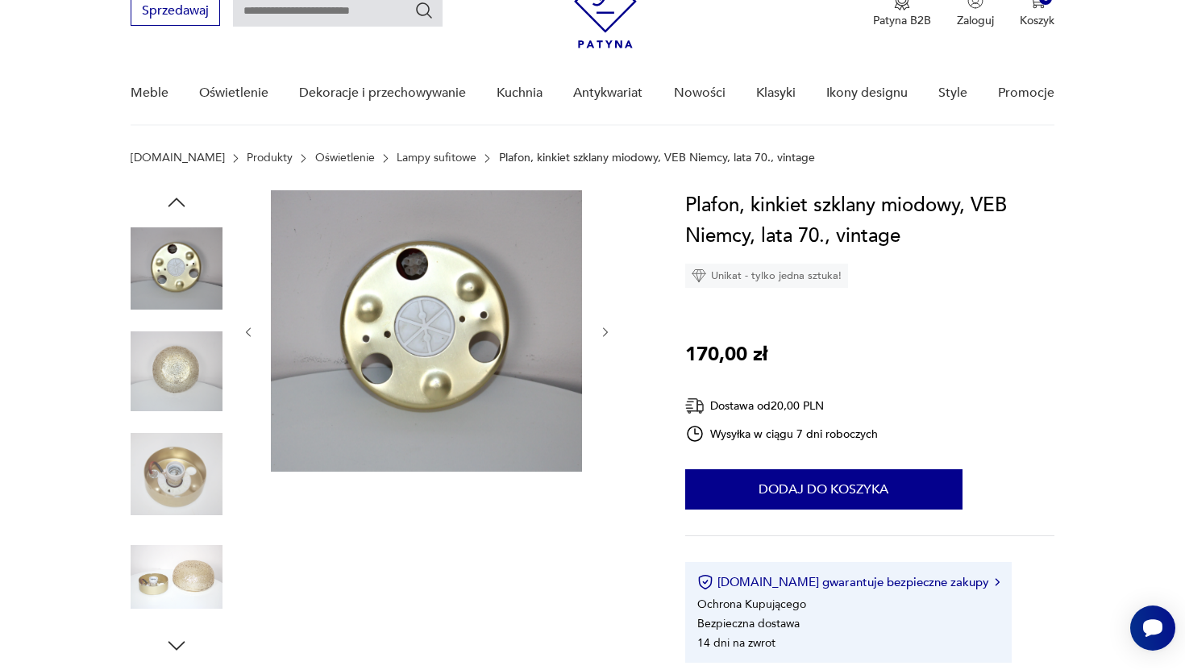
click at [187, 423] on div at bounding box center [177, 424] width 92 height 403
click at [184, 468] on img at bounding box center [177, 474] width 92 height 92
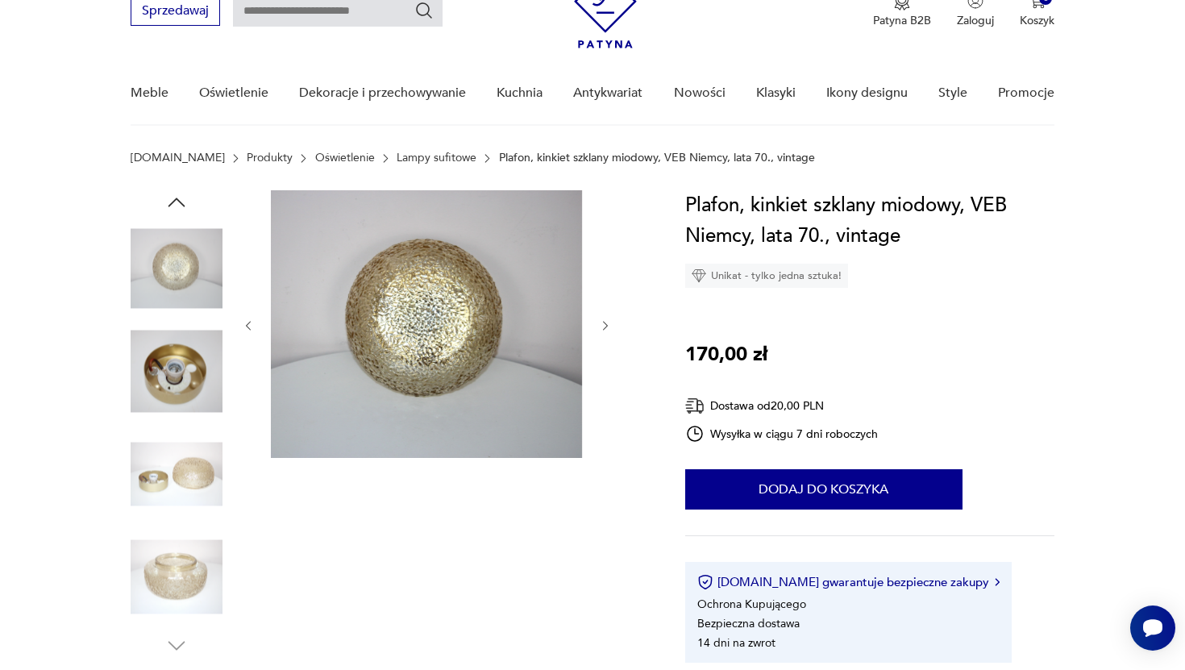
click at [181, 479] on img at bounding box center [177, 474] width 92 height 92
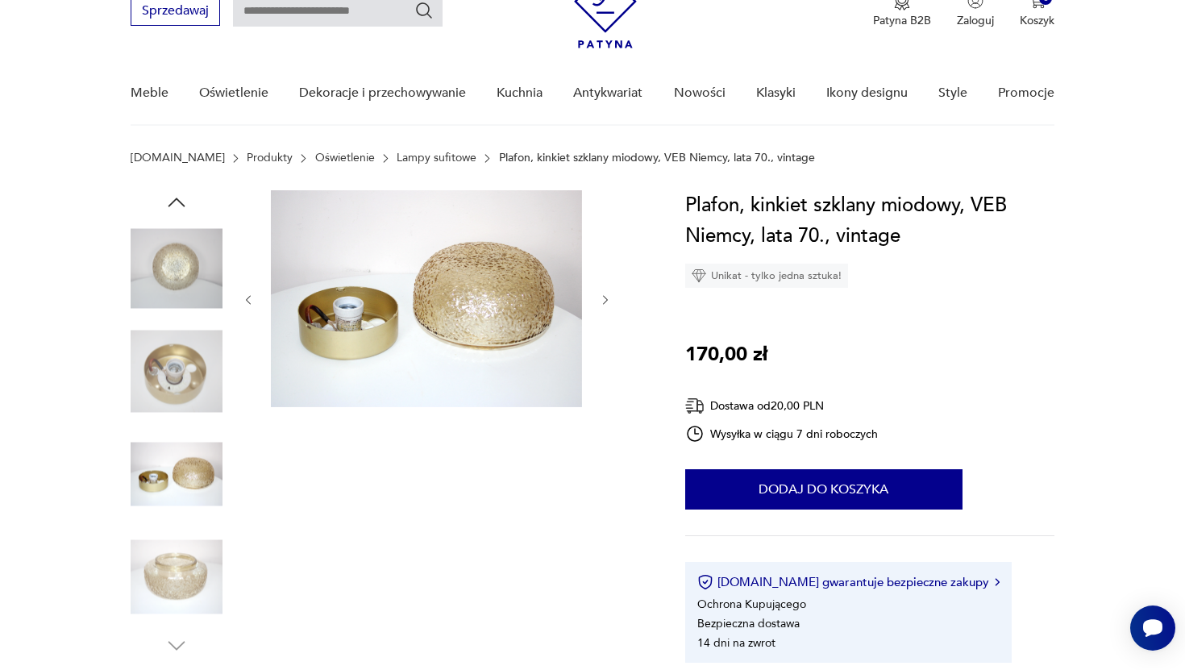
click at [185, 577] on img at bounding box center [177, 577] width 92 height 92
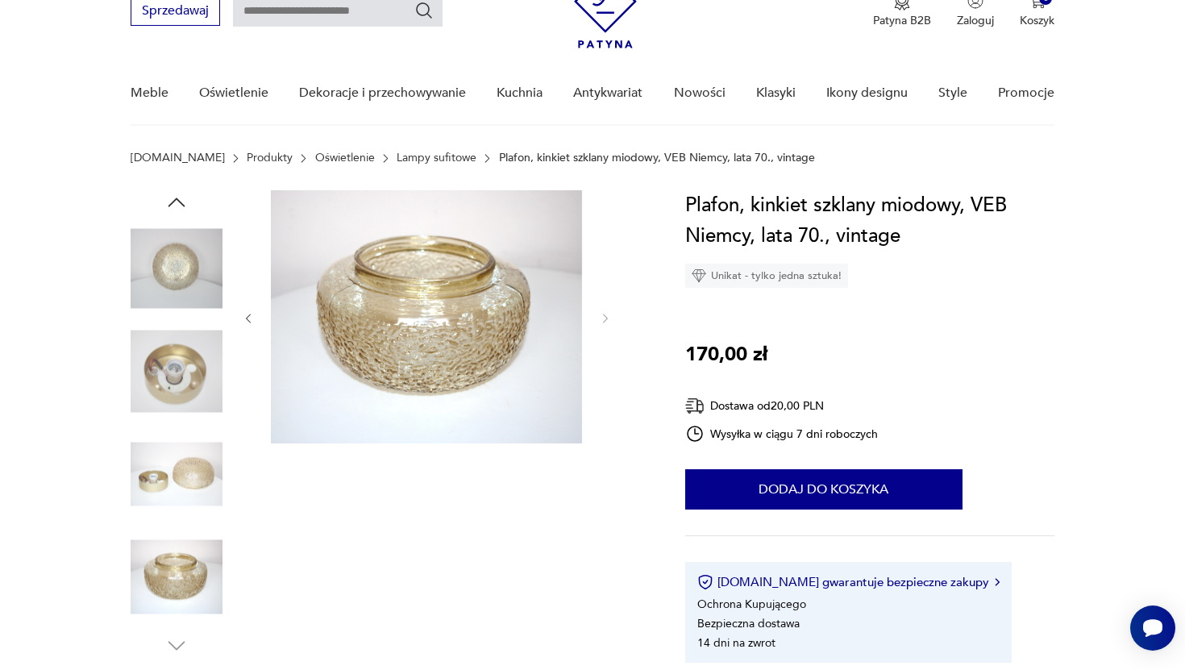
click at [181, 631] on div at bounding box center [177, 424] width 92 height 468
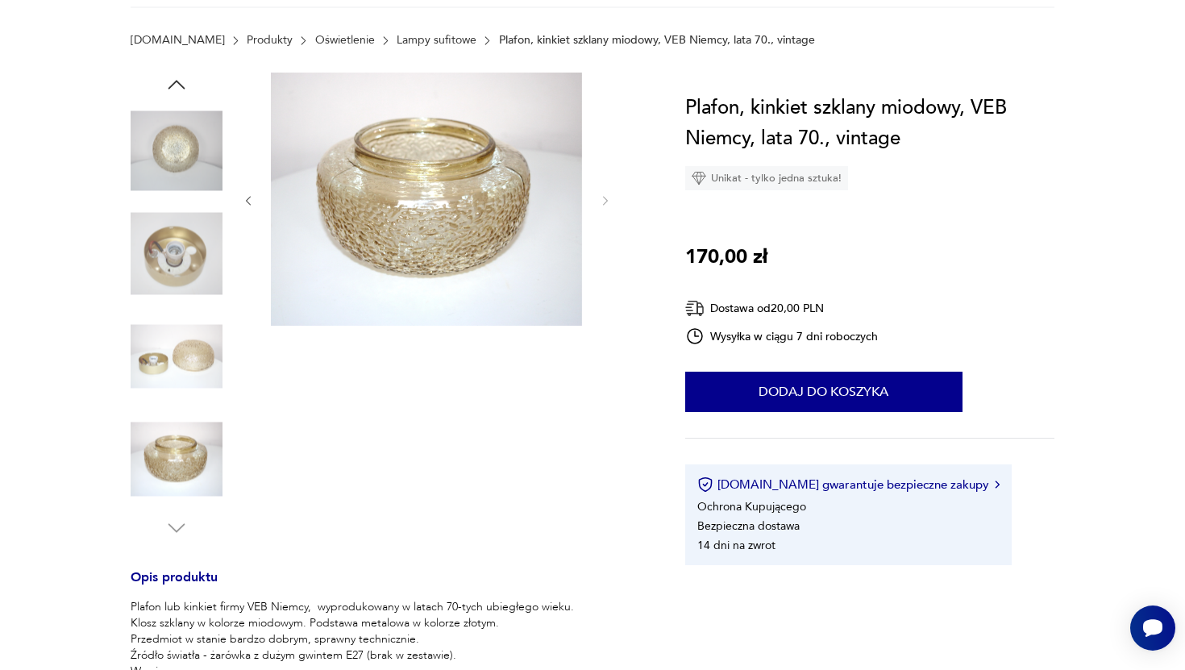
scroll to position [472, 0]
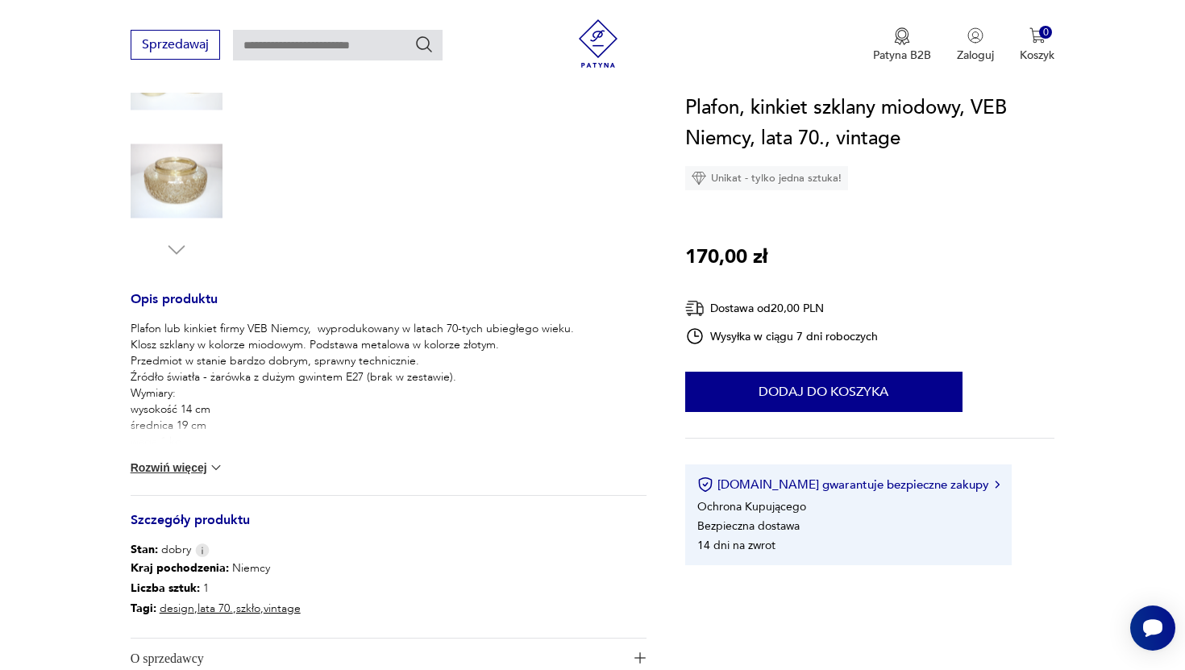
click at [195, 464] on button "Rozwiń więcej" at bounding box center [178, 468] width 94 height 16
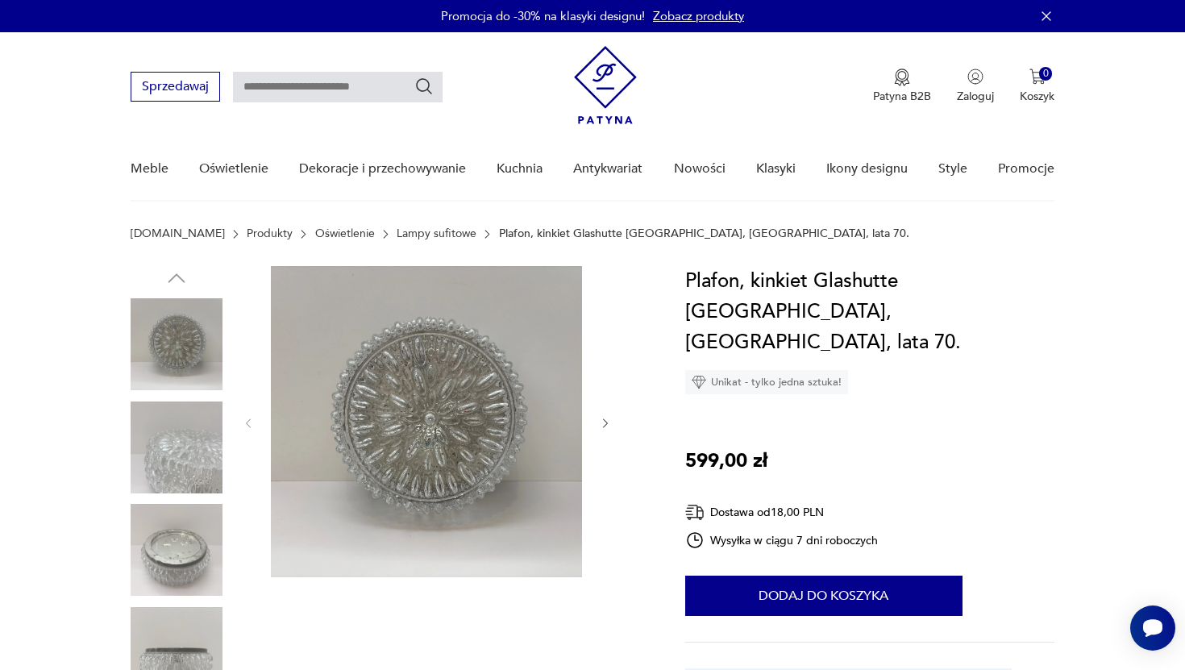
scroll to position [131, 0]
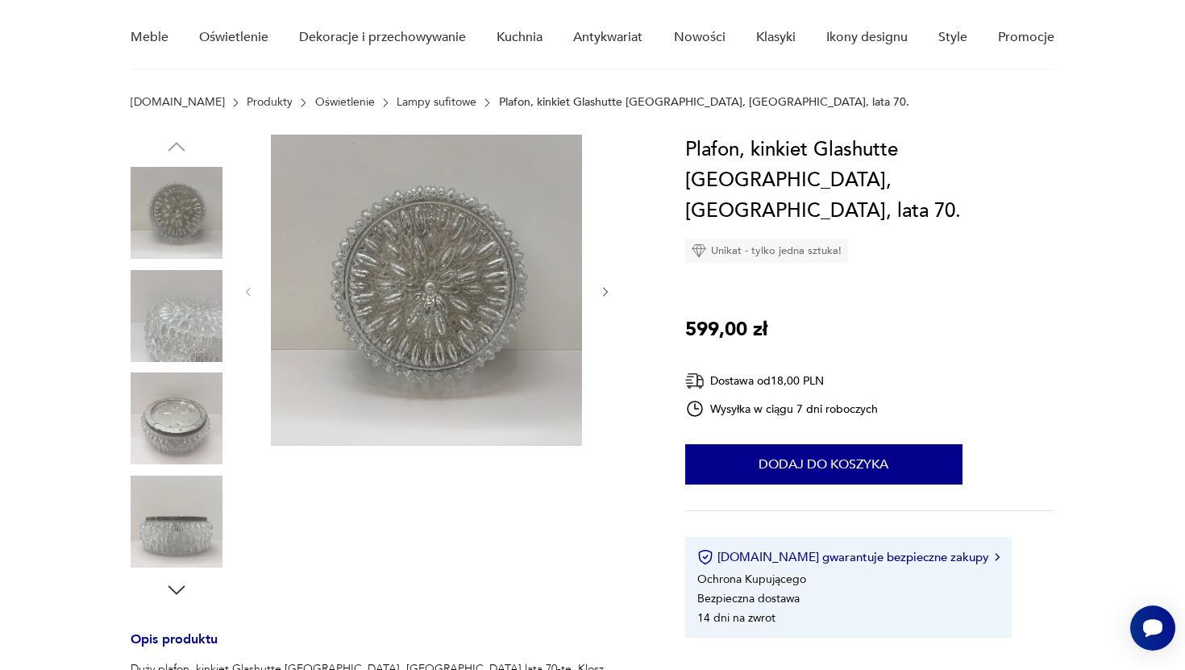
click at [172, 310] on img at bounding box center [177, 316] width 92 height 92
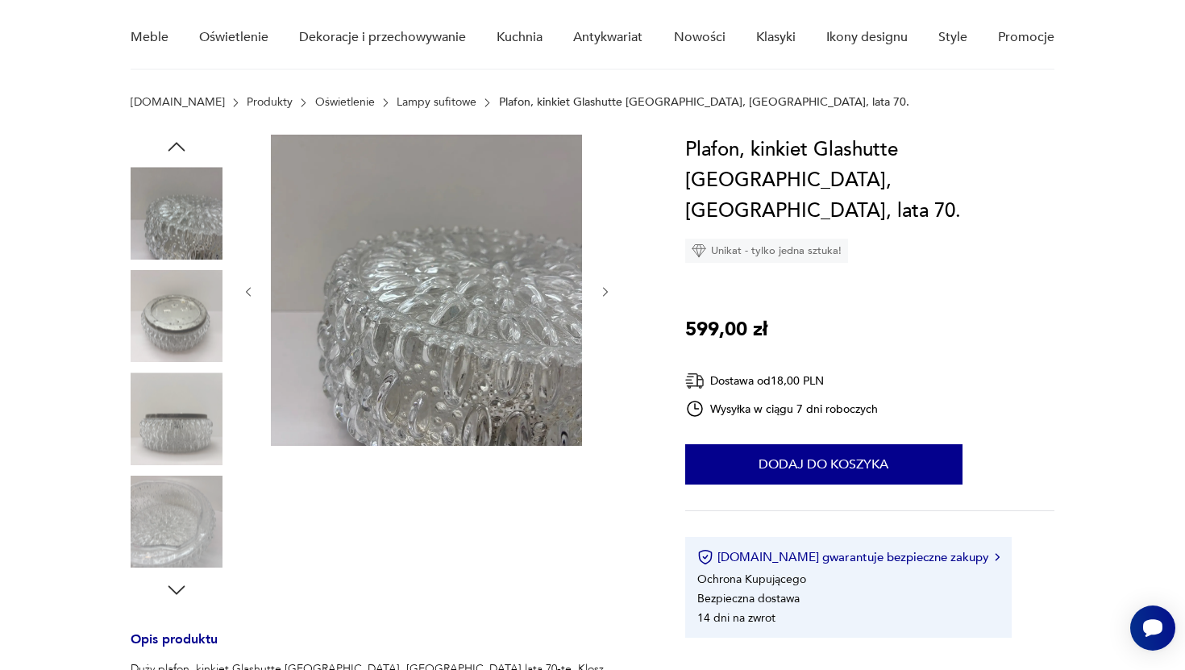
click at [169, 373] on img at bounding box center [177, 419] width 92 height 92
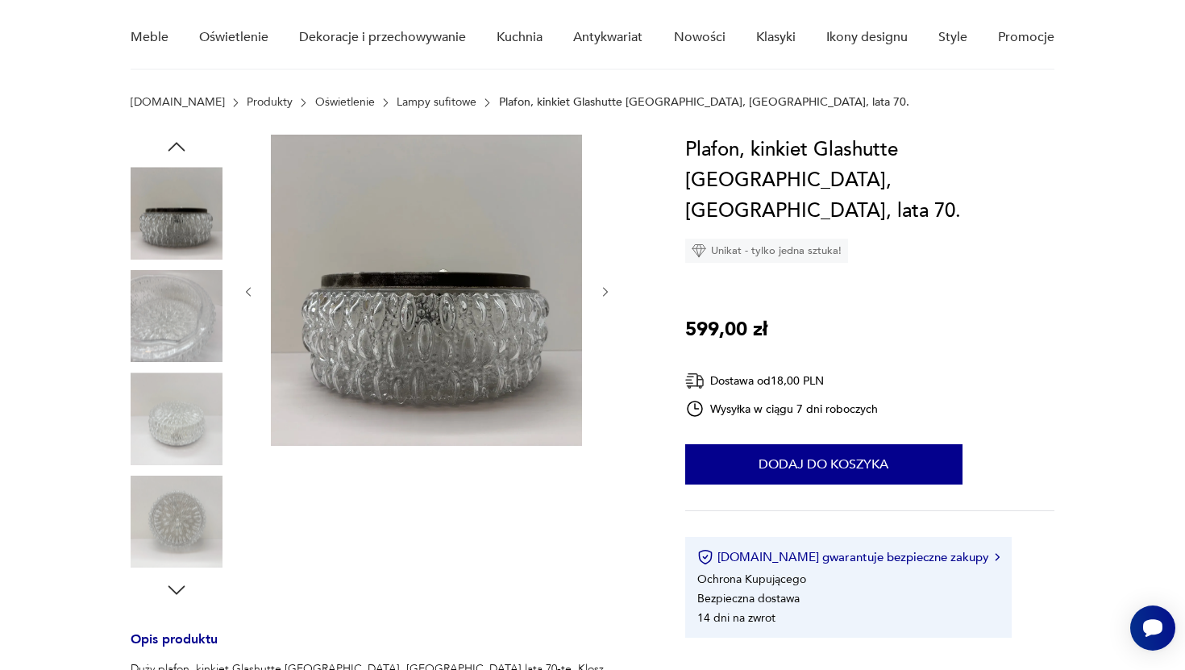
click at [169, 403] on img at bounding box center [177, 419] width 92 height 92
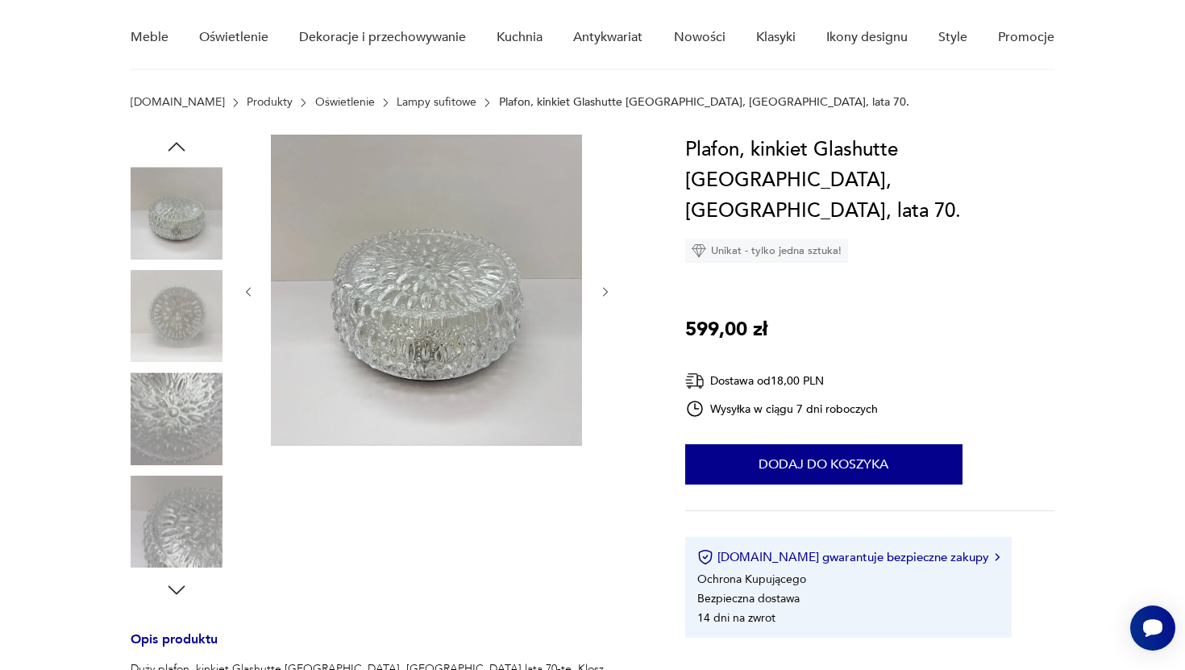
click at [180, 337] on img at bounding box center [177, 316] width 92 height 92
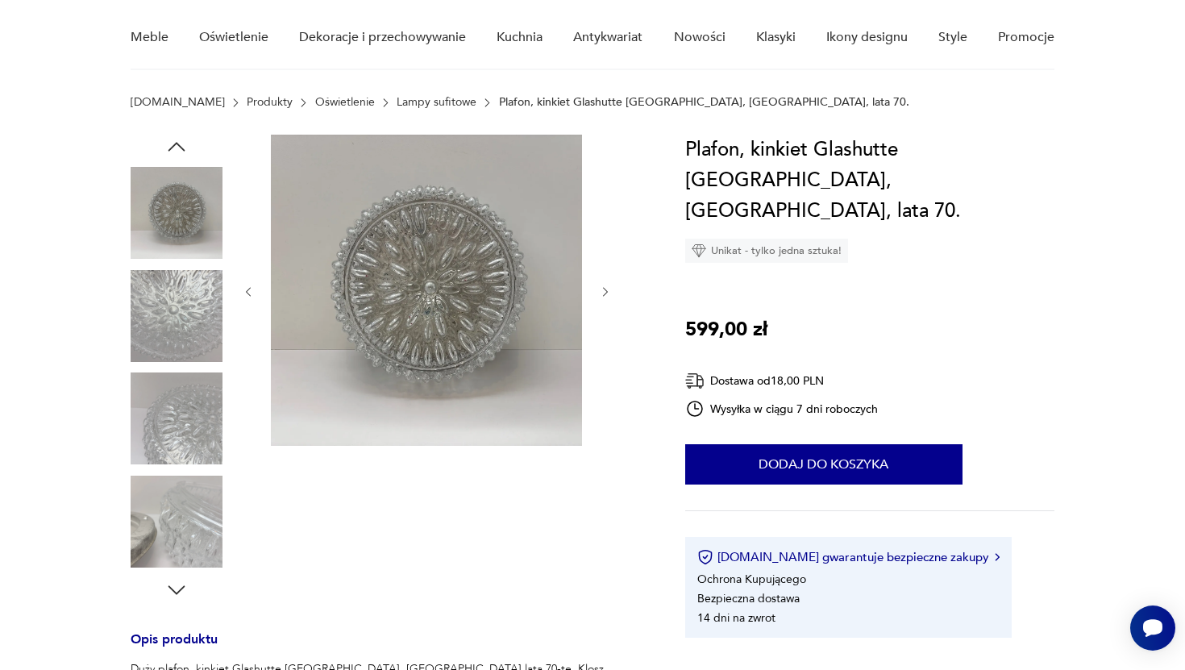
click at [181, 352] on img at bounding box center [177, 316] width 92 height 92
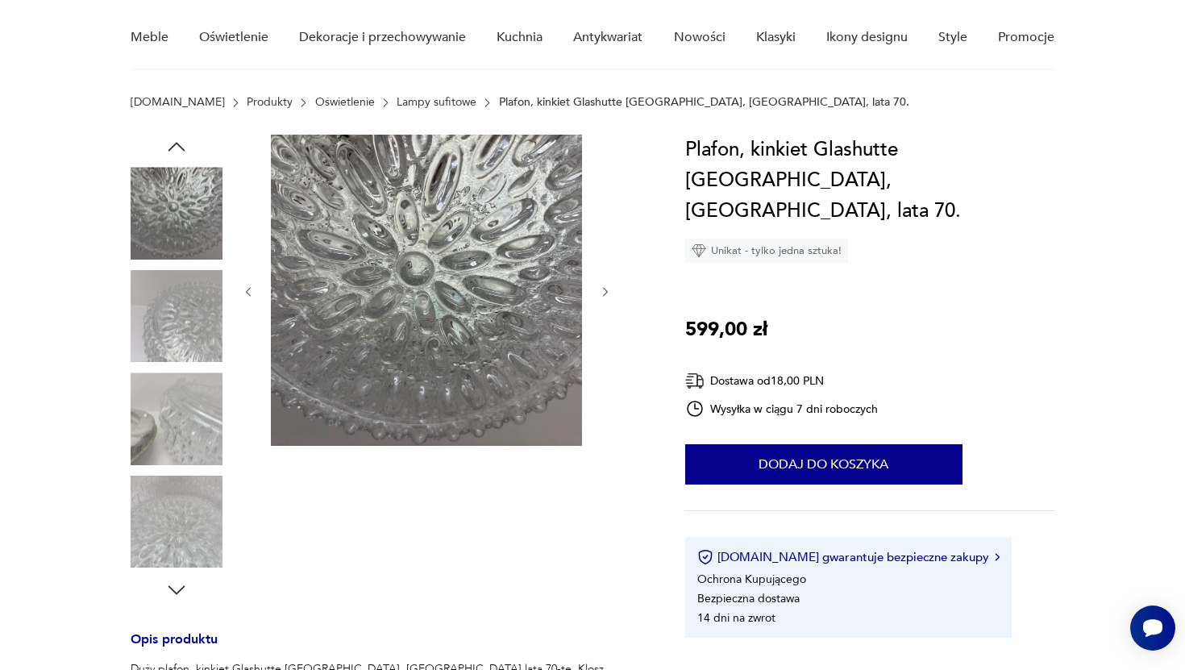
click at [181, 339] on img at bounding box center [177, 316] width 92 height 92
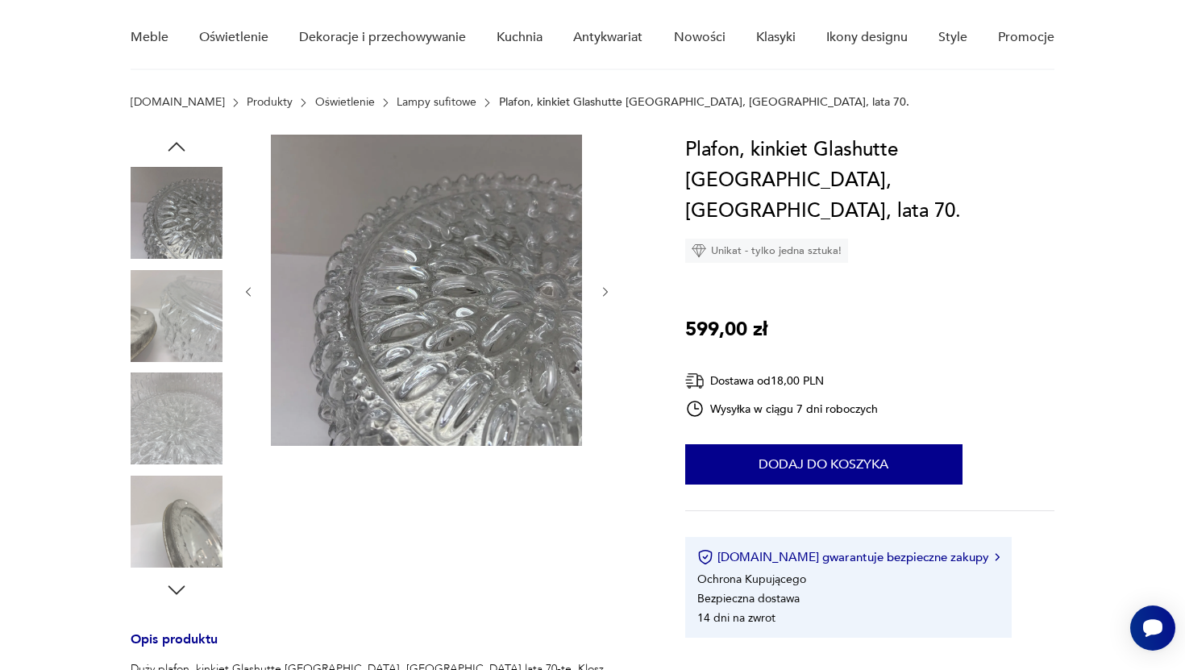
click at [183, 360] on img at bounding box center [177, 316] width 92 height 92
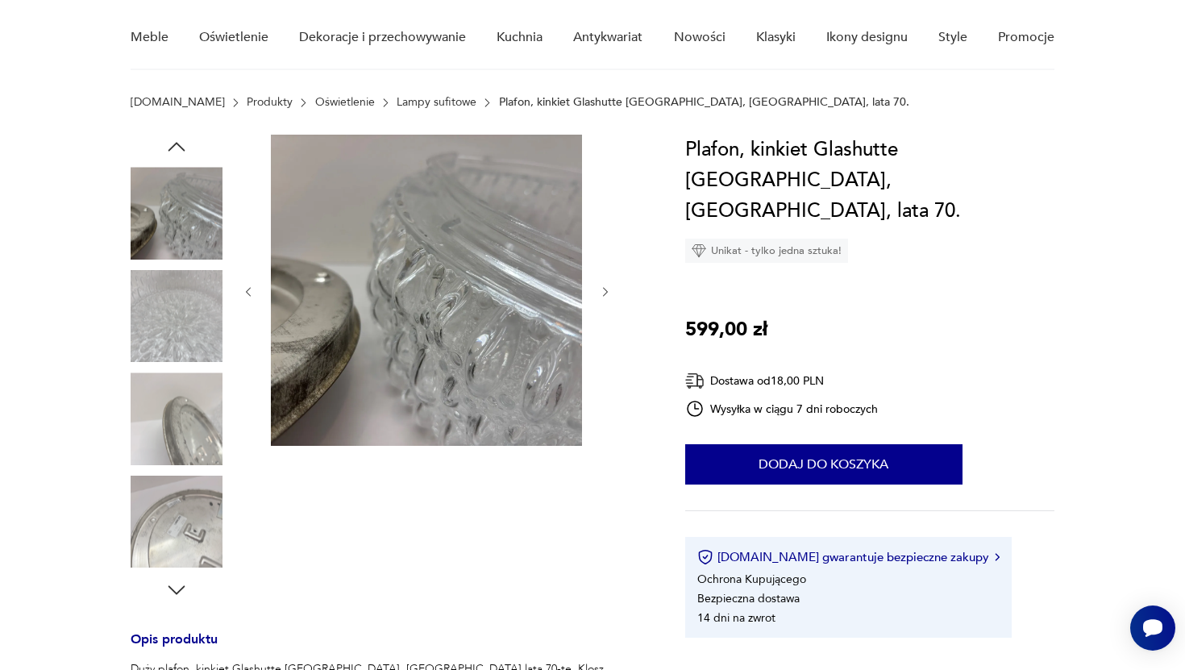
click at [182, 331] on img at bounding box center [177, 316] width 92 height 92
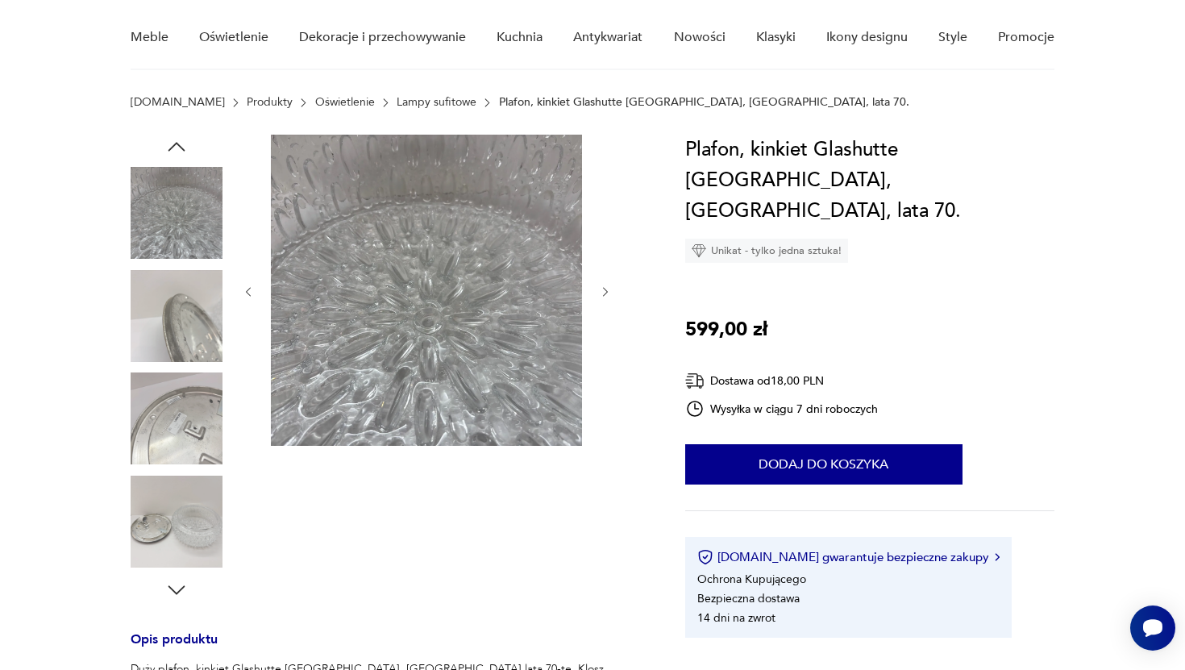
click at [182, 324] on img at bounding box center [177, 316] width 92 height 92
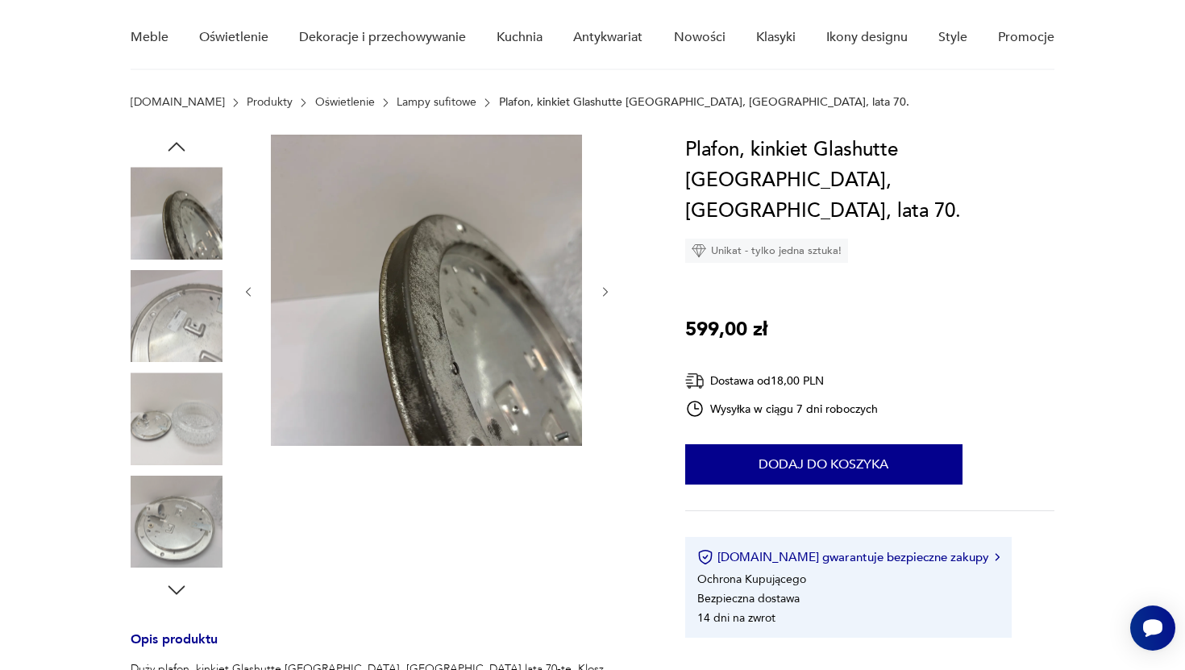
click at [182, 324] on img at bounding box center [177, 316] width 92 height 92
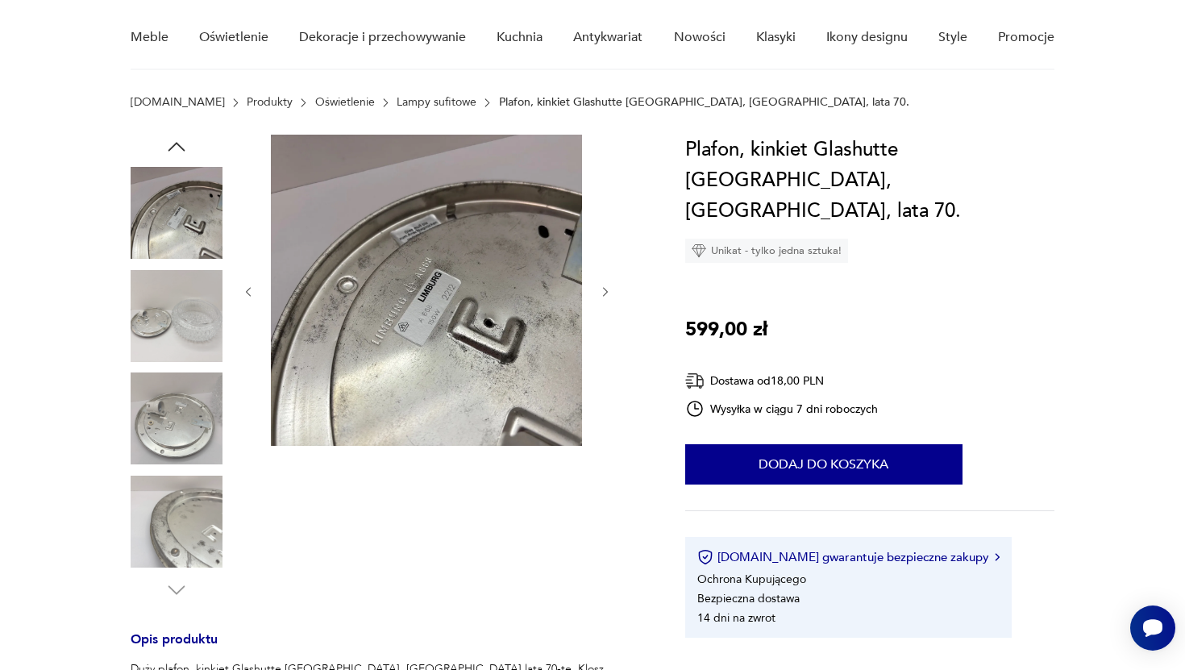
click at [182, 339] on img at bounding box center [177, 316] width 92 height 92
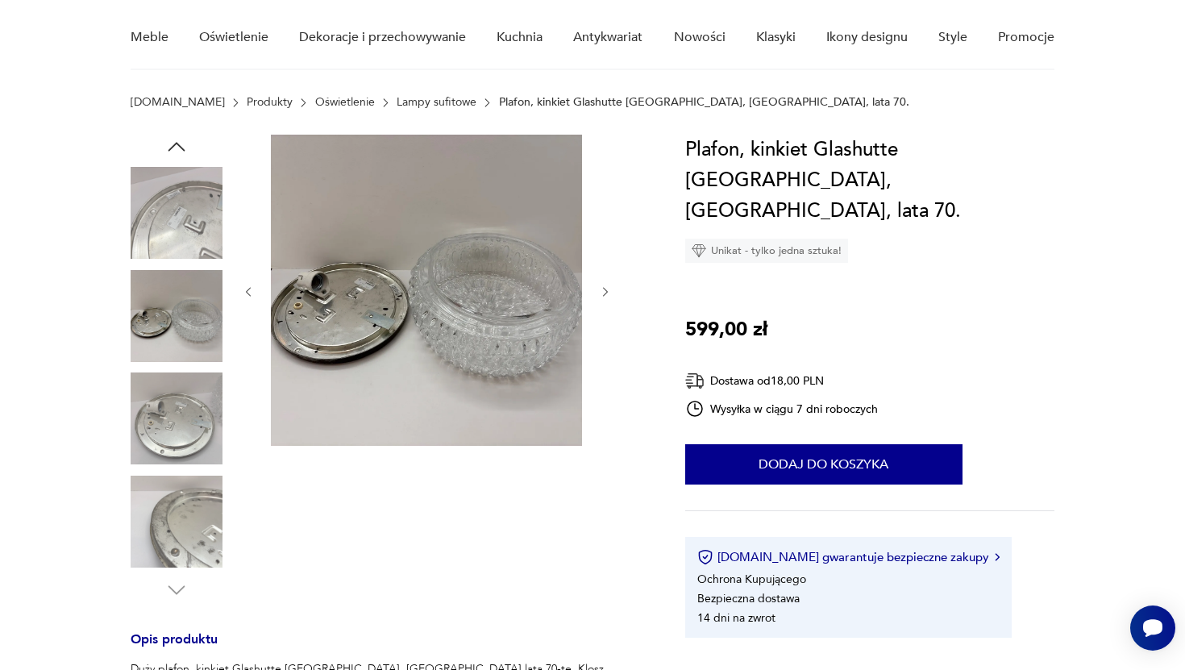
click at [182, 376] on img at bounding box center [177, 419] width 92 height 92
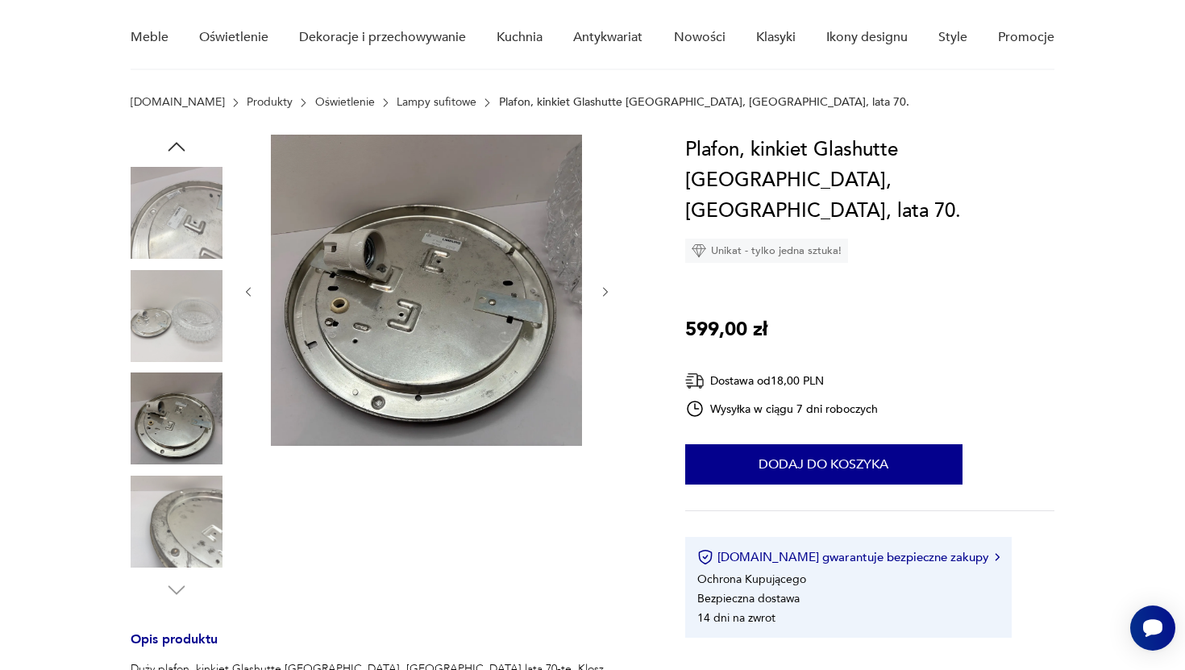
click at [198, 327] on img at bounding box center [177, 316] width 92 height 92
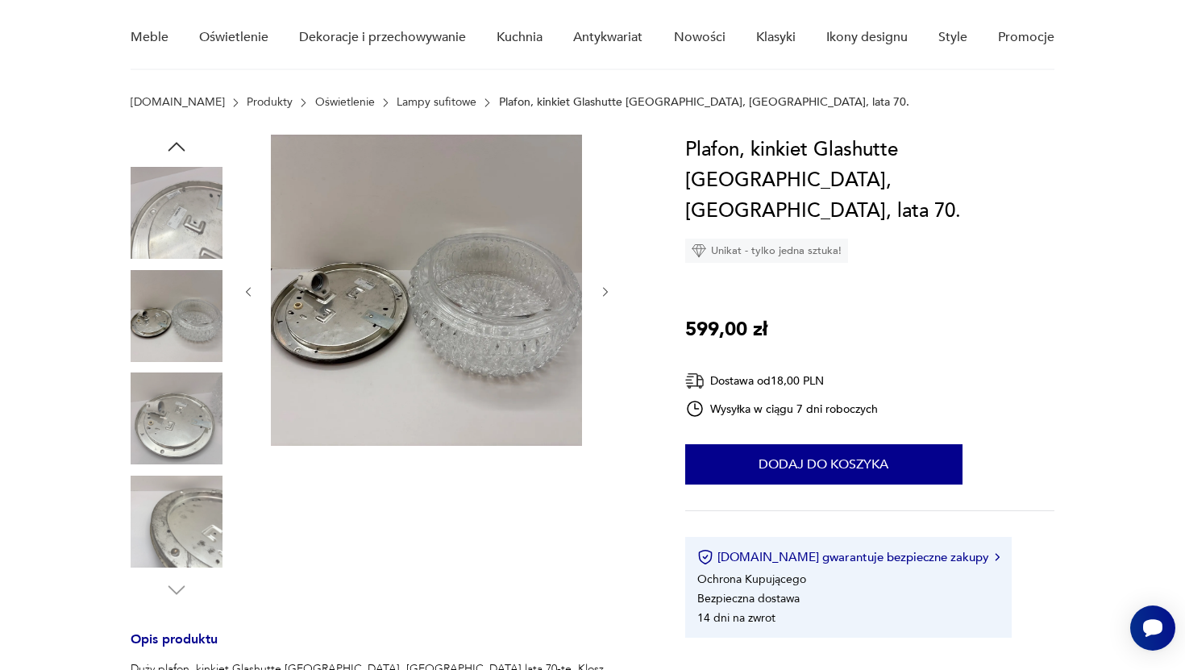
click at [180, 248] on img at bounding box center [177, 213] width 92 height 92
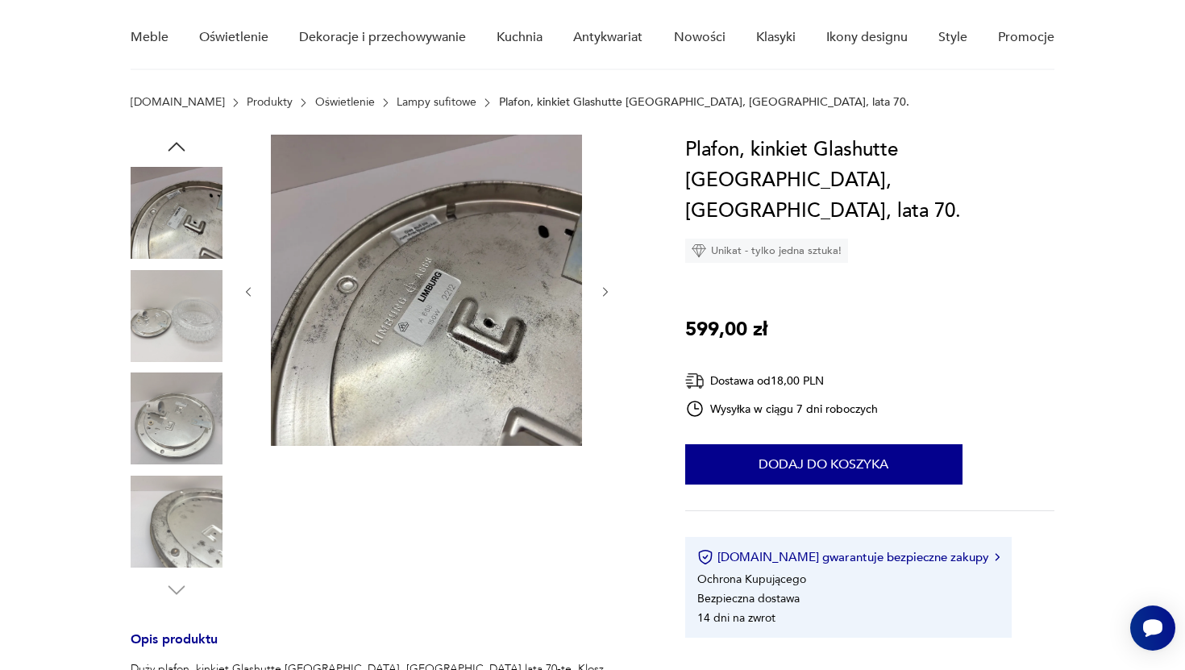
click at [179, 143] on icon "button" at bounding box center [177, 147] width 24 height 24
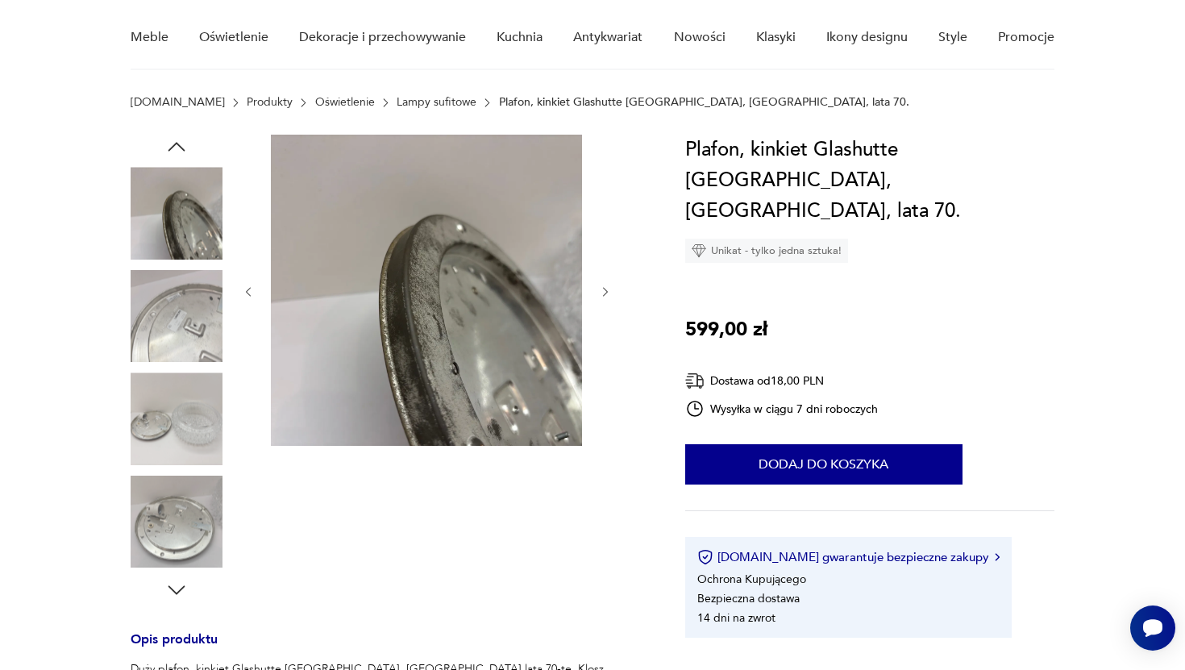
click at [186, 210] on img at bounding box center [177, 213] width 92 height 92
click at [175, 152] on icon "button" at bounding box center [177, 147] width 24 height 24
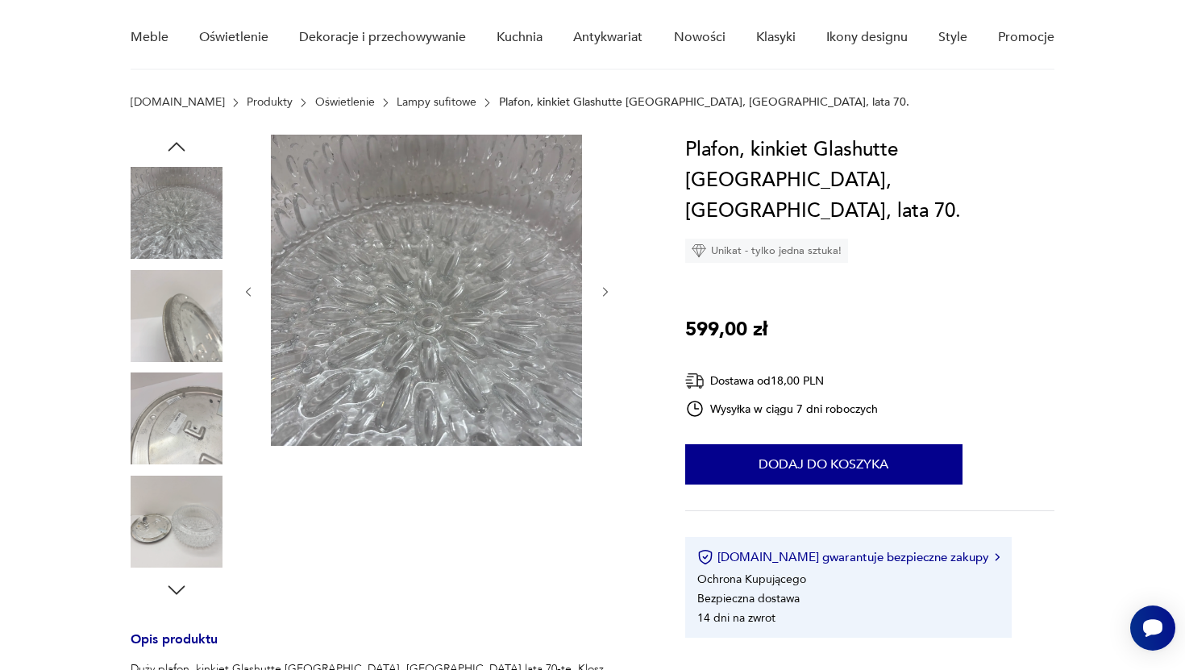
click at [177, 228] on img at bounding box center [177, 213] width 92 height 92
click at [173, 140] on icon "button" at bounding box center [177, 147] width 24 height 24
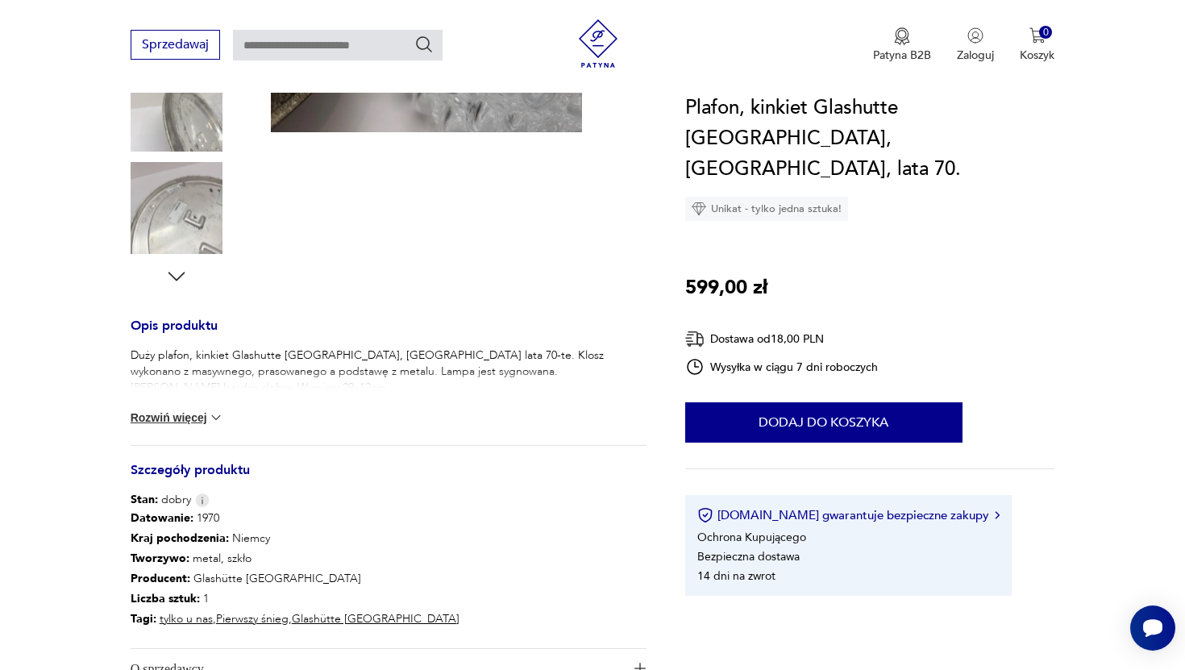
scroll to position [639, 0]
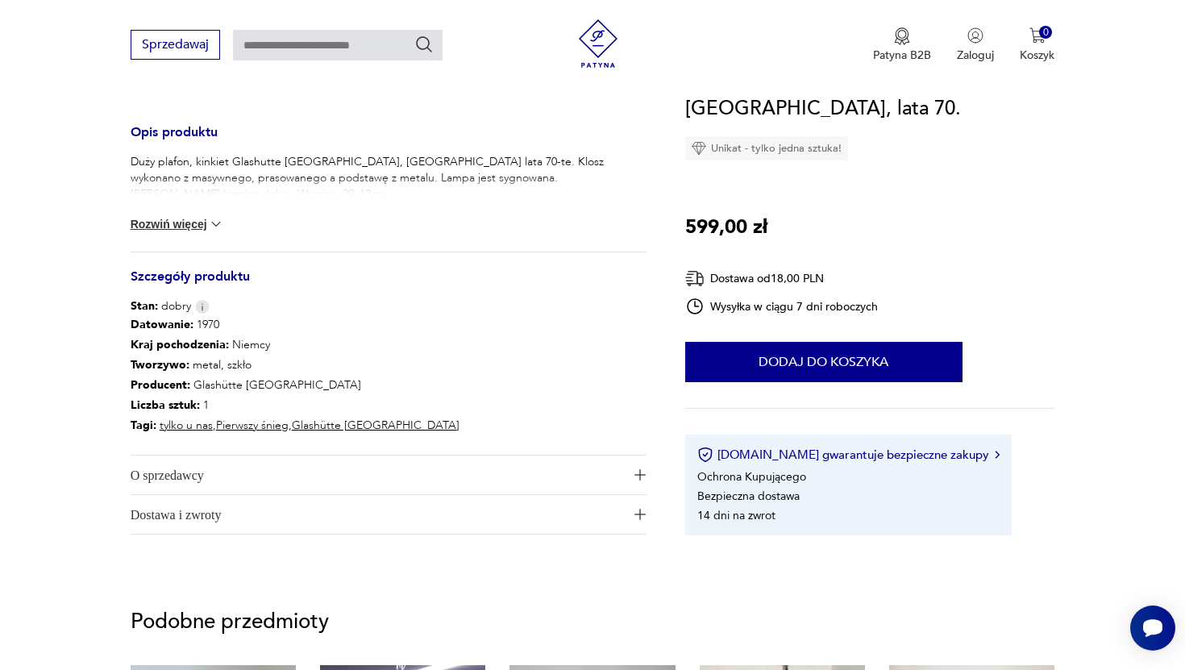
click at [194, 224] on button "Rozwiń więcej" at bounding box center [178, 224] width 94 height 16
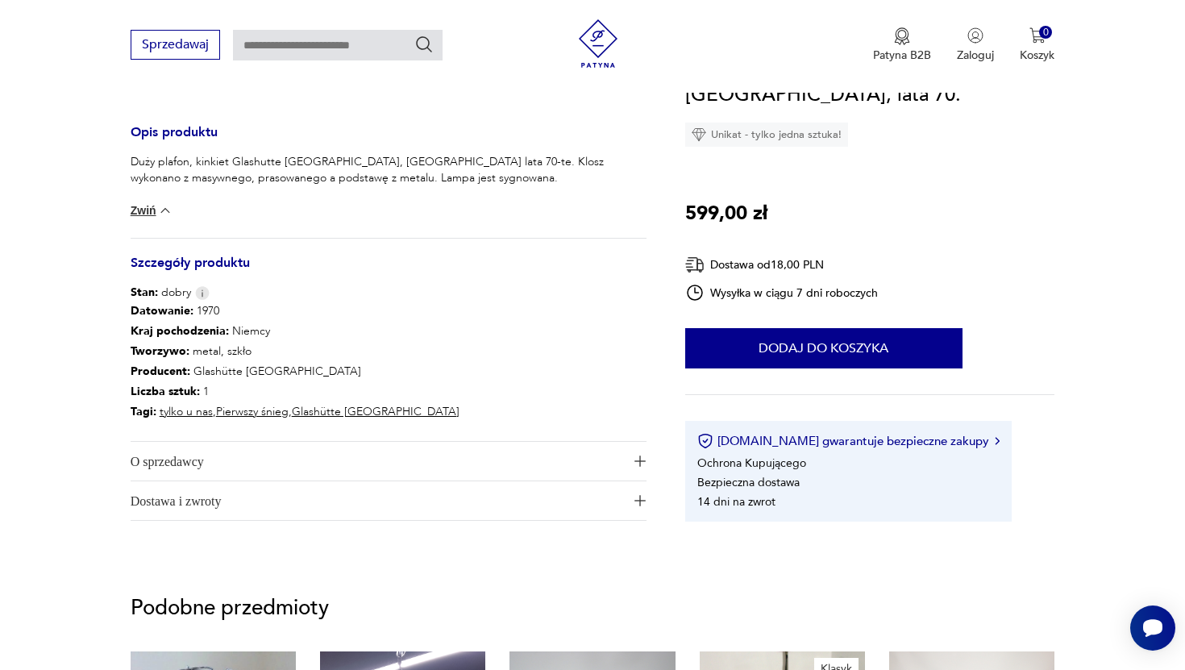
click at [152, 202] on button "Zwiń" at bounding box center [152, 210] width 43 height 16
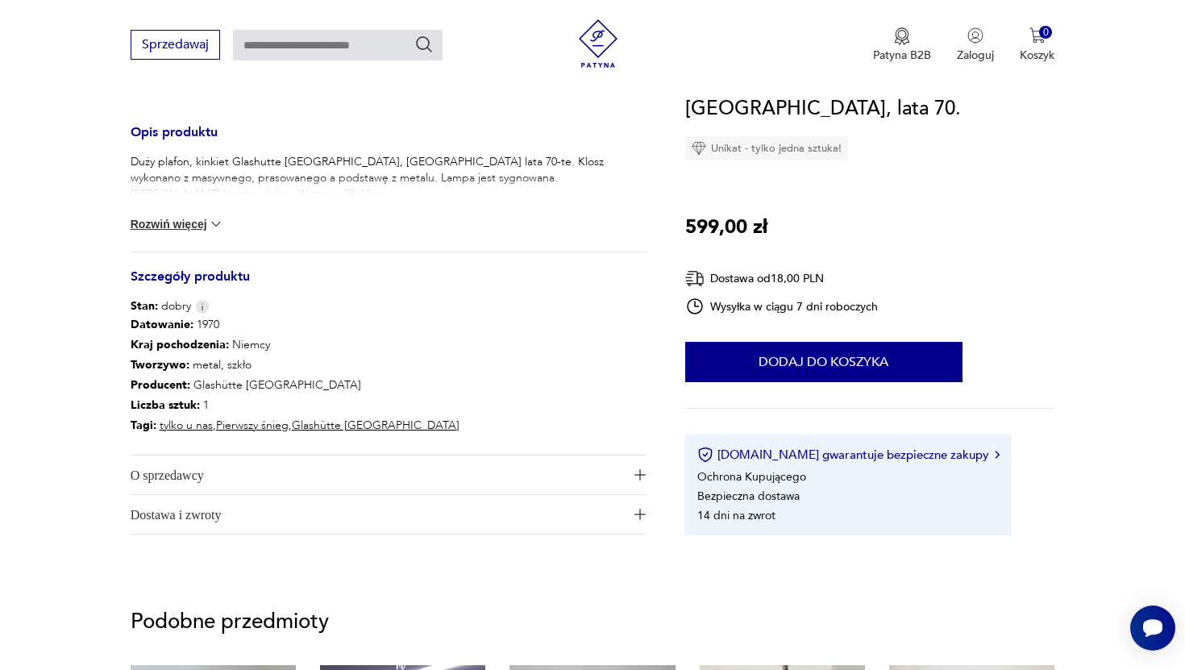
click at [155, 227] on button "Rozwiń więcej" at bounding box center [178, 224] width 94 height 16
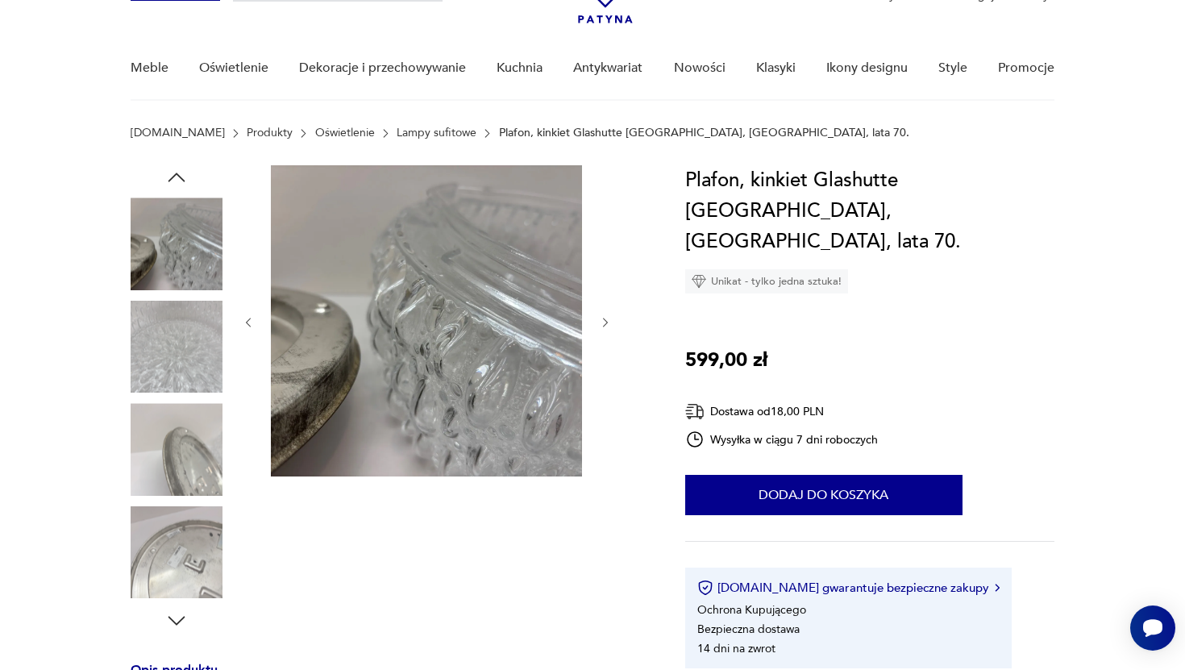
scroll to position [99, 0]
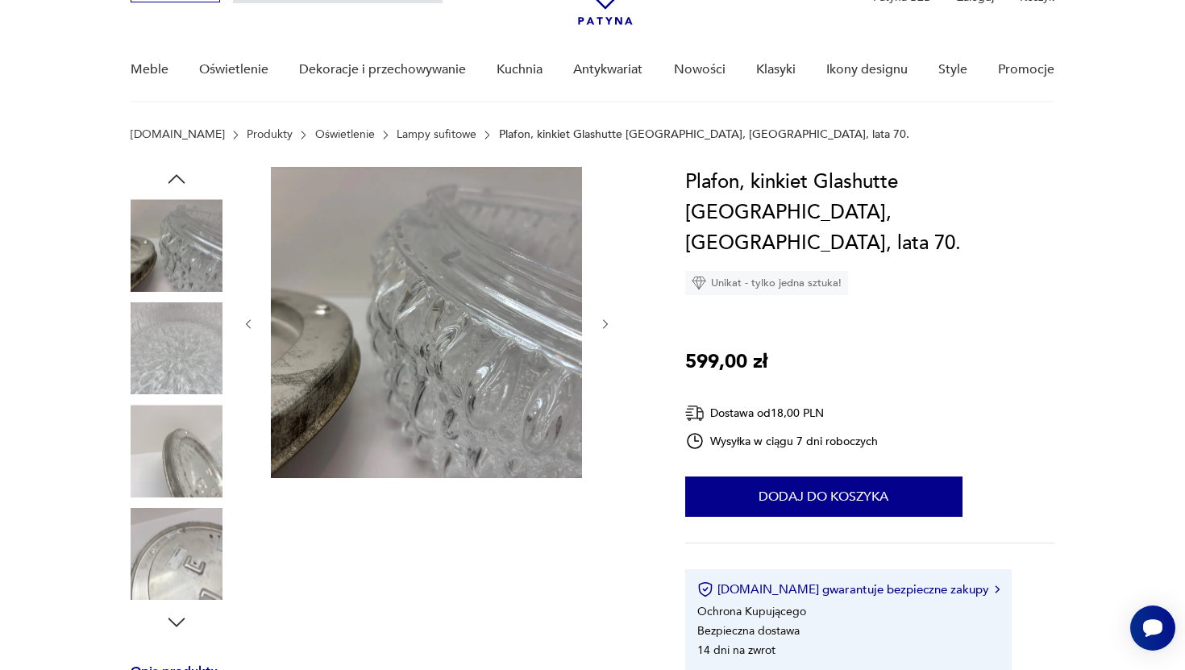
click at [175, 234] on img at bounding box center [177, 245] width 92 height 92
click at [173, 323] on img at bounding box center [177, 348] width 92 height 92
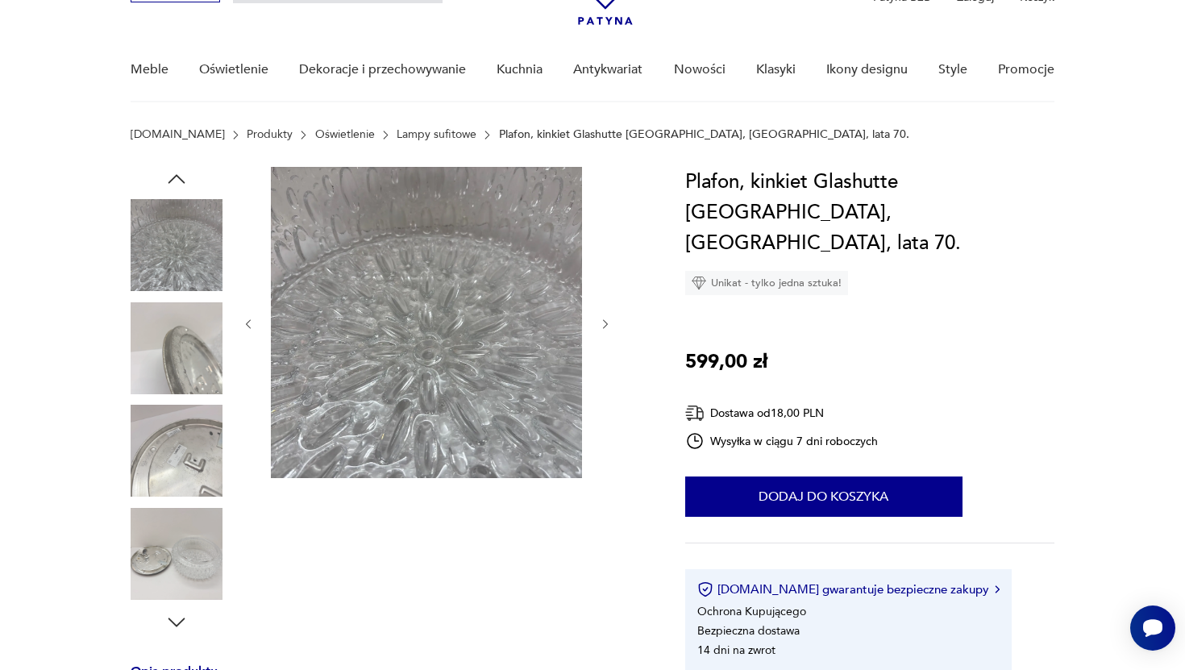
click at [169, 386] on img at bounding box center [177, 348] width 92 height 92
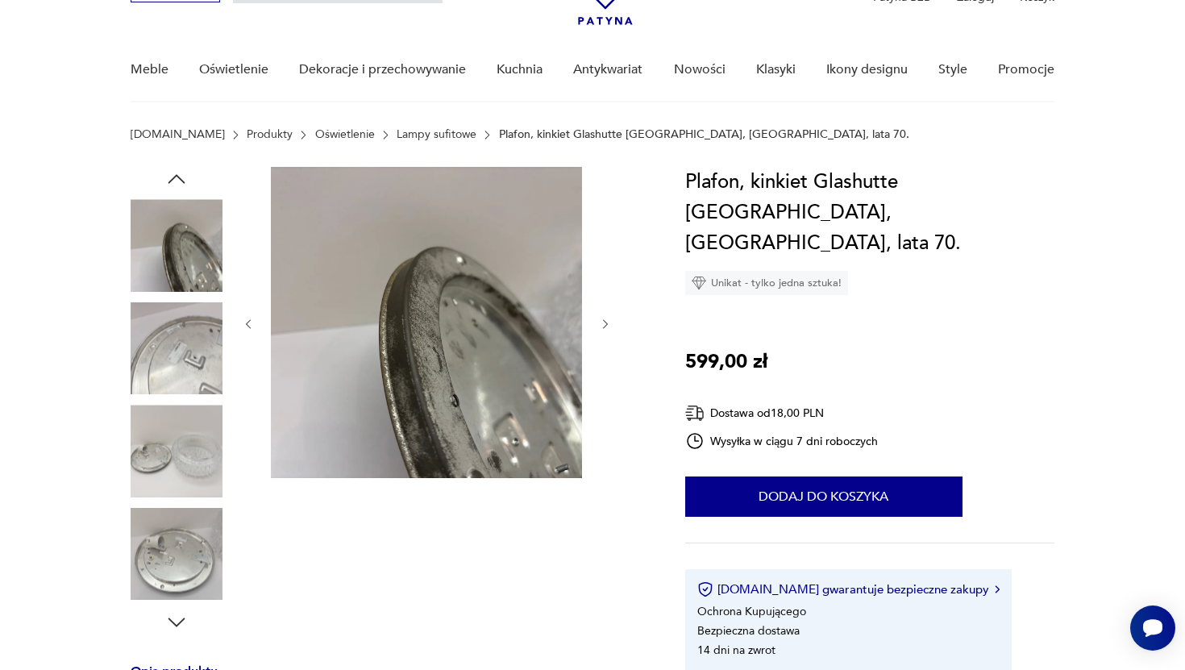
click at [168, 426] on img at bounding box center [177, 451] width 92 height 92
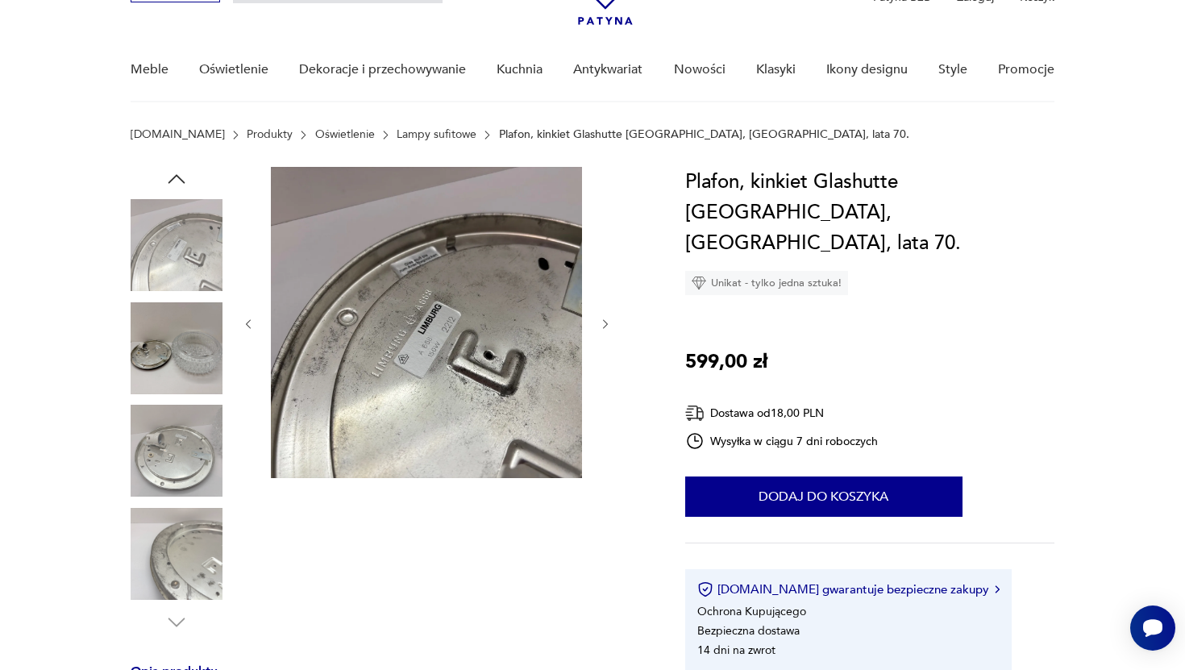
click at [165, 471] on img at bounding box center [177, 451] width 92 height 92
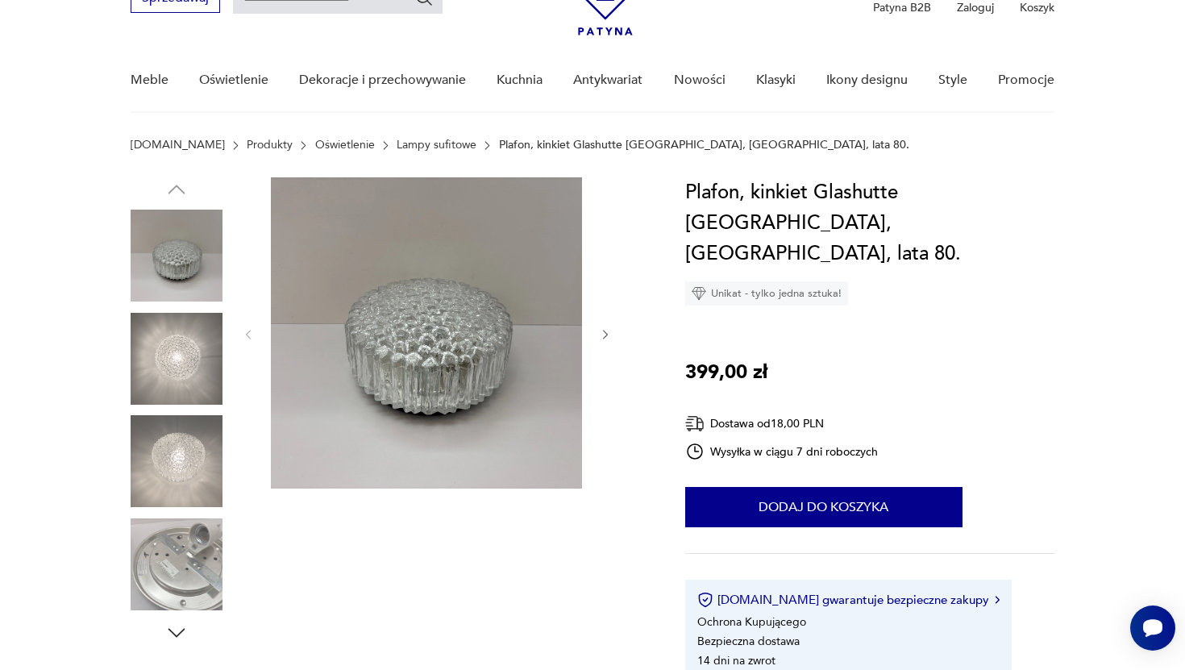
scroll to position [90, 0]
click at [171, 379] on img at bounding box center [177, 358] width 92 height 92
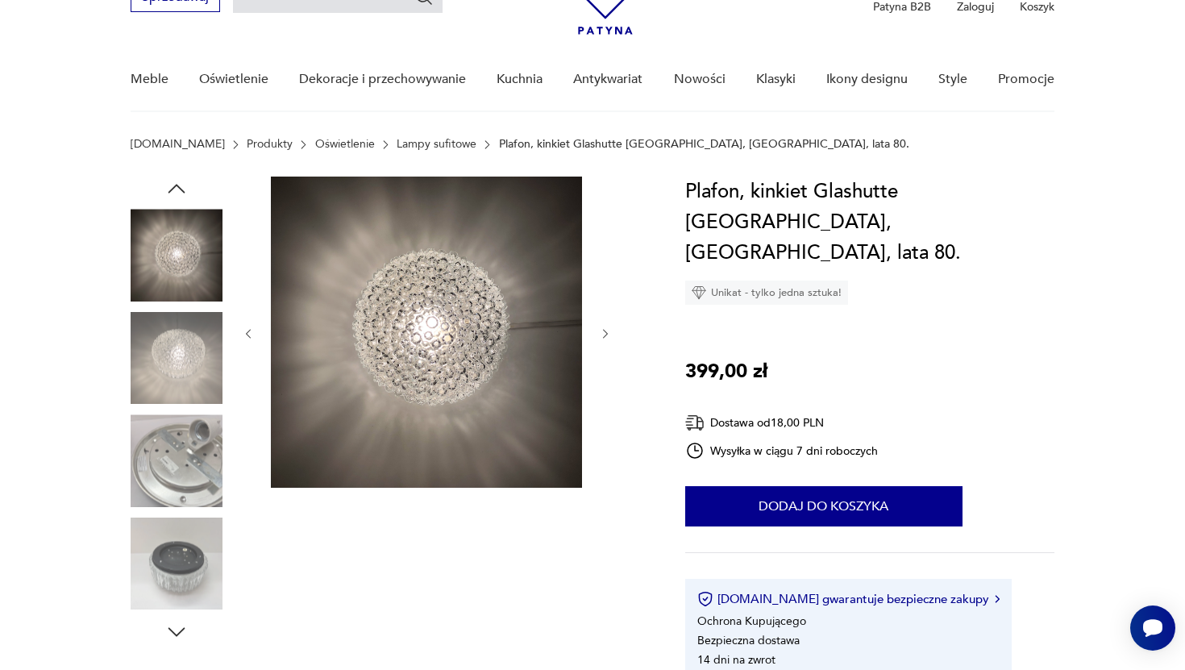
click at [173, 414] on img at bounding box center [177, 460] width 92 height 92
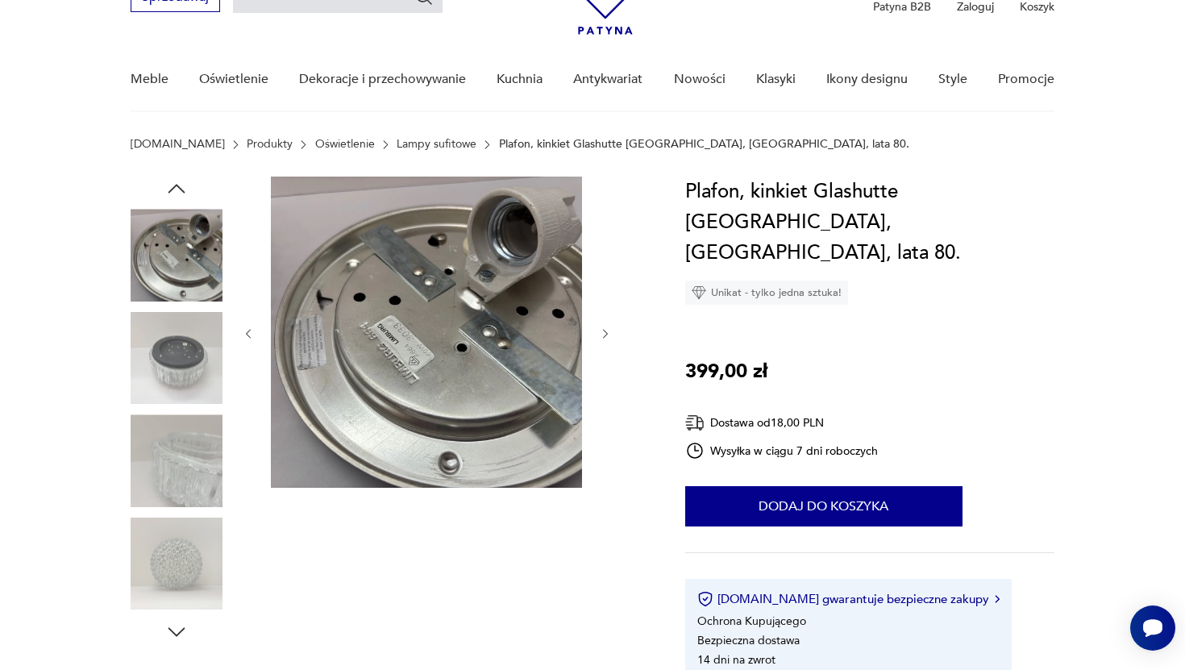
click at [184, 388] on img at bounding box center [177, 358] width 92 height 92
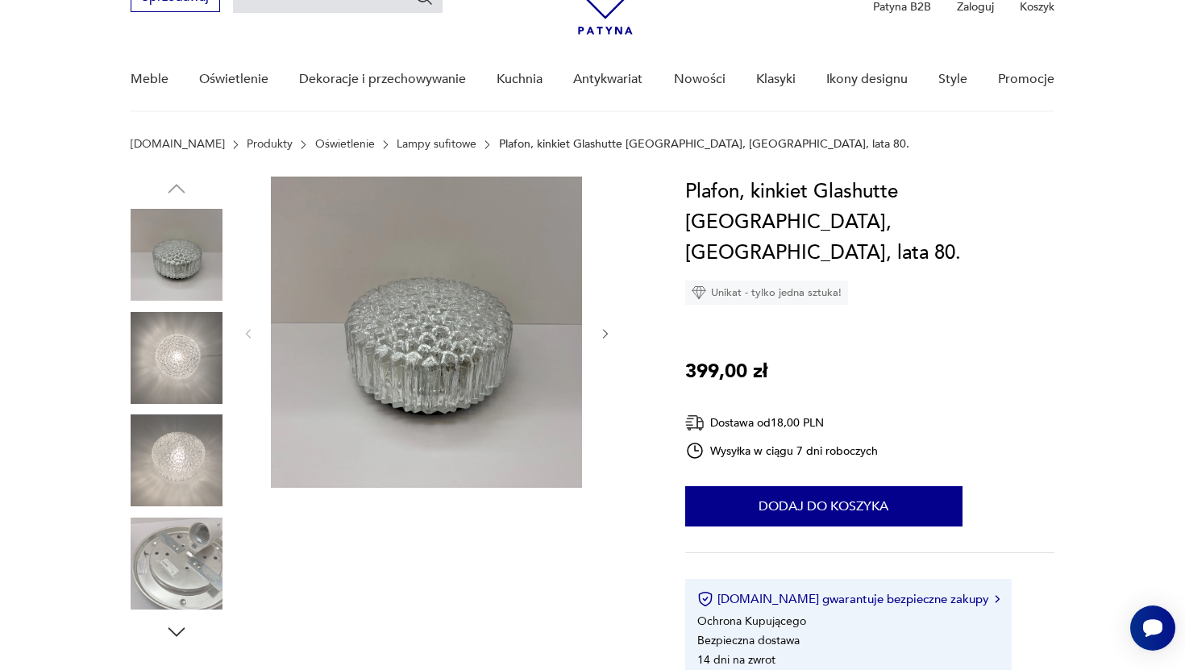
click at [203, 346] on img at bounding box center [177, 358] width 92 height 92
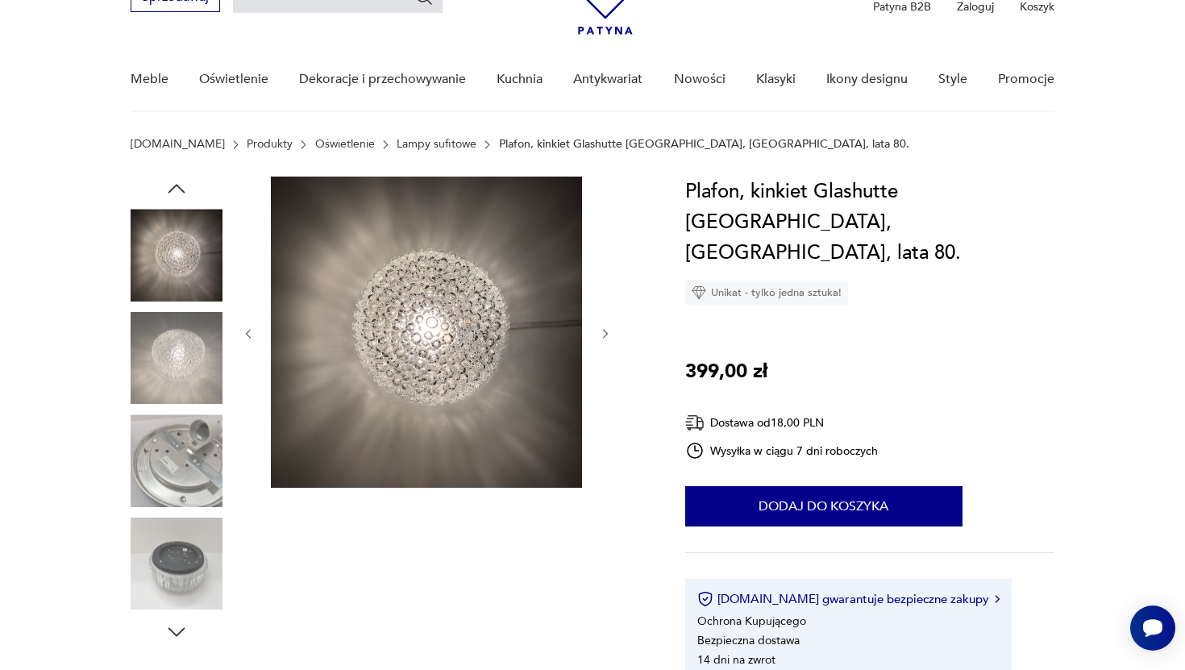
click at [181, 348] on img at bounding box center [177, 358] width 92 height 92
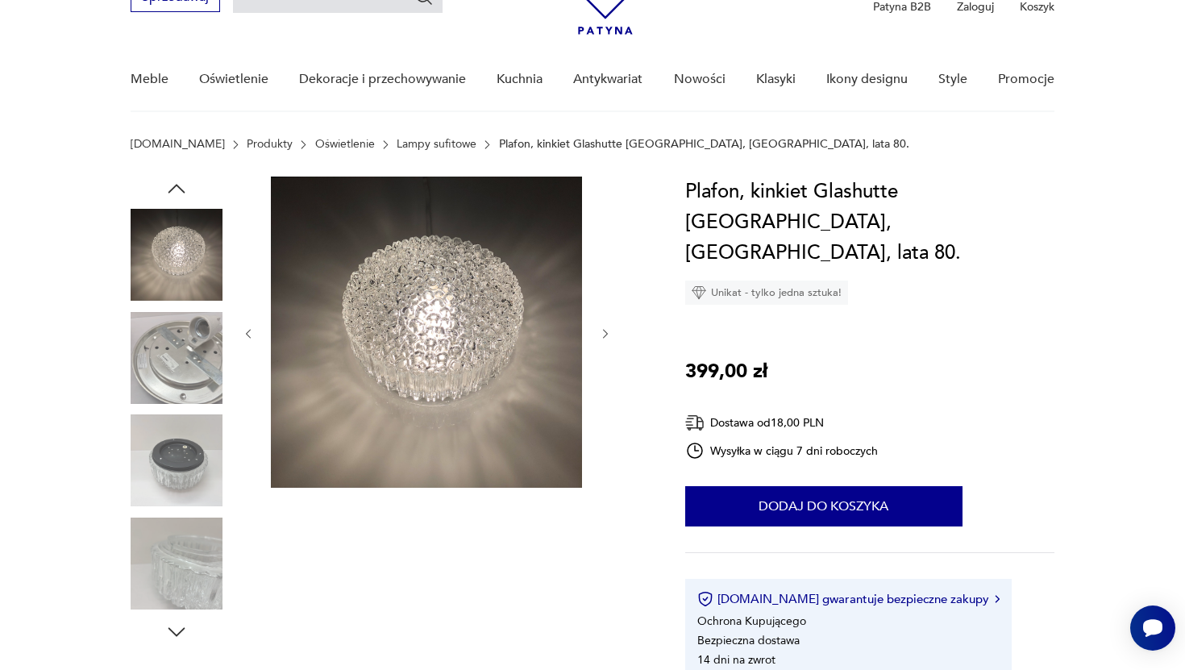
click at [178, 480] on img at bounding box center [177, 460] width 92 height 92
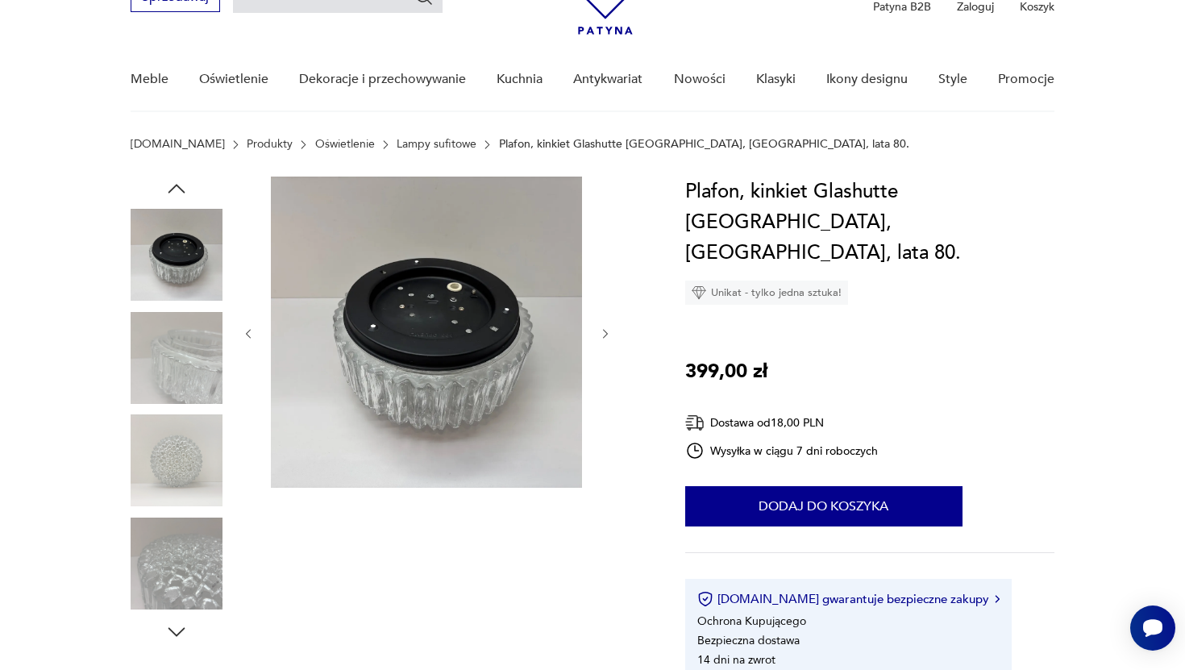
click at [170, 523] on img at bounding box center [177, 564] width 92 height 92
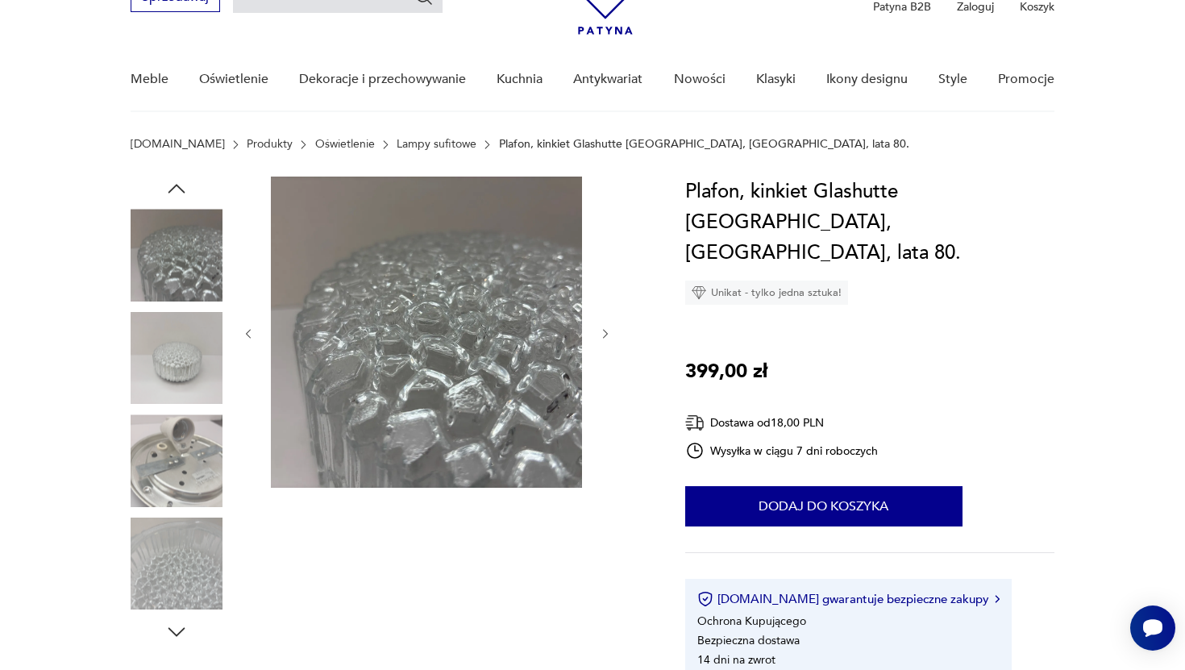
click at [170, 564] on img at bounding box center [177, 564] width 92 height 92
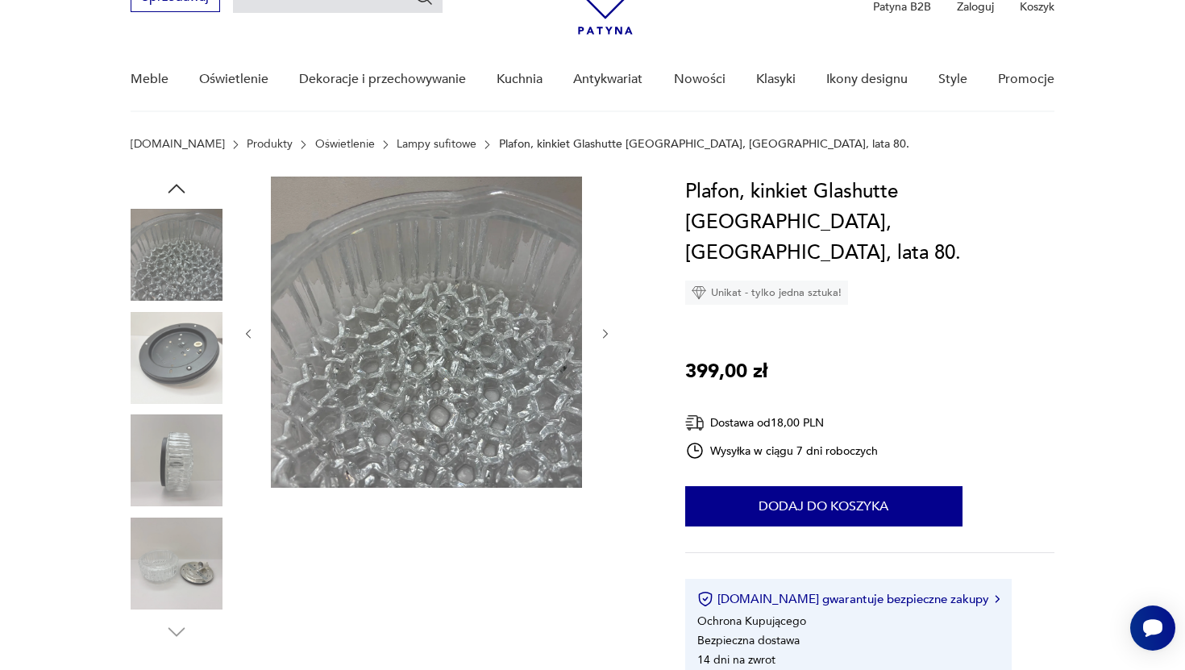
click at [173, 429] on img at bounding box center [177, 460] width 92 height 92
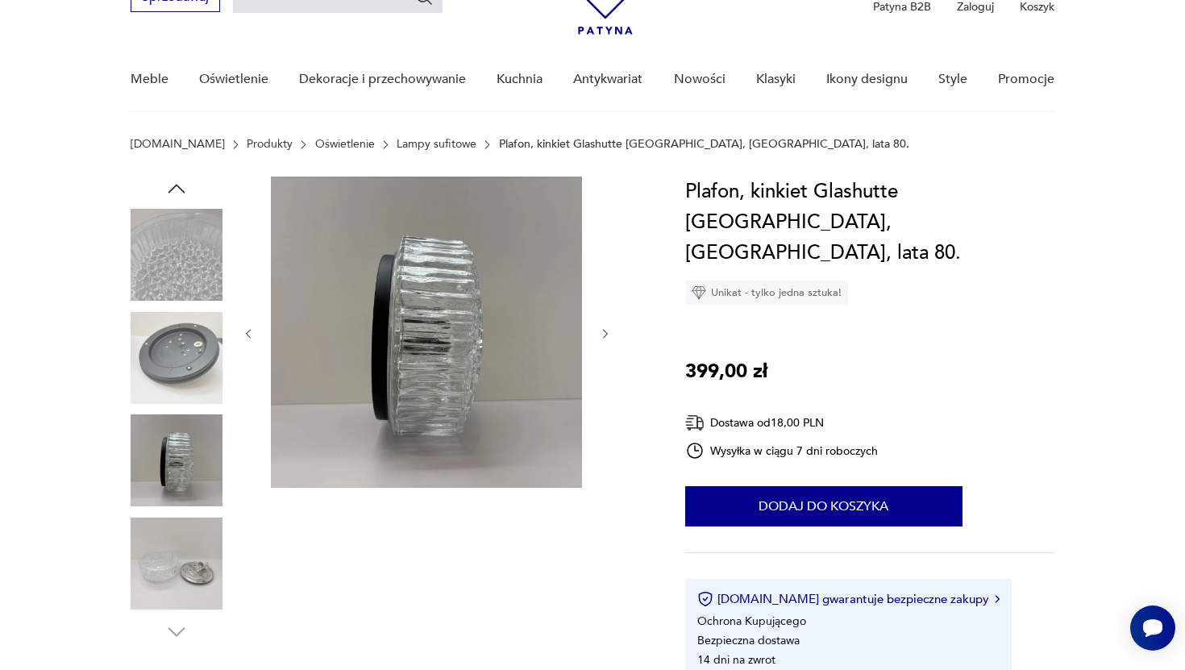
click at [173, 522] on img at bounding box center [177, 564] width 92 height 92
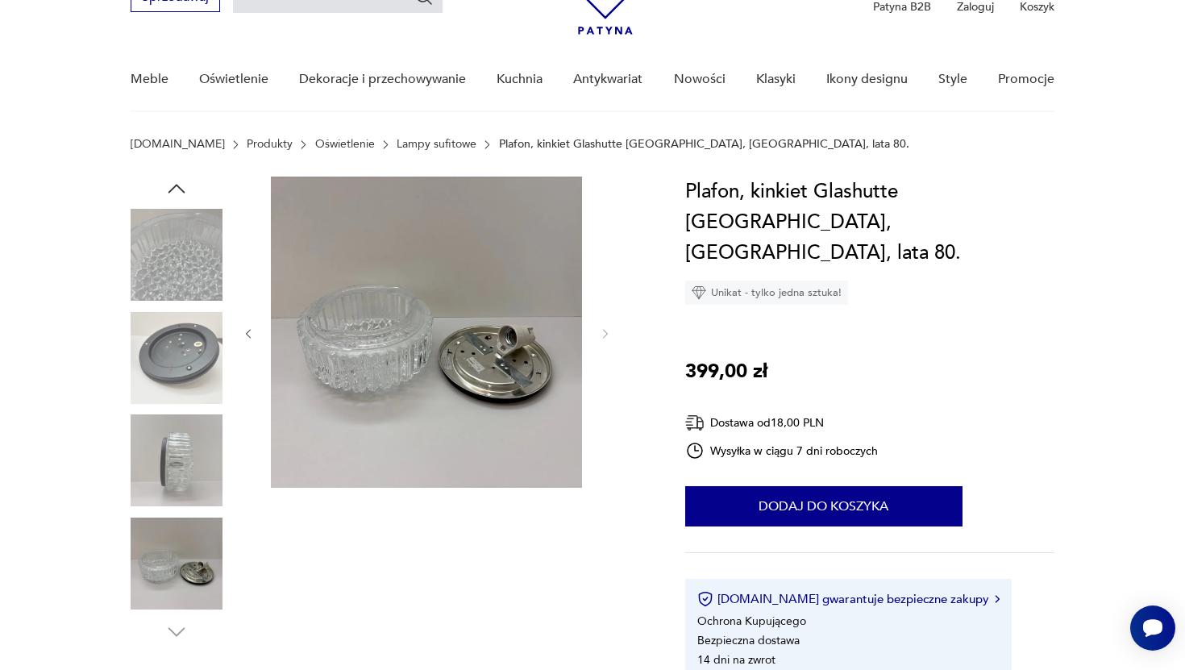
click at [169, 444] on img at bounding box center [177, 460] width 92 height 92
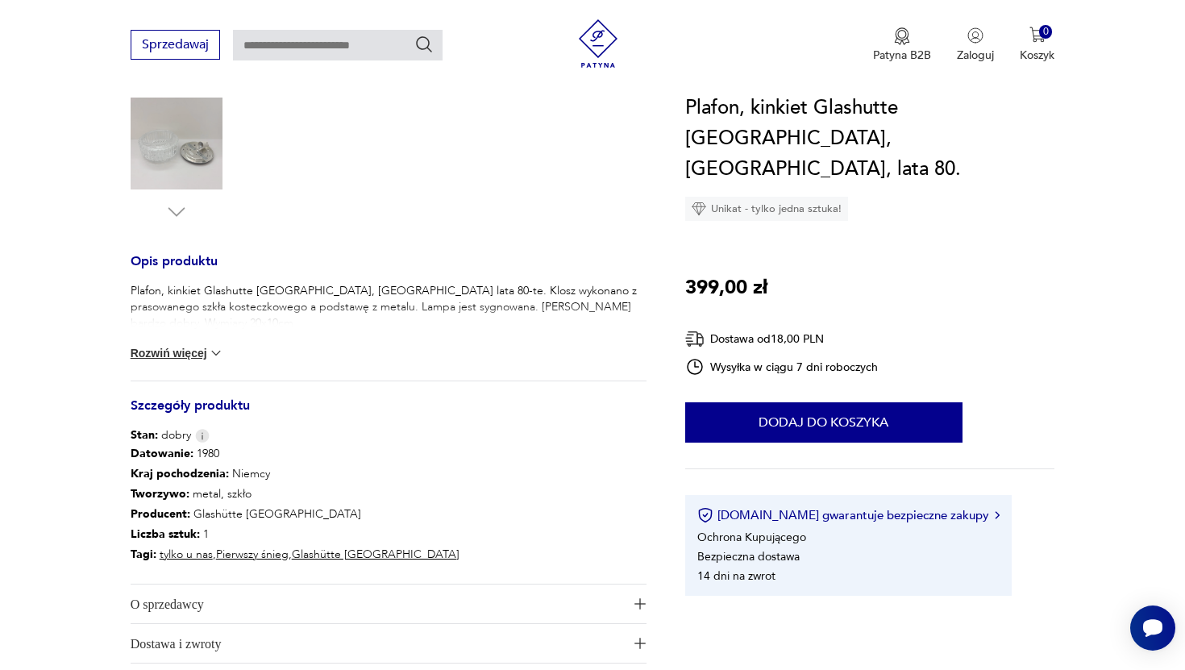
scroll to position [537, 0]
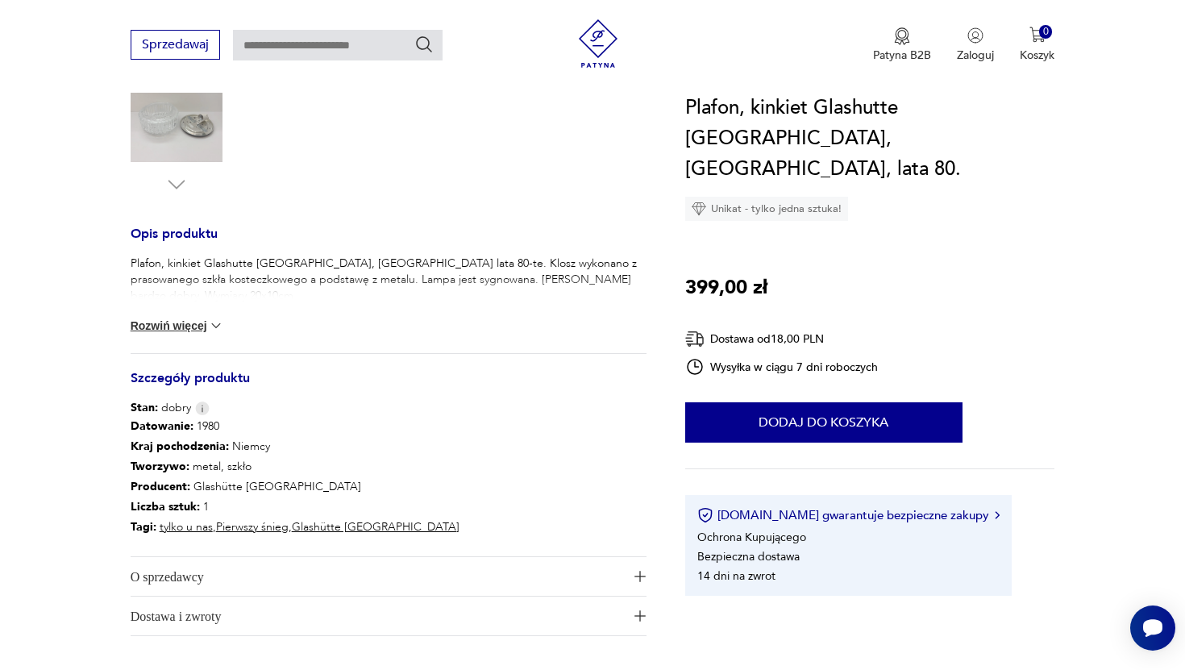
click at [170, 323] on button "Rozwiń więcej" at bounding box center [178, 326] width 94 height 16
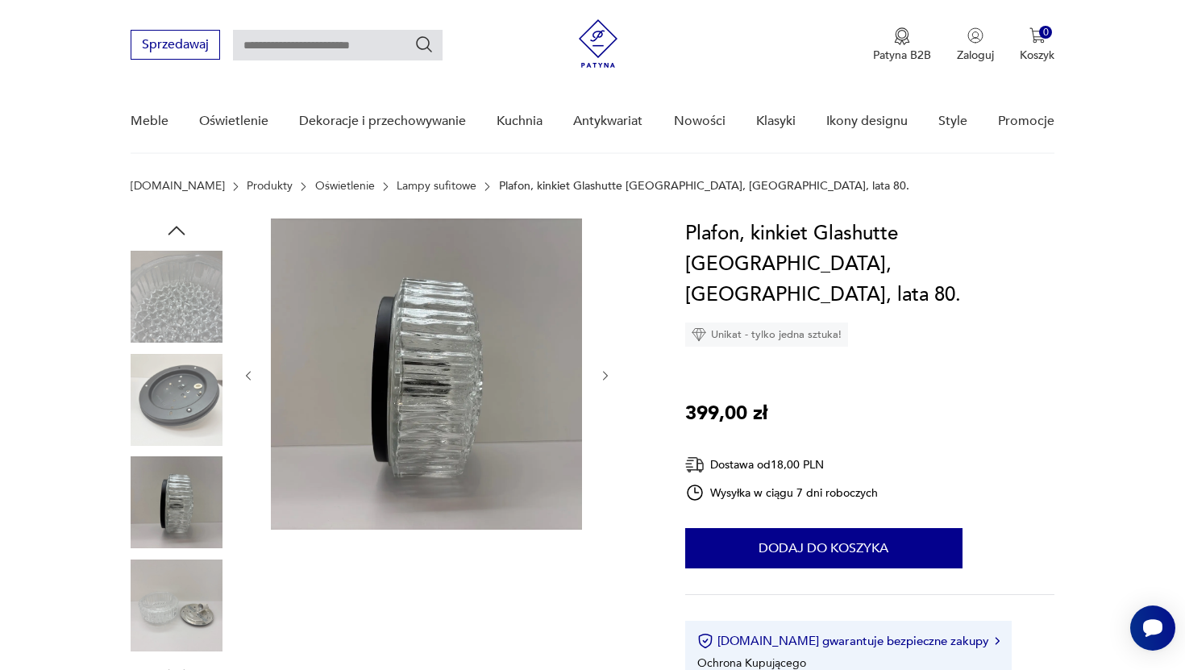
scroll to position [0, 0]
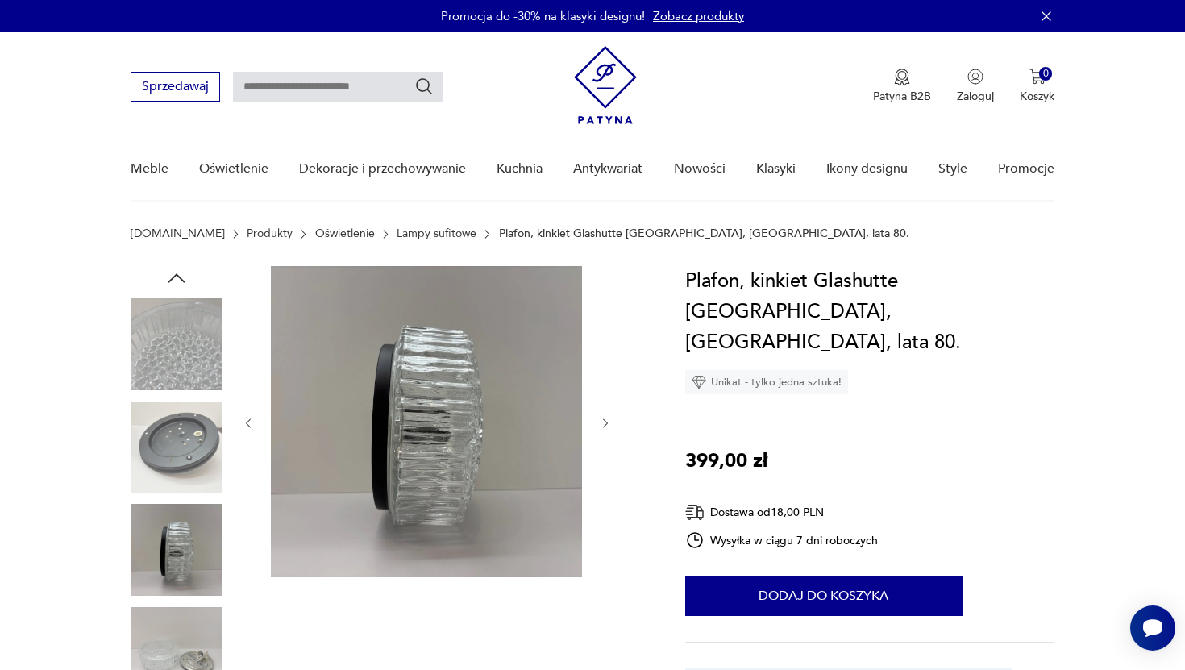
click at [182, 310] on img at bounding box center [177, 344] width 92 height 92
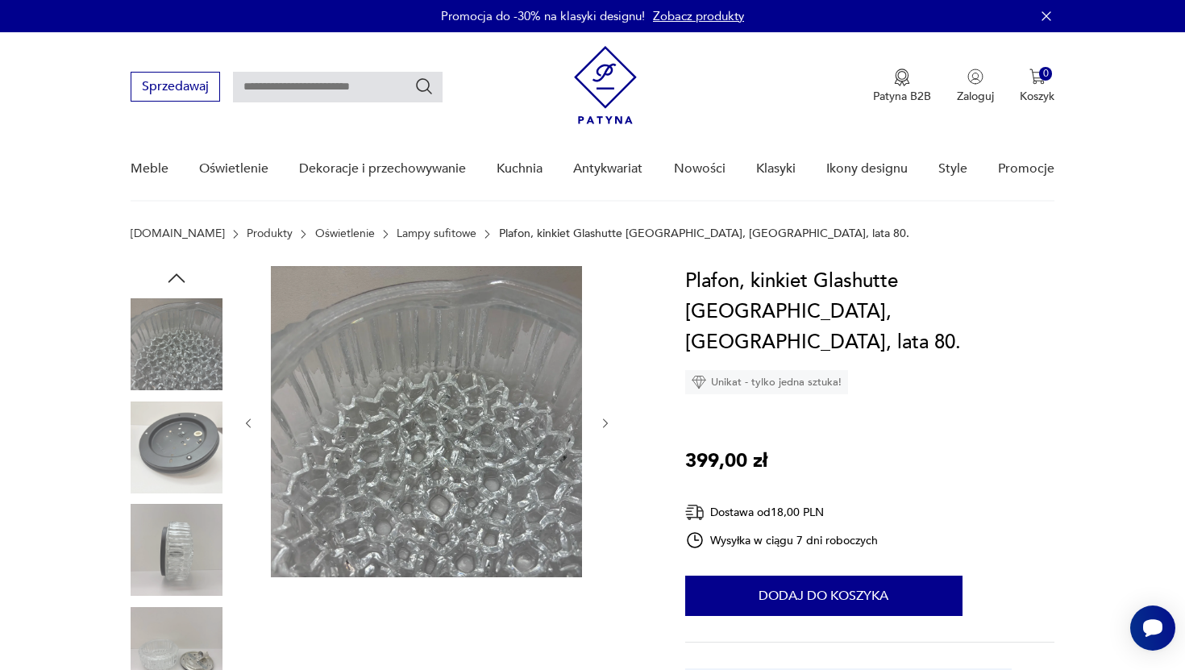
click at [168, 531] on img at bounding box center [177, 550] width 92 height 92
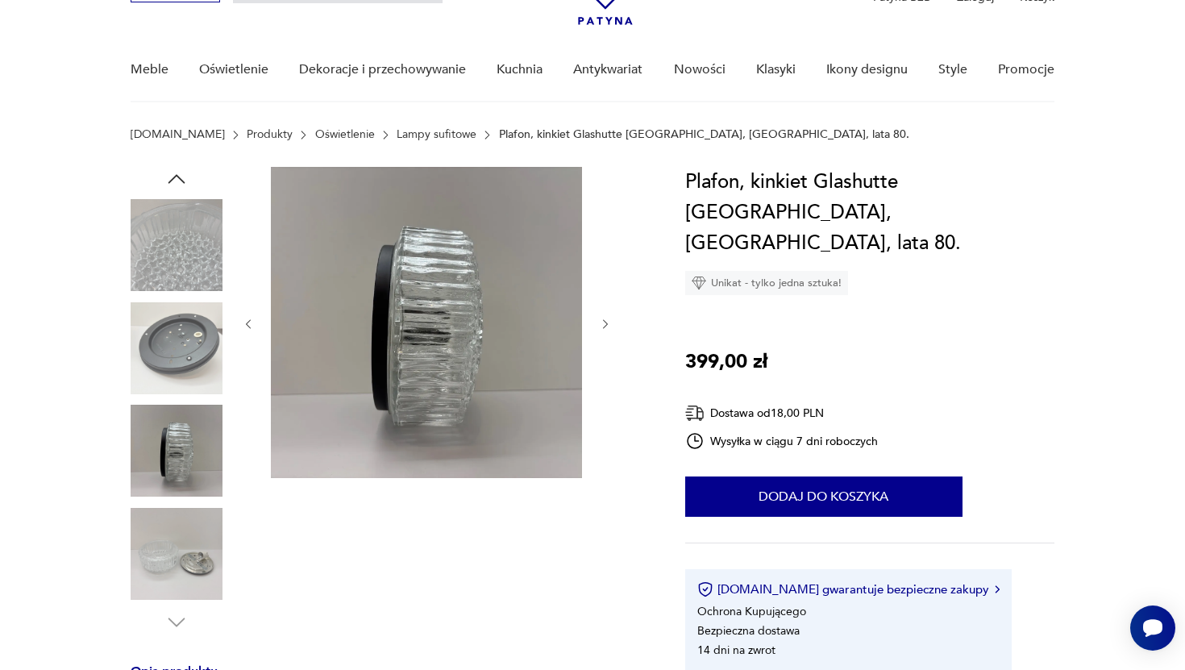
scroll to position [104, 0]
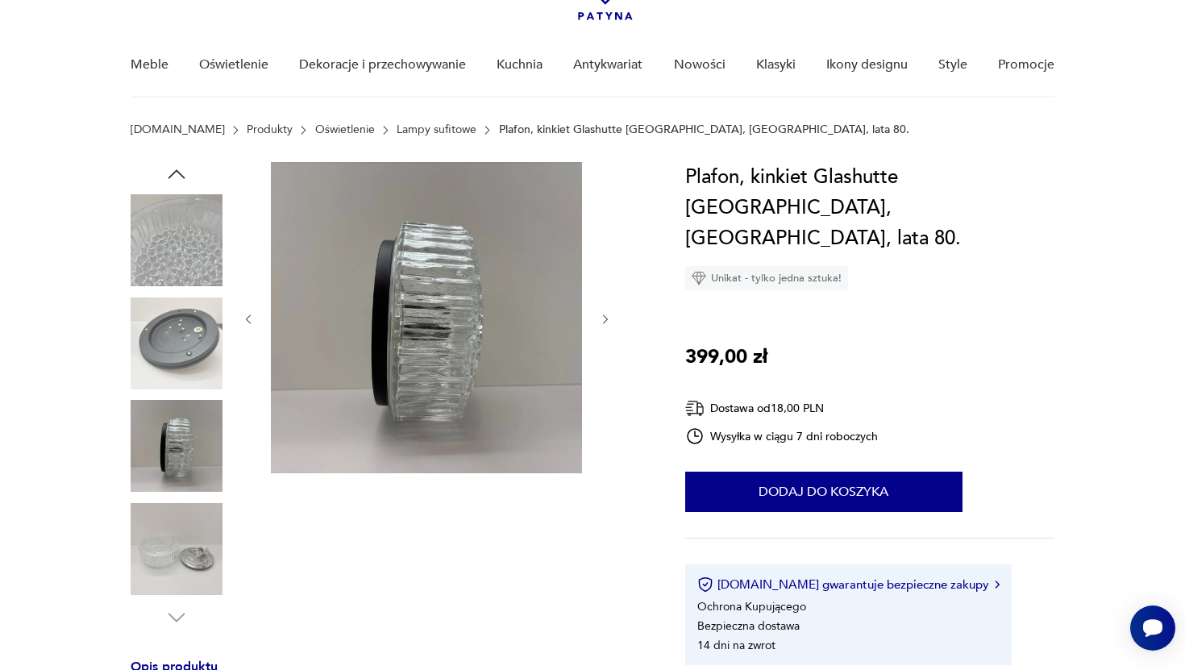
click at [168, 531] on img at bounding box center [177, 549] width 92 height 92
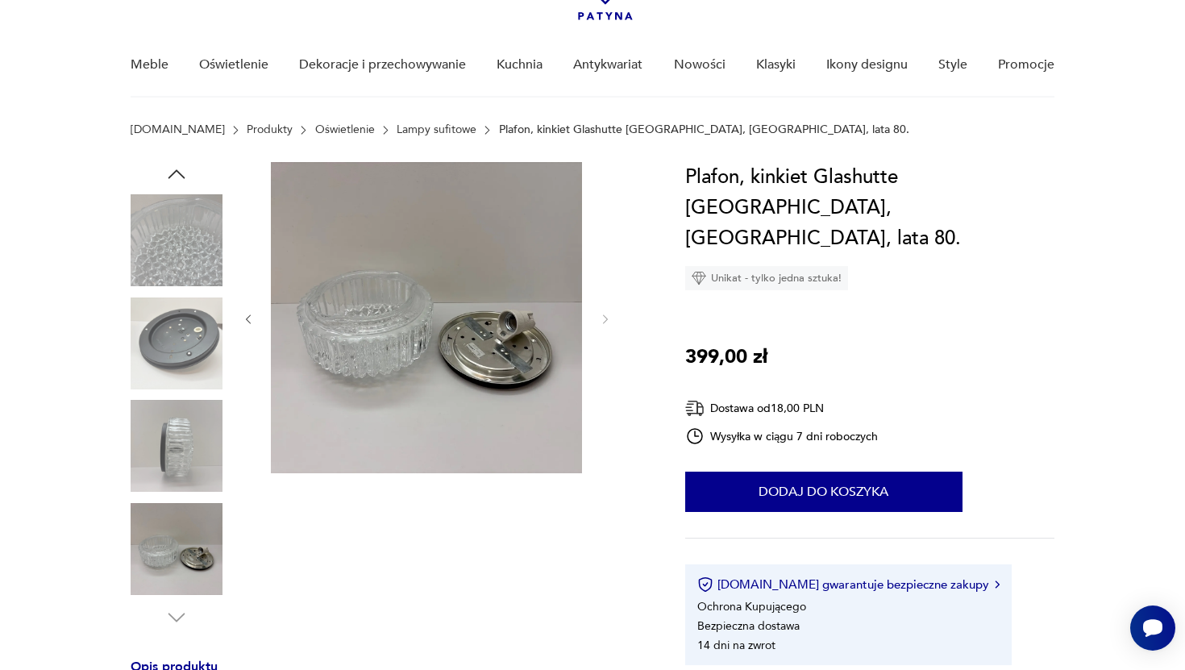
click at [192, 488] on img at bounding box center [177, 446] width 92 height 92
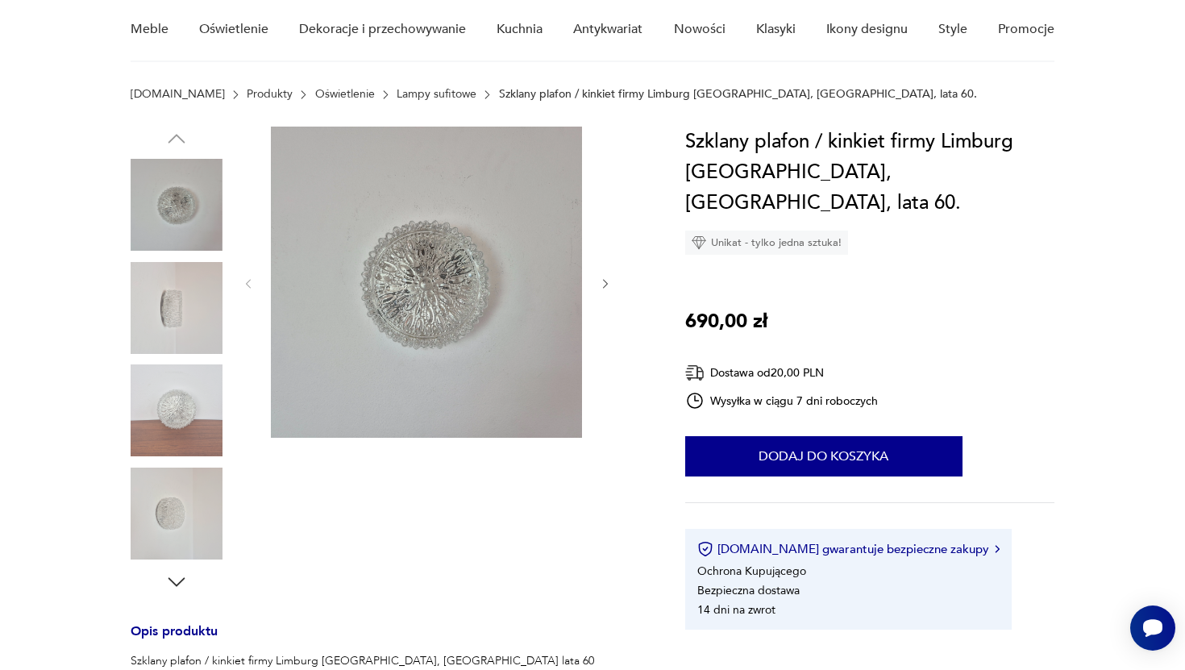
scroll to position [95, 0]
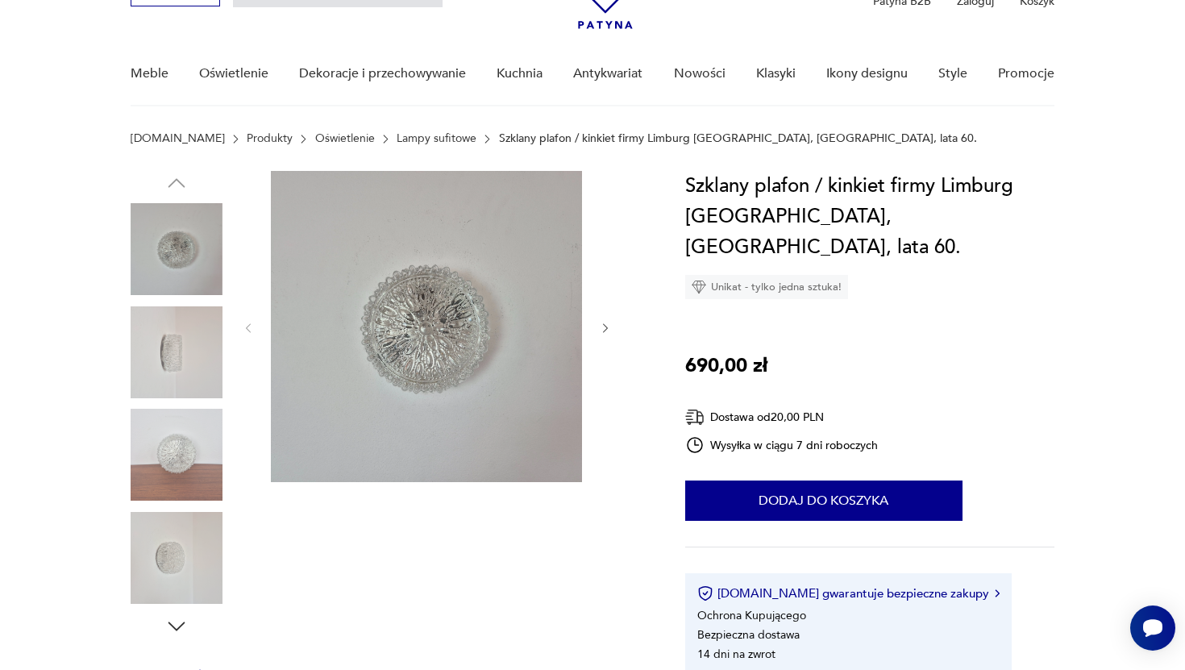
click at [192, 342] on img at bounding box center [177, 352] width 92 height 92
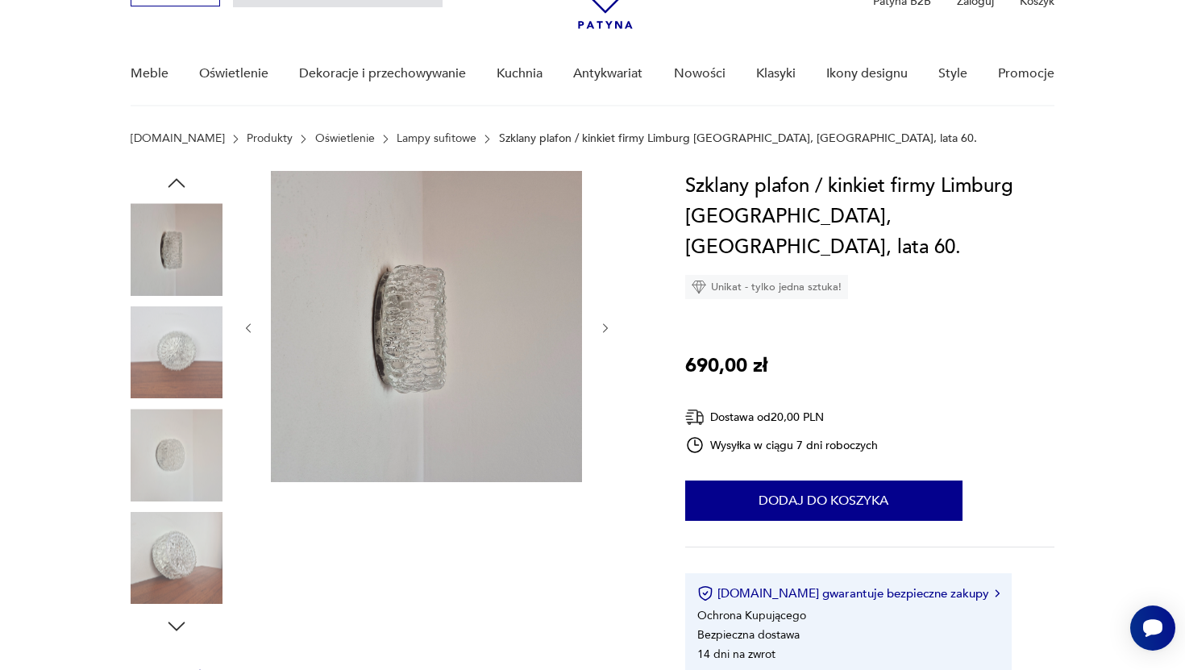
click at [190, 377] on img at bounding box center [177, 352] width 92 height 92
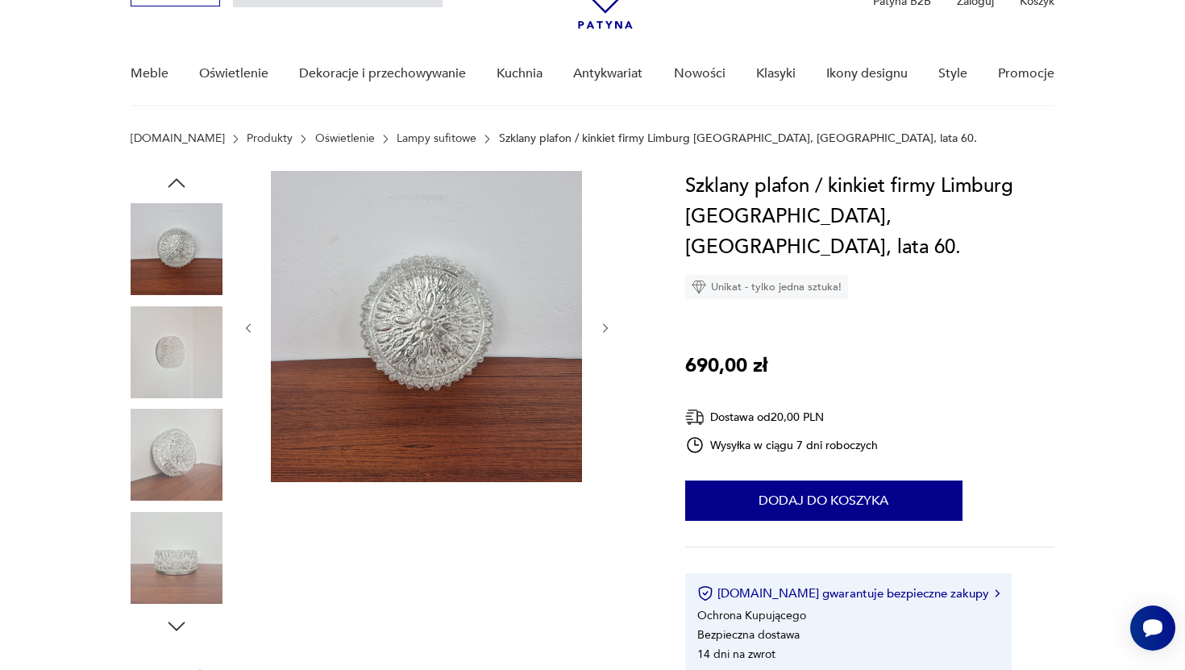
click at [167, 427] on img at bounding box center [177, 455] width 92 height 92
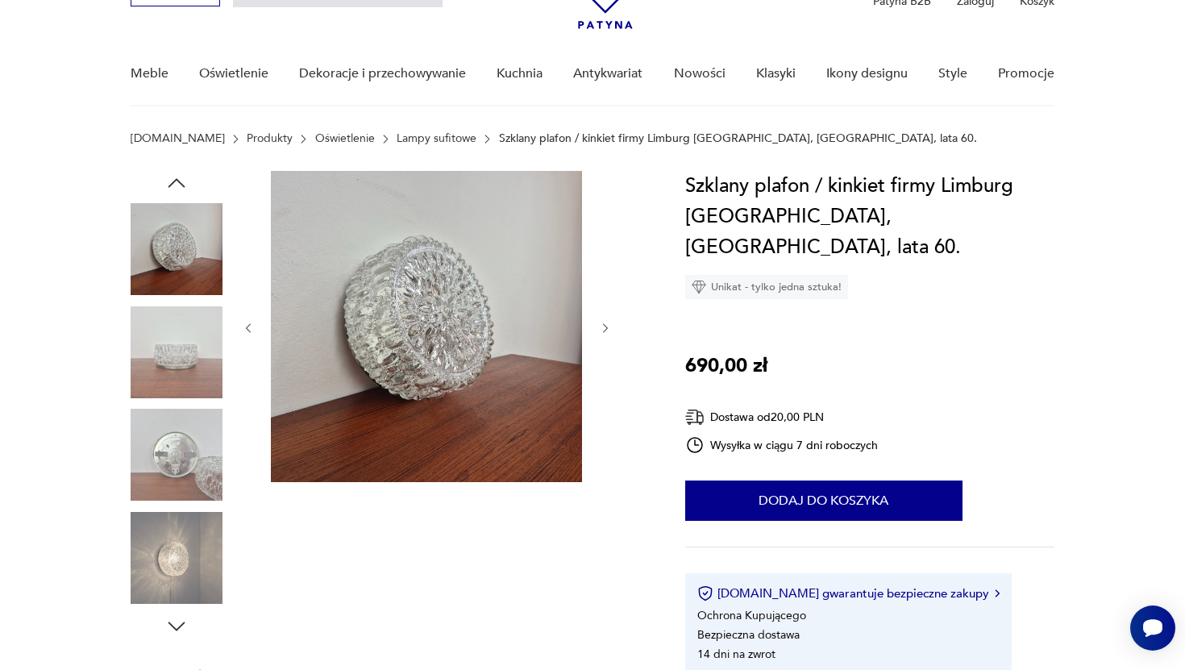
click at [173, 406] on div at bounding box center [177, 404] width 92 height 403
click at [149, 518] on img at bounding box center [177, 558] width 92 height 92
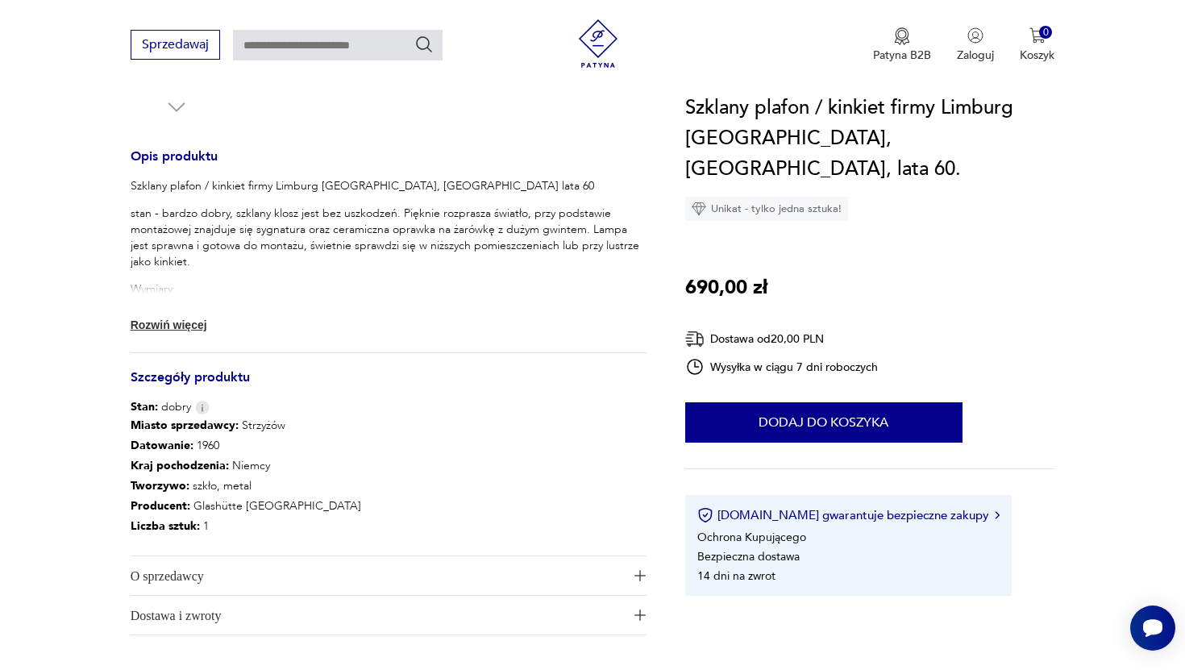
scroll to position [690, 0]
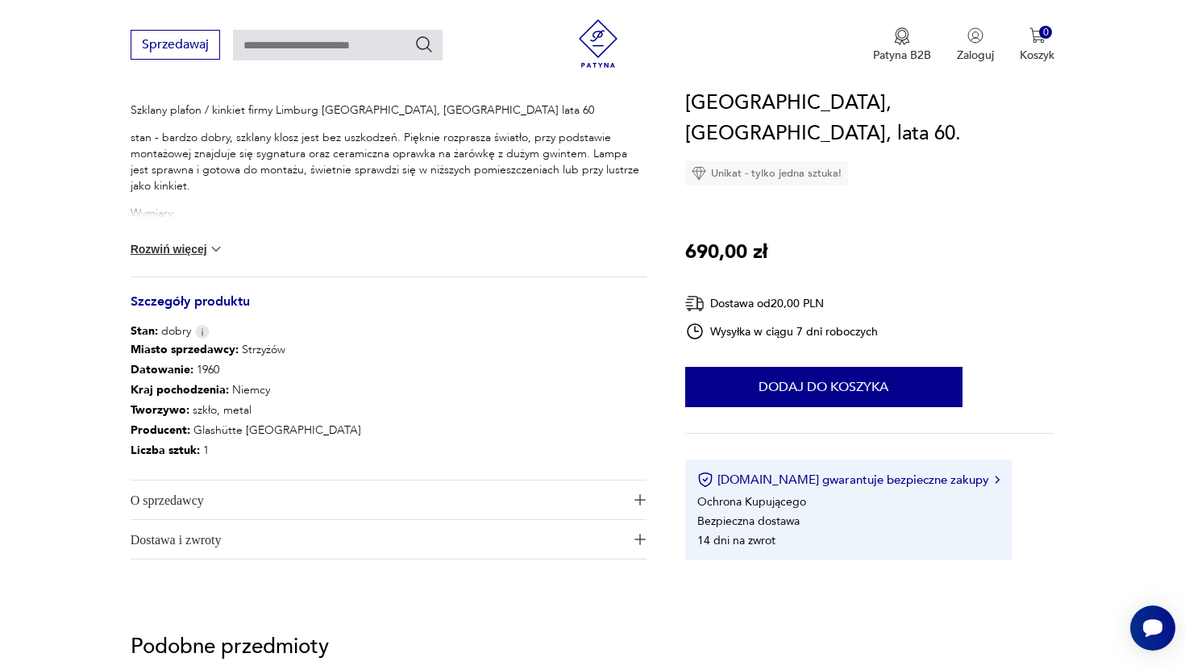
click at [165, 248] on button "Rozwiń więcej" at bounding box center [178, 249] width 94 height 16
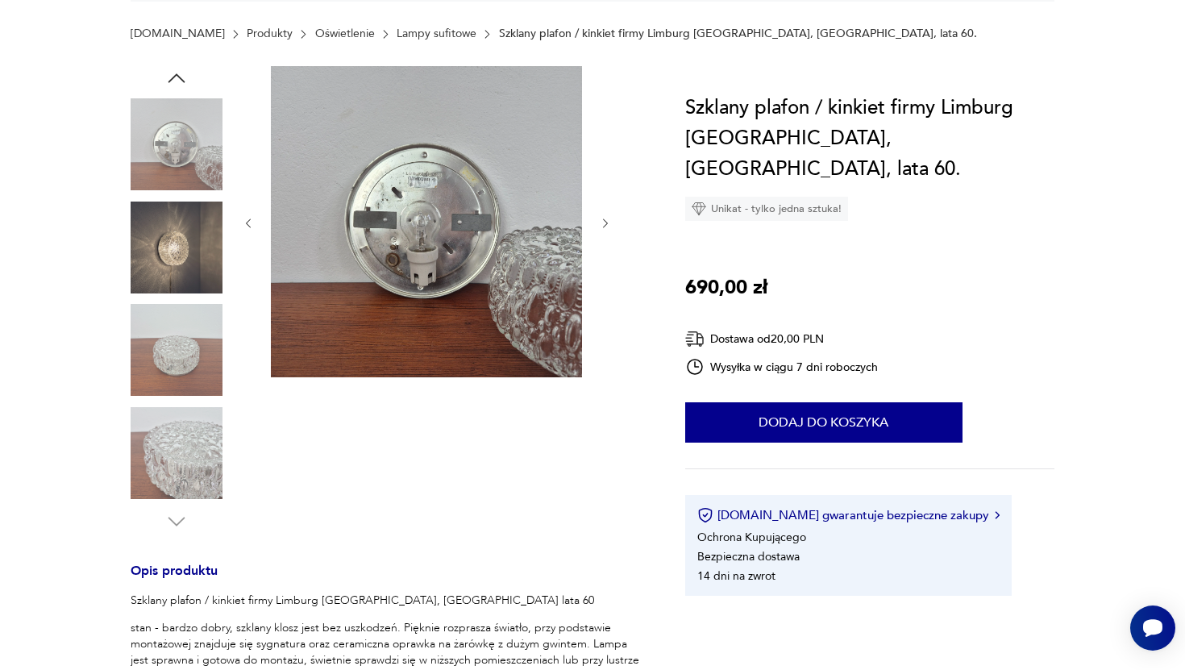
scroll to position [0, 0]
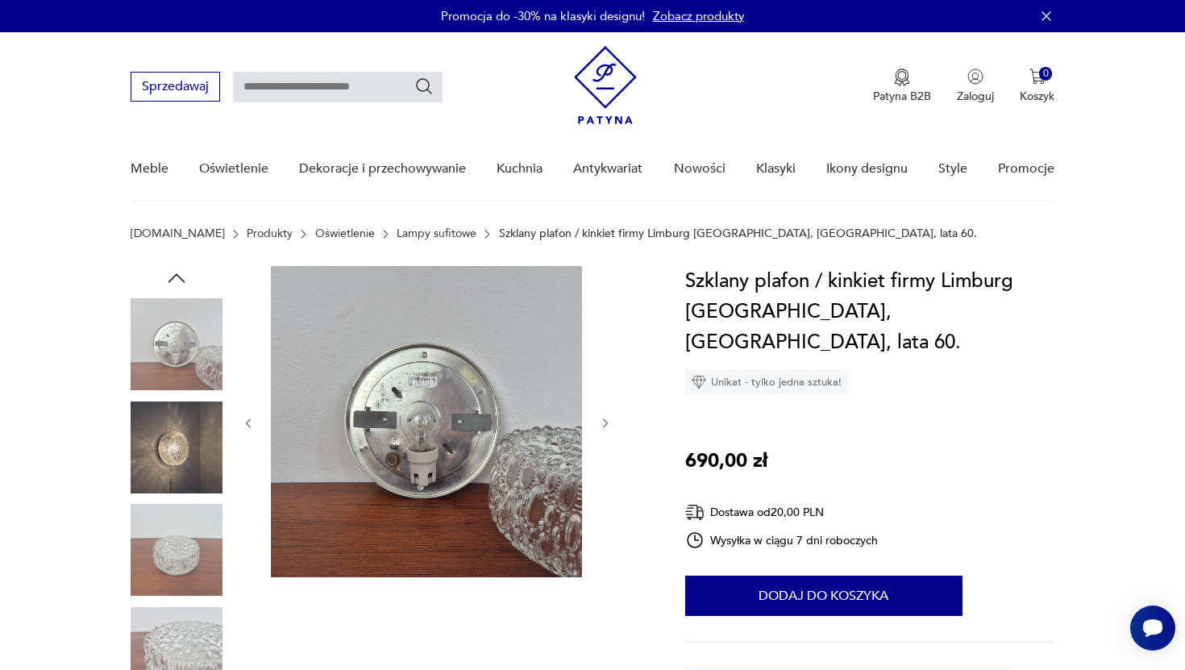
click at [173, 442] on img at bounding box center [177, 448] width 92 height 92
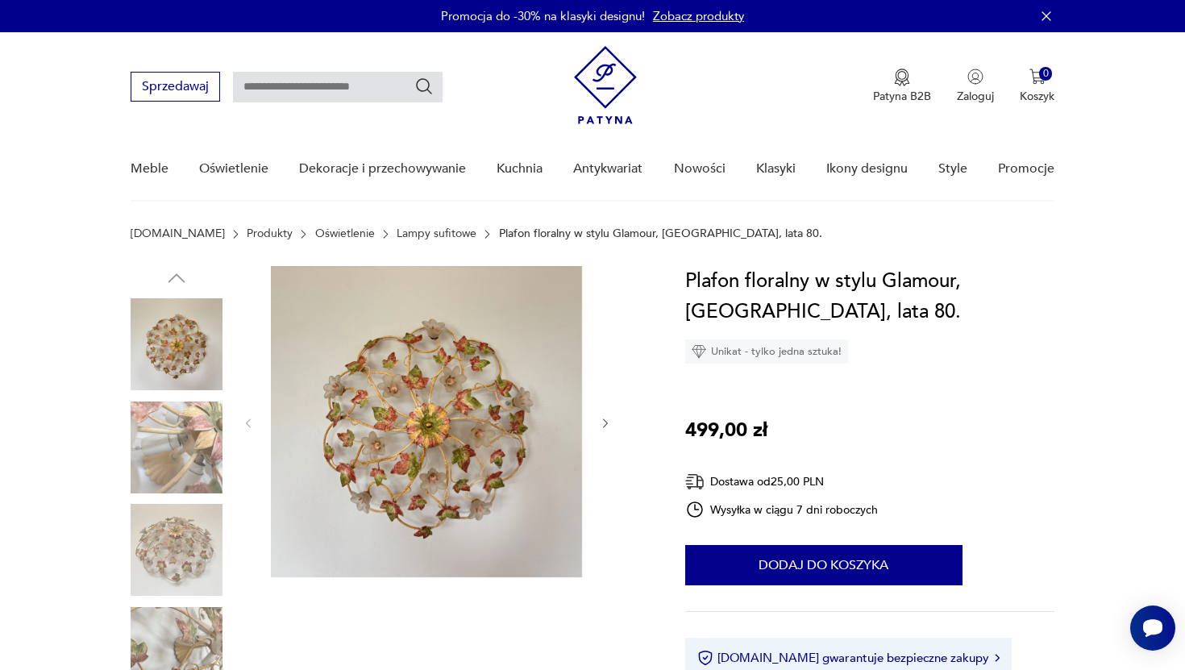
click at [198, 430] on img at bounding box center [177, 448] width 92 height 92
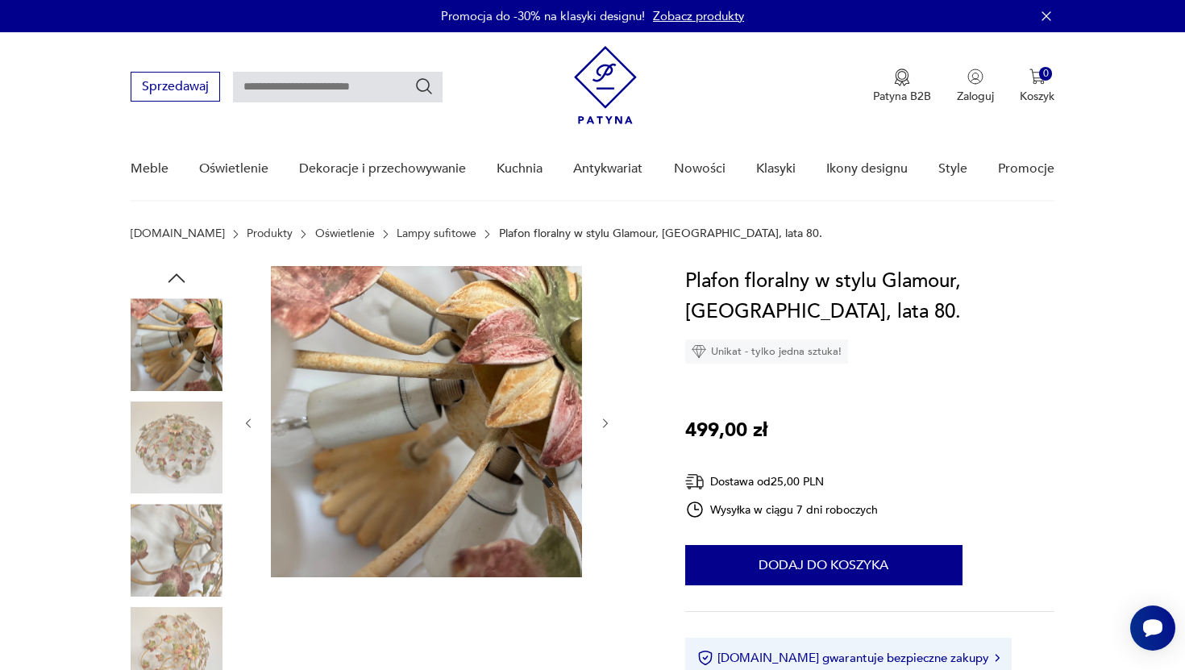
click at [198, 477] on img at bounding box center [177, 448] width 92 height 92
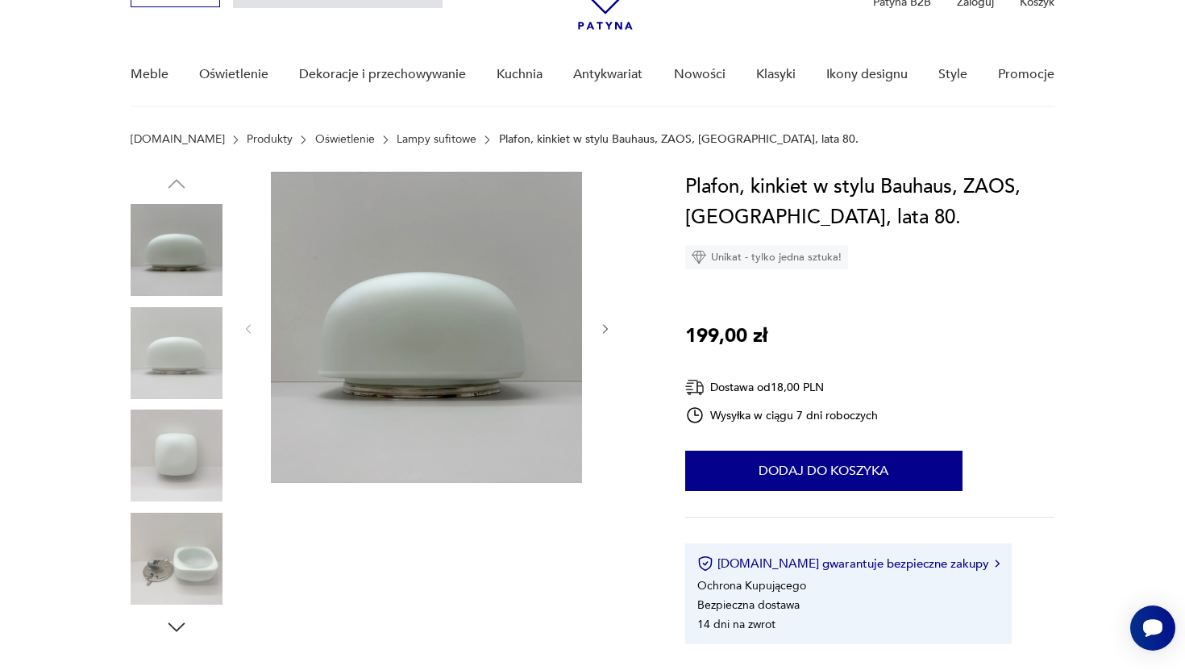
scroll to position [97, 0]
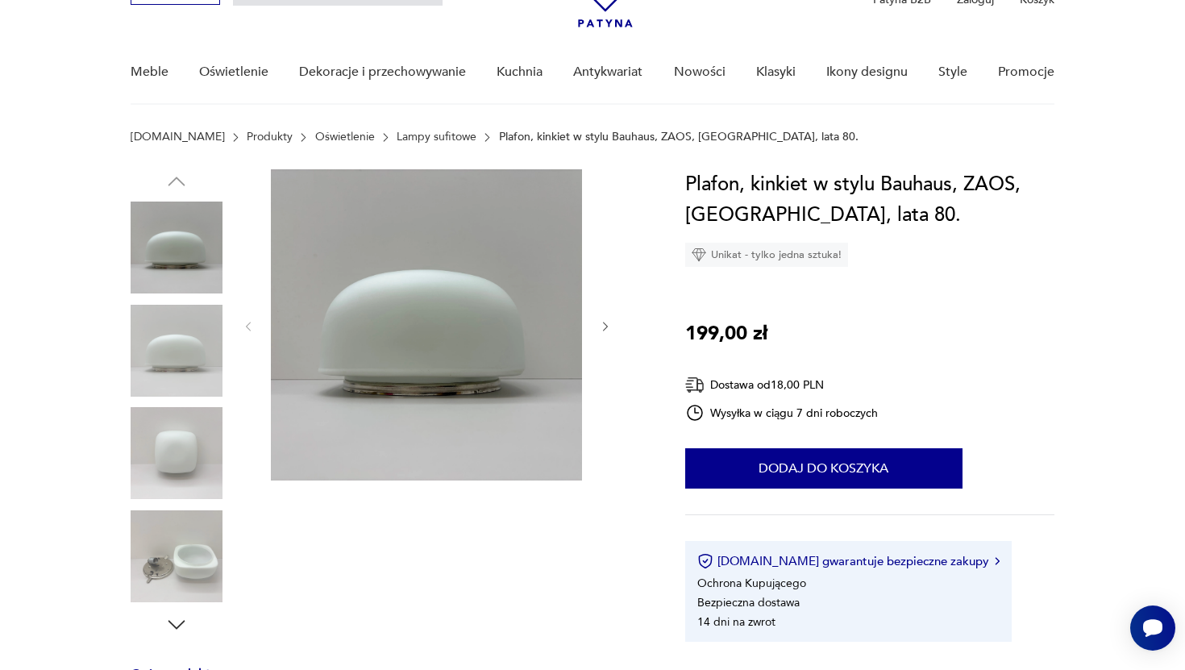
click at [606, 327] on icon "button" at bounding box center [605, 327] width 5 height 10
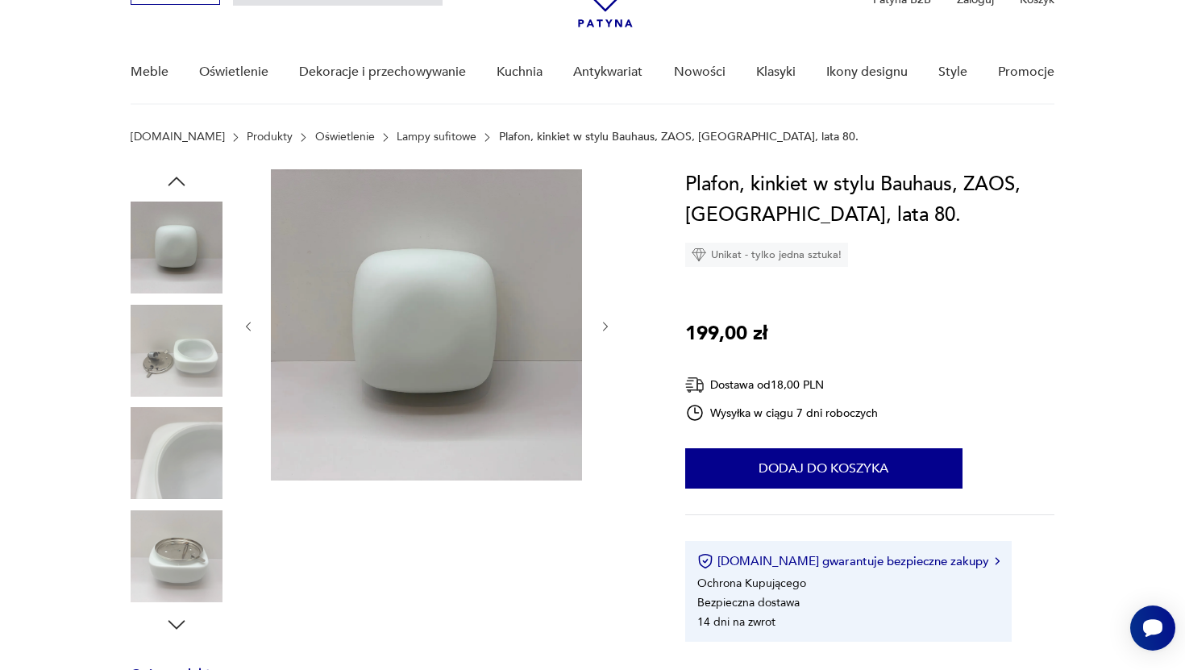
click at [606, 327] on icon "button" at bounding box center [605, 327] width 5 height 10
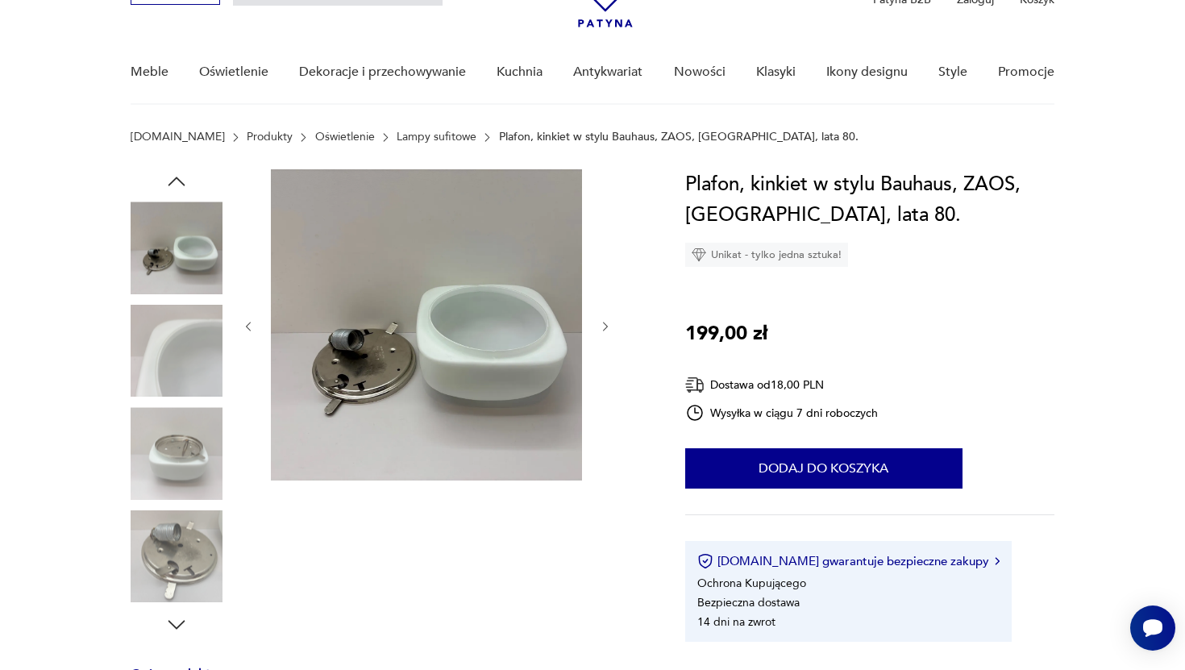
click at [606, 327] on icon "button" at bounding box center [605, 327] width 5 height 10
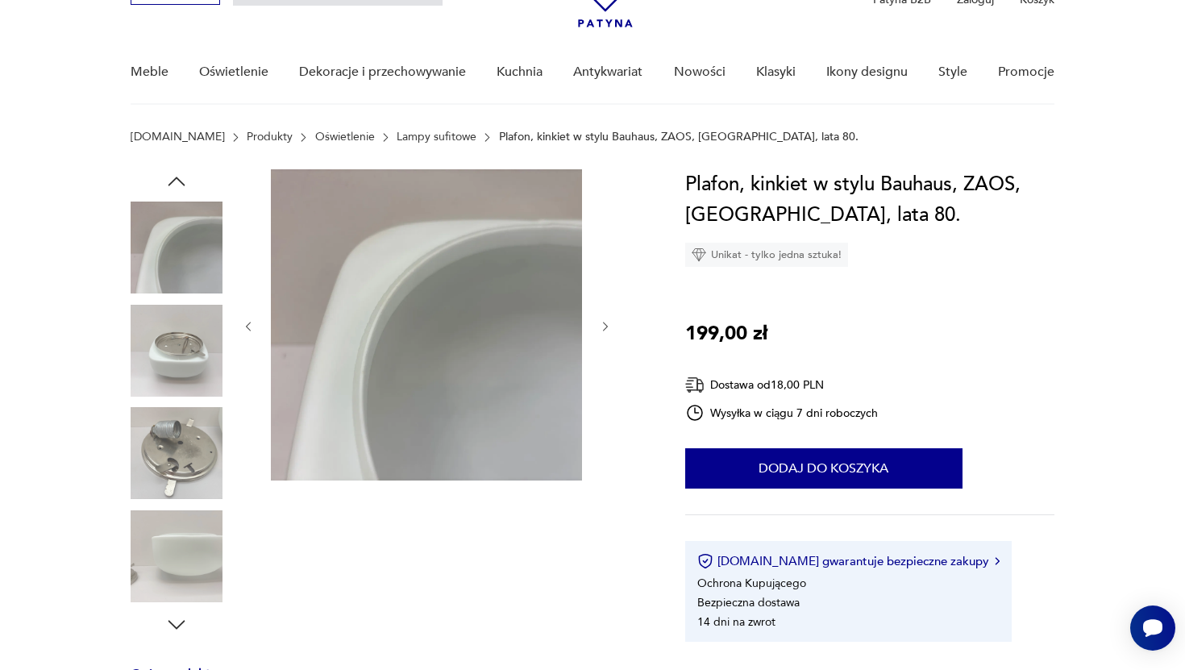
click at [606, 327] on icon "button" at bounding box center [605, 327] width 5 height 10
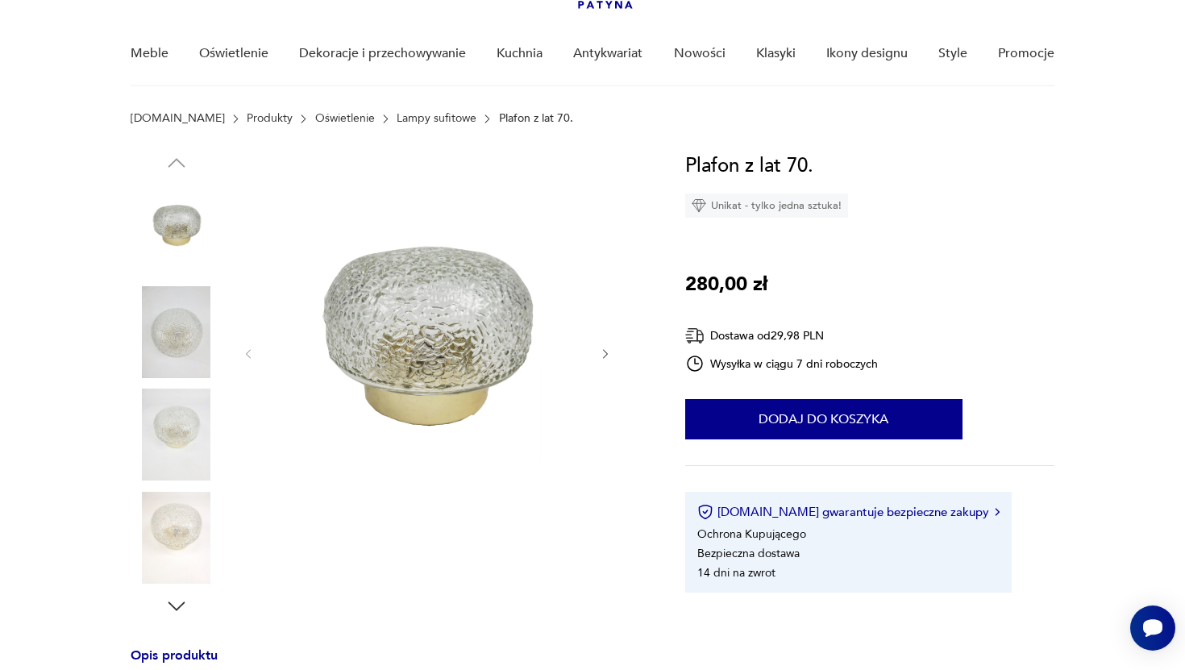
scroll to position [118, 0]
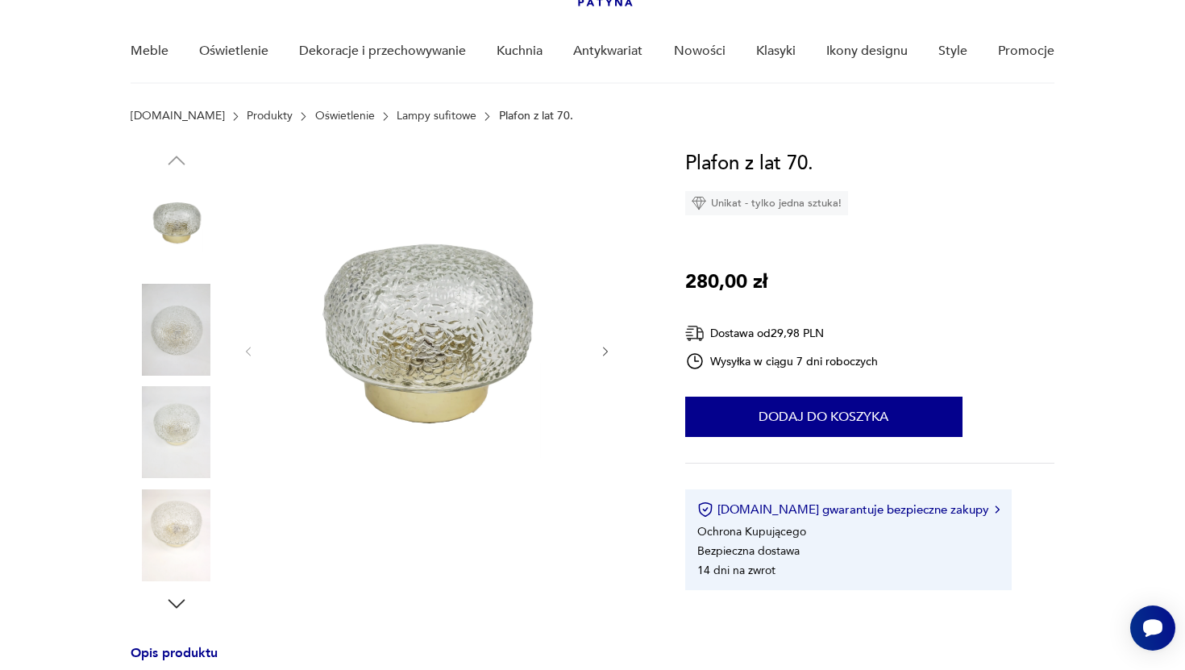
click at [613, 353] on div at bounding box center [389, 382] width 516 height 468
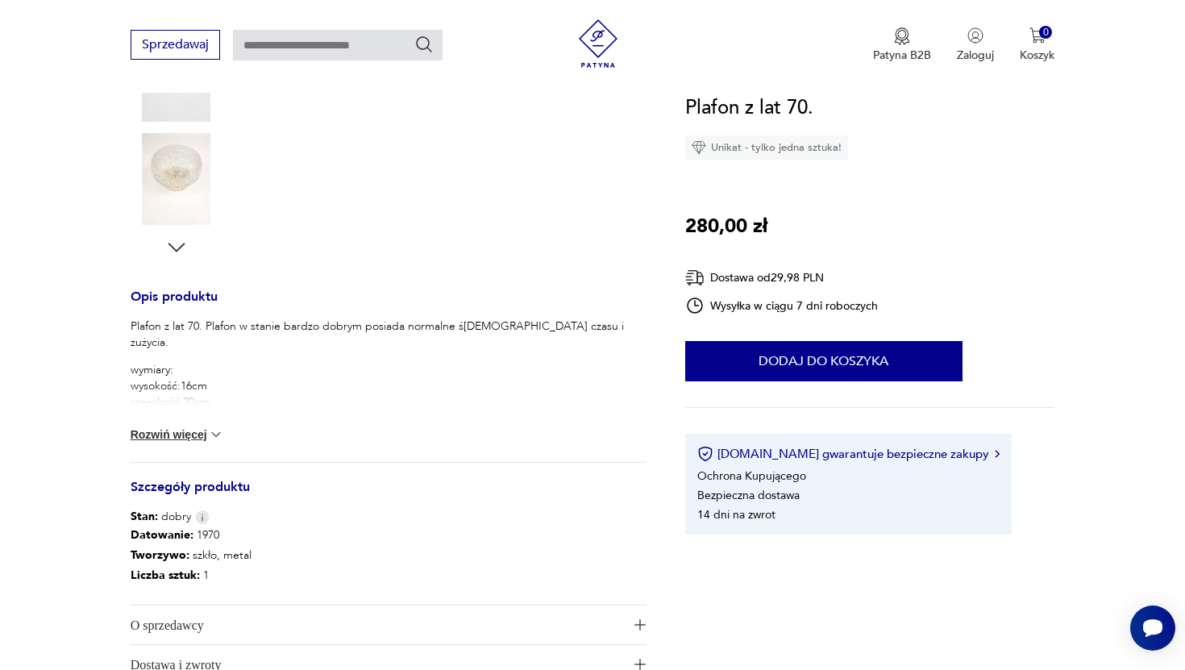
scroll to position [662, 0]
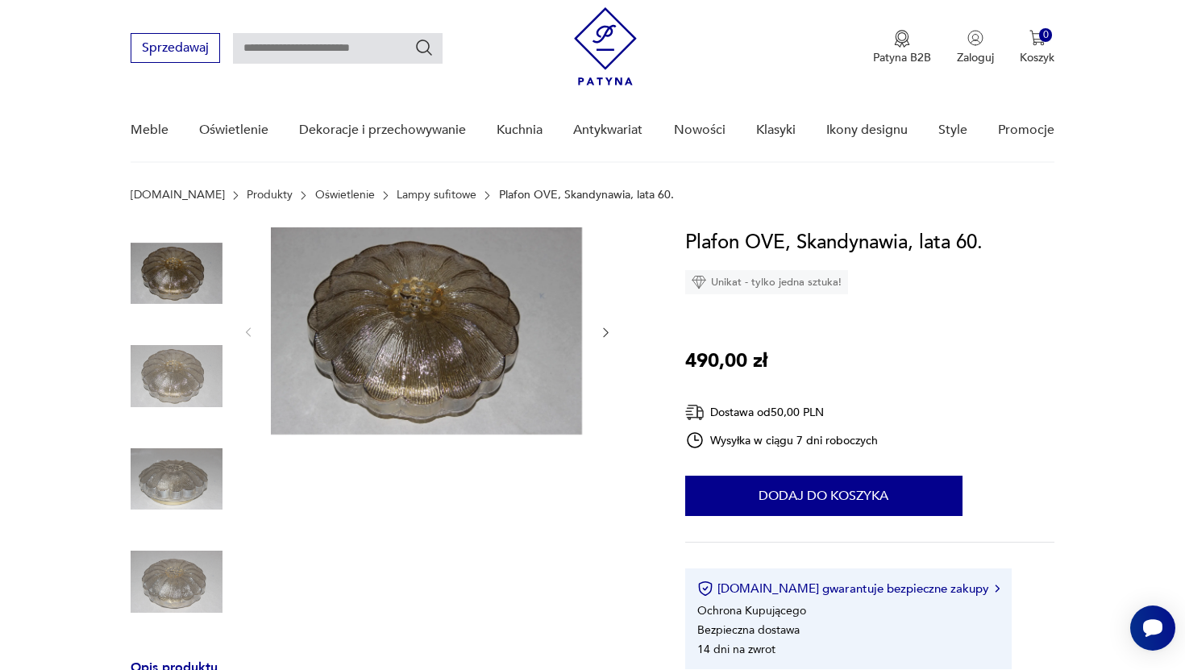
scroll to position [46, 0]
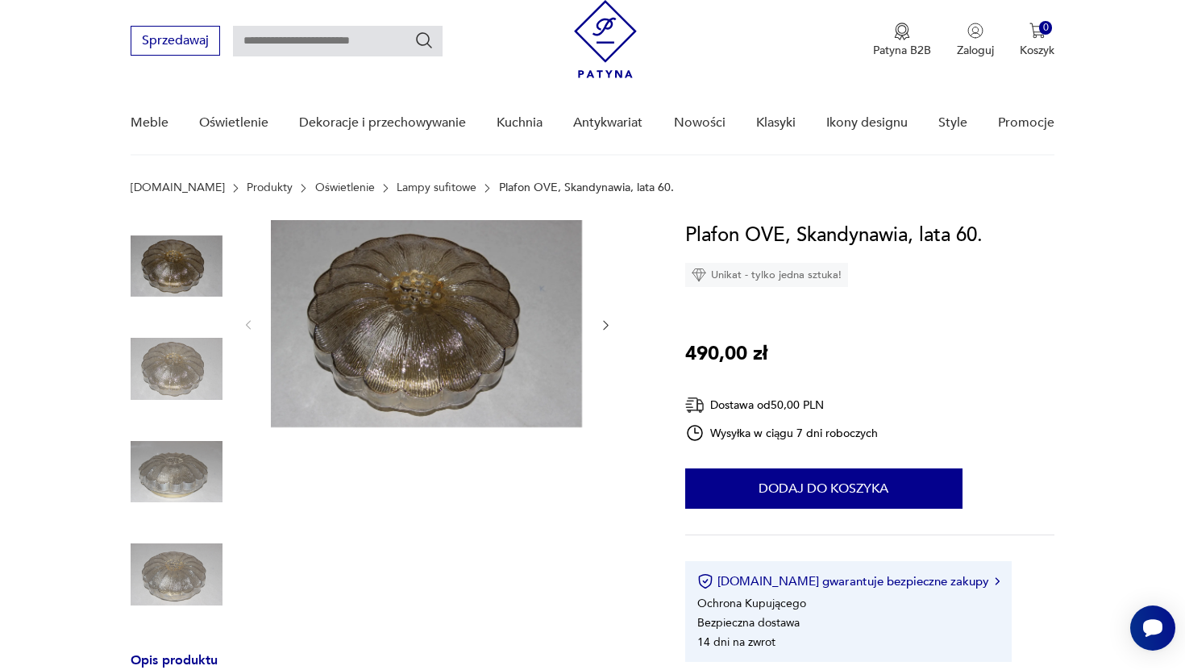
click at [184, 338] on img at bounding box center [177, 369] width 92 height 92
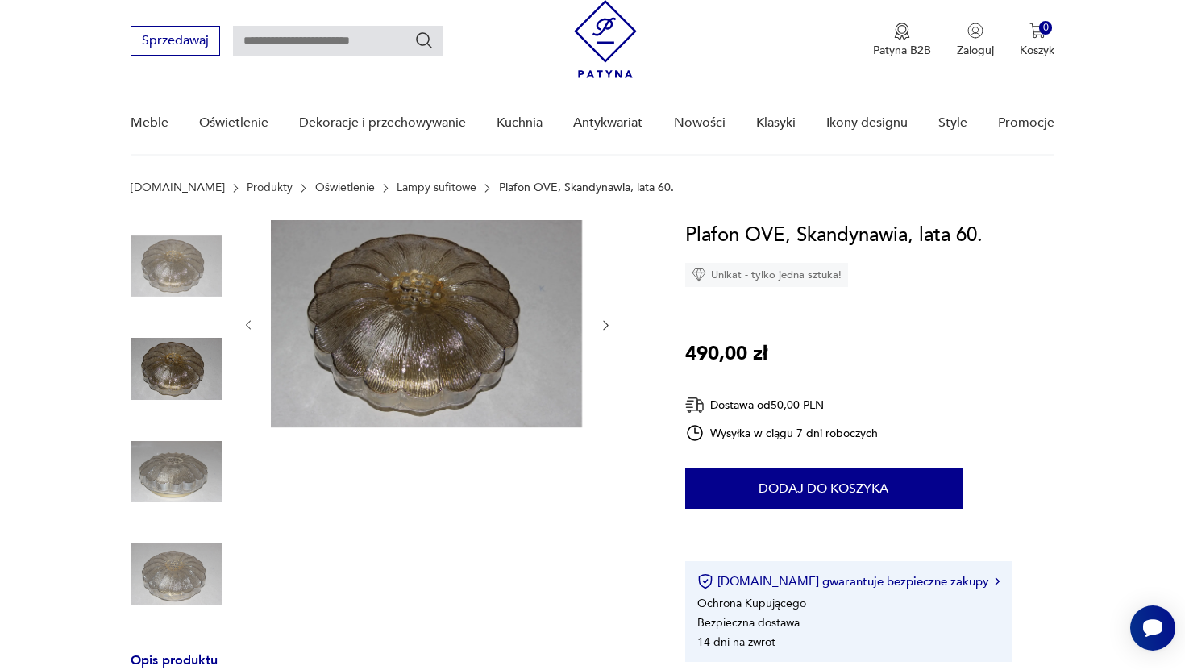
click at [179, 437] on img at bounding box center [177, 472] width 92 height 92
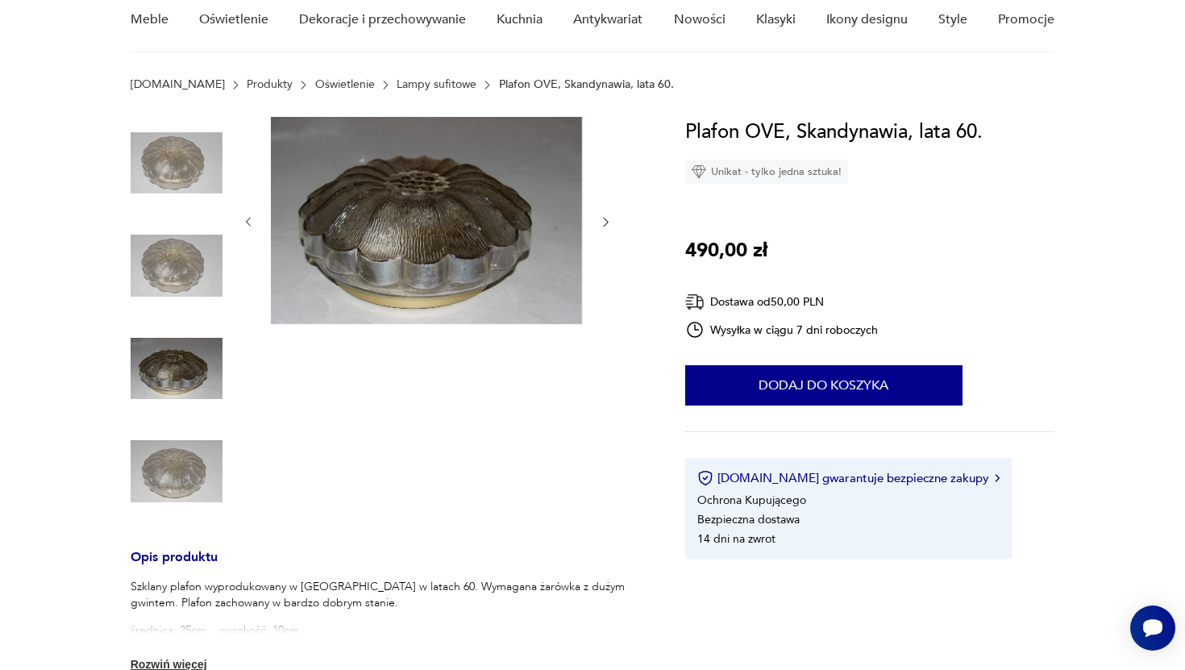
scroll to position [155, 0]
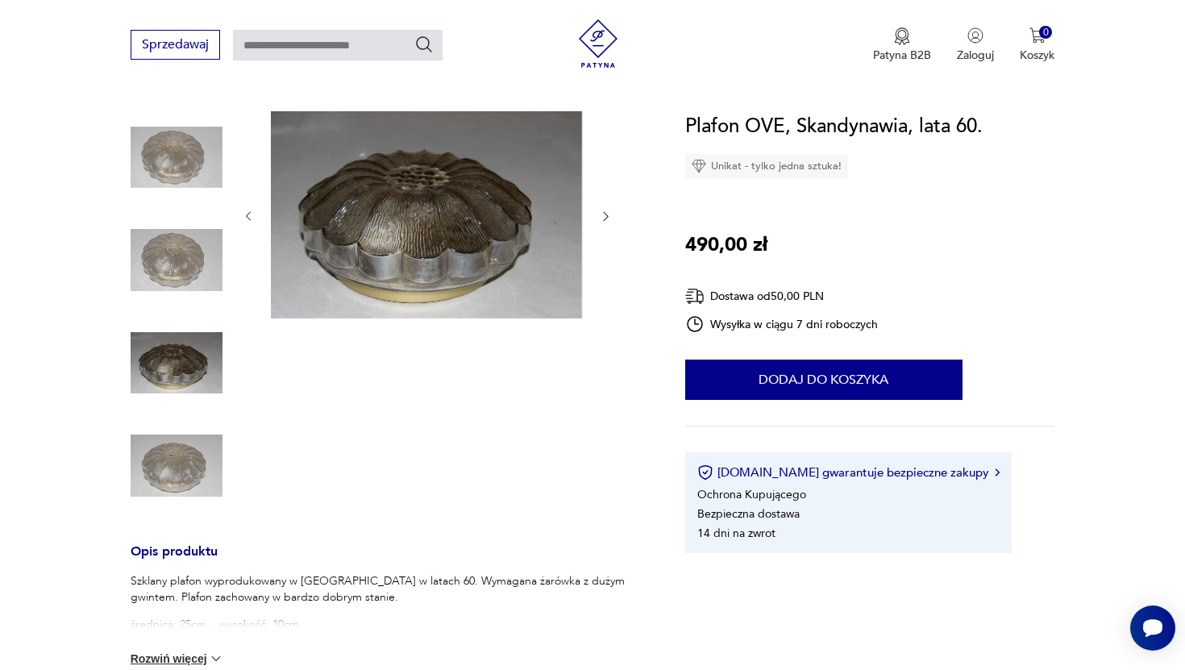
click at [178, 444] on img at bounding box center [177, 466] width 92 height 92
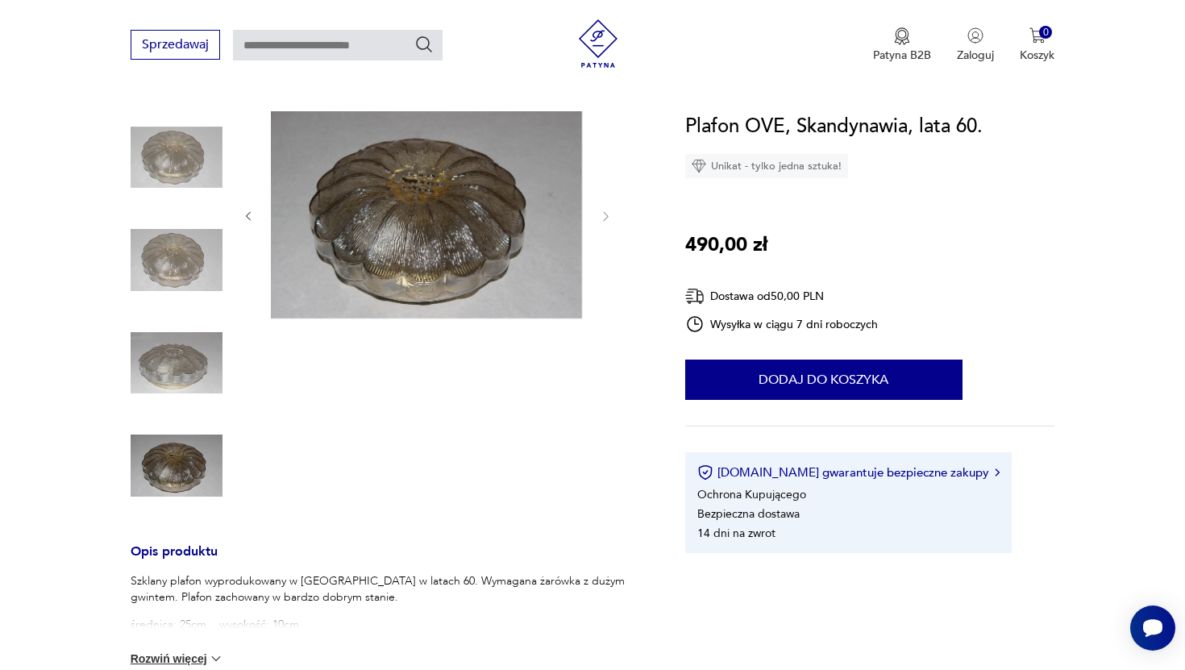
scroll to position [259, 0]
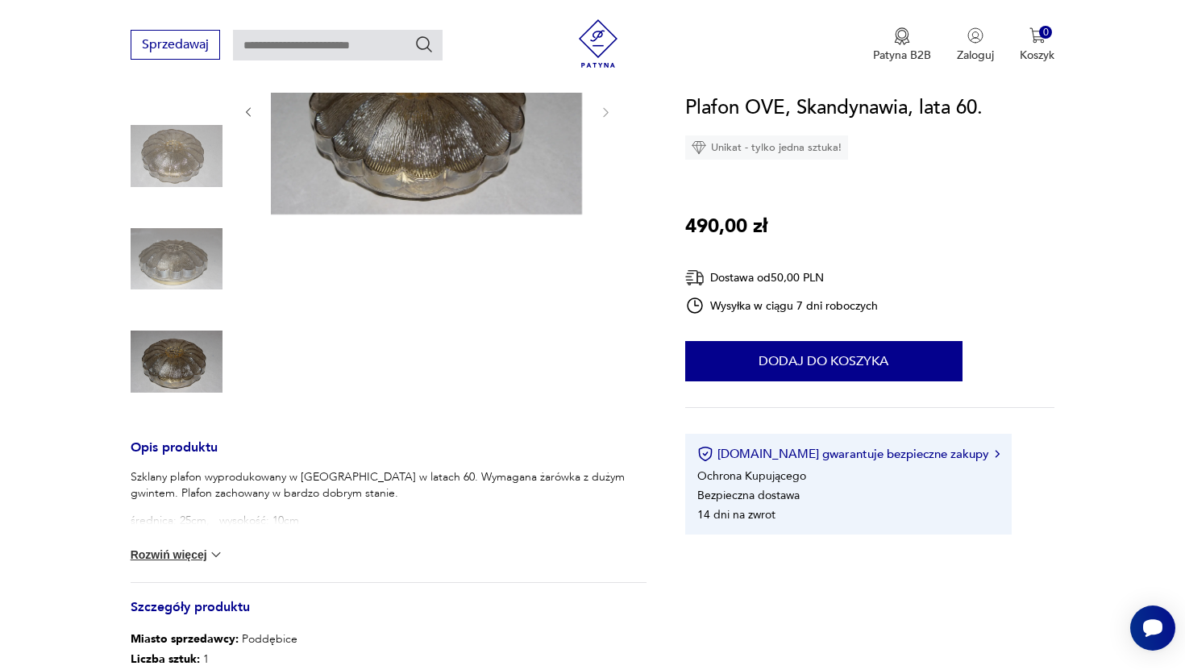
click at [188, 542] on div "Szklany plafon wyprodukowany w [GEOGRAPHIC_DATA] w latach 60. Wymagana żarówka …" at bounding box center [389, 525] width 516 height 113
click at [185, 554] on button "Rozwiń więcej" at bounding box center [178, 555] width 94 height 16
click at [186, 358] on img at bounding box center [177, 362] width 92 height 92
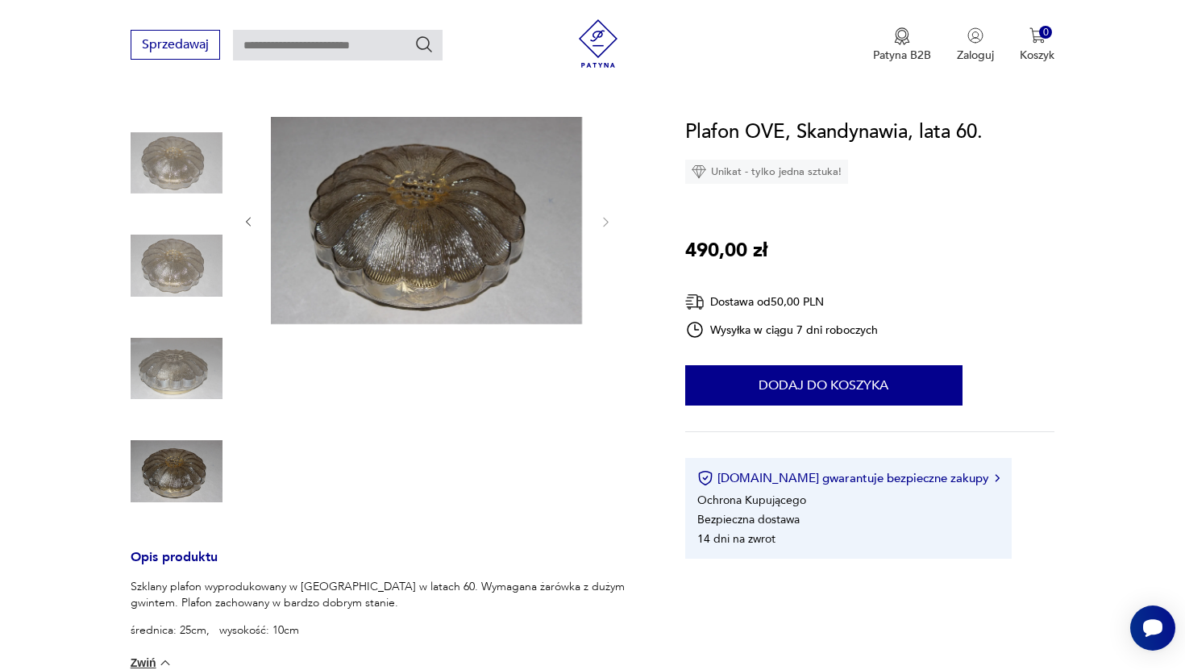
scroll to position [93, 0]
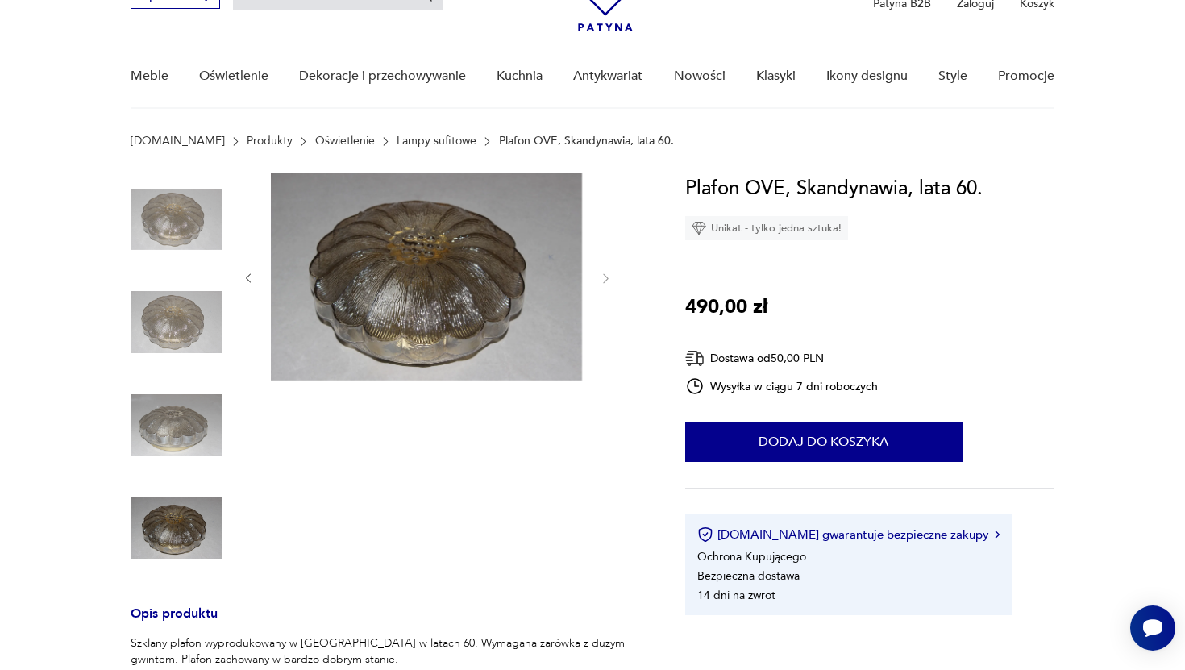
click at [432, 256] on img at bounding box center [426, 276] width 311 height 207
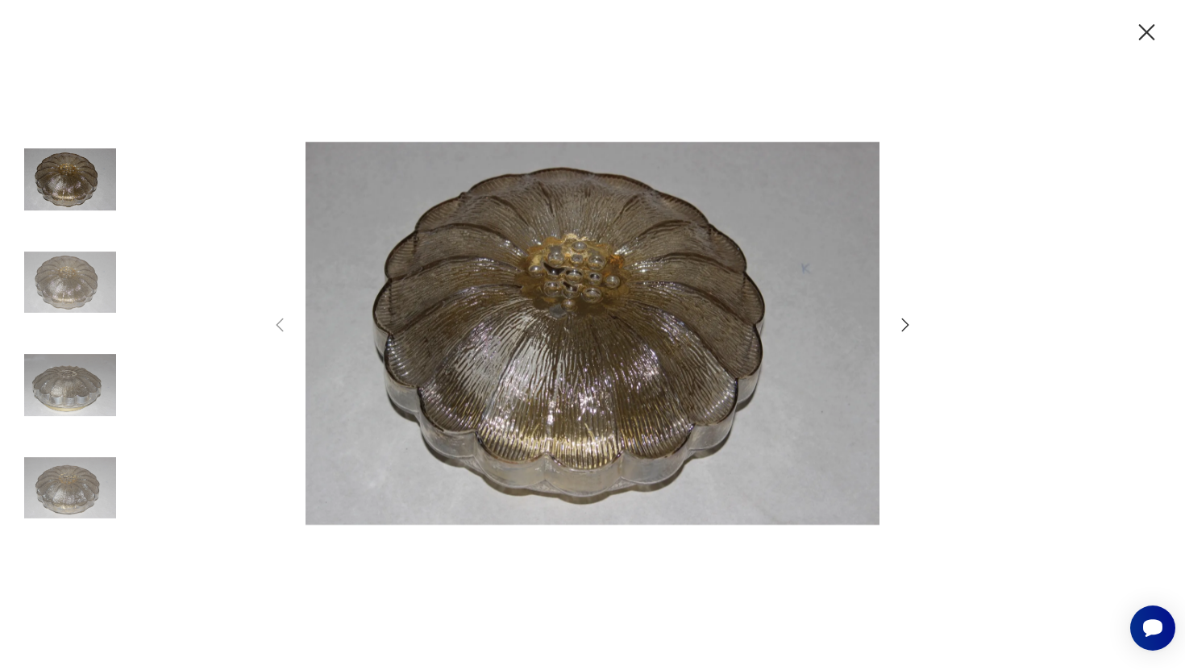
click at [906, 318] on icon "button" at bounding box center [905, 324] width 19 height 19
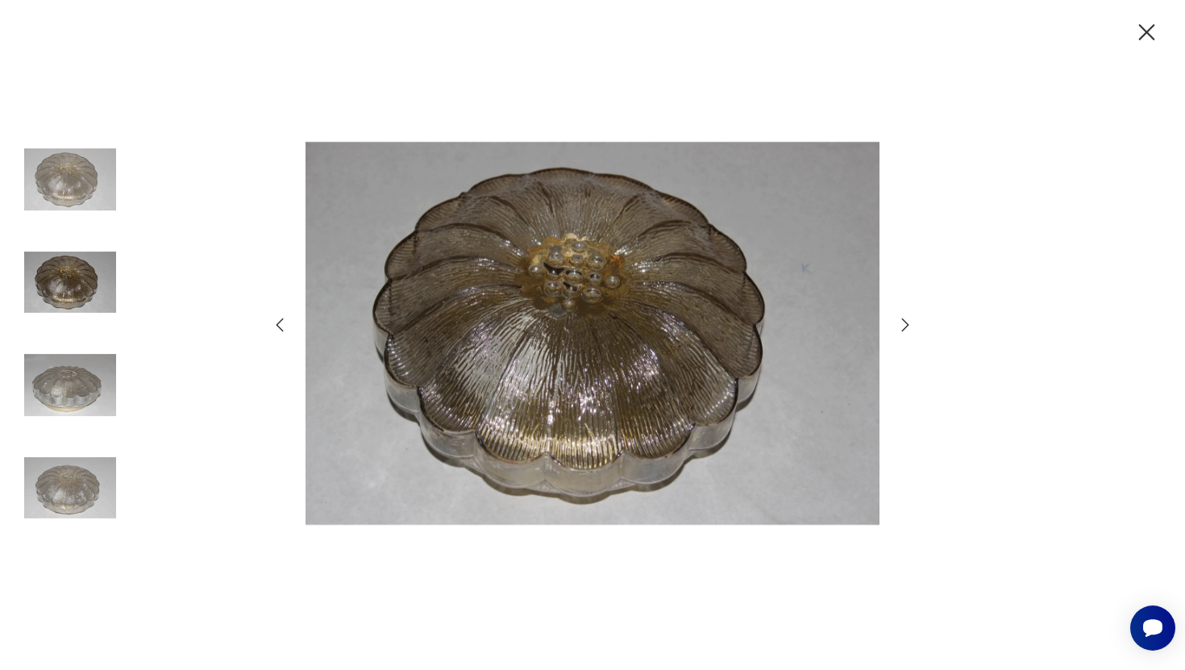
click at [906, 318] on icon "button" at bounding box center [905, 324] width 19 height 19
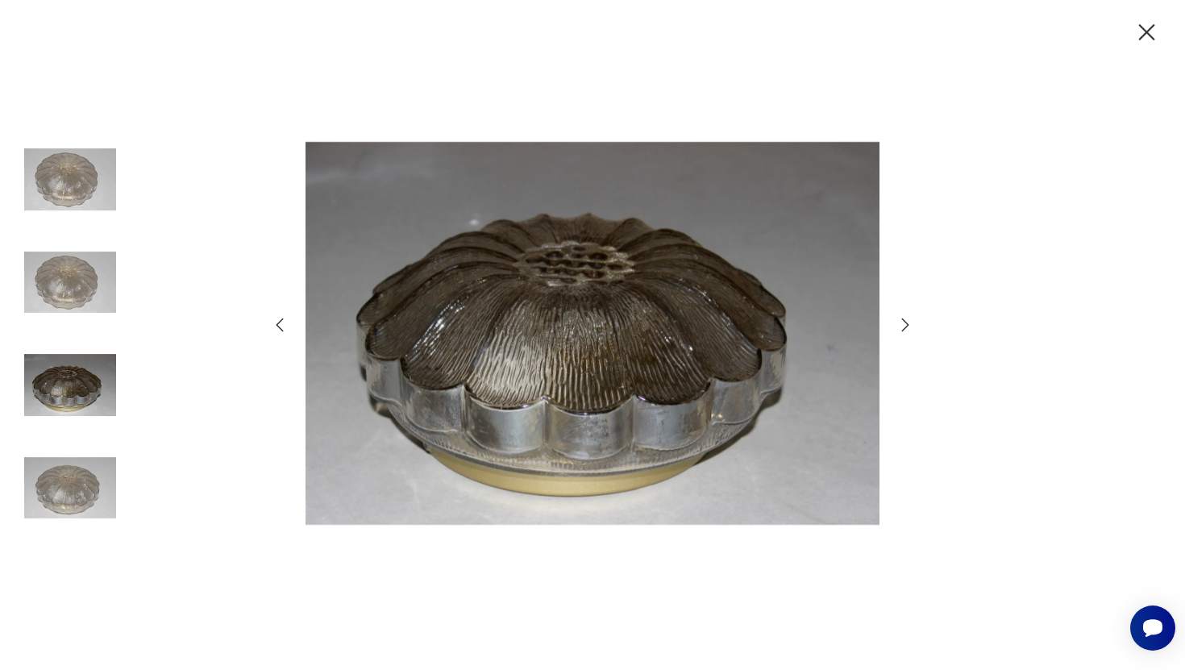
click at [906, 318] on icon "button" at bounding box center [905, 324] width 19 height 19
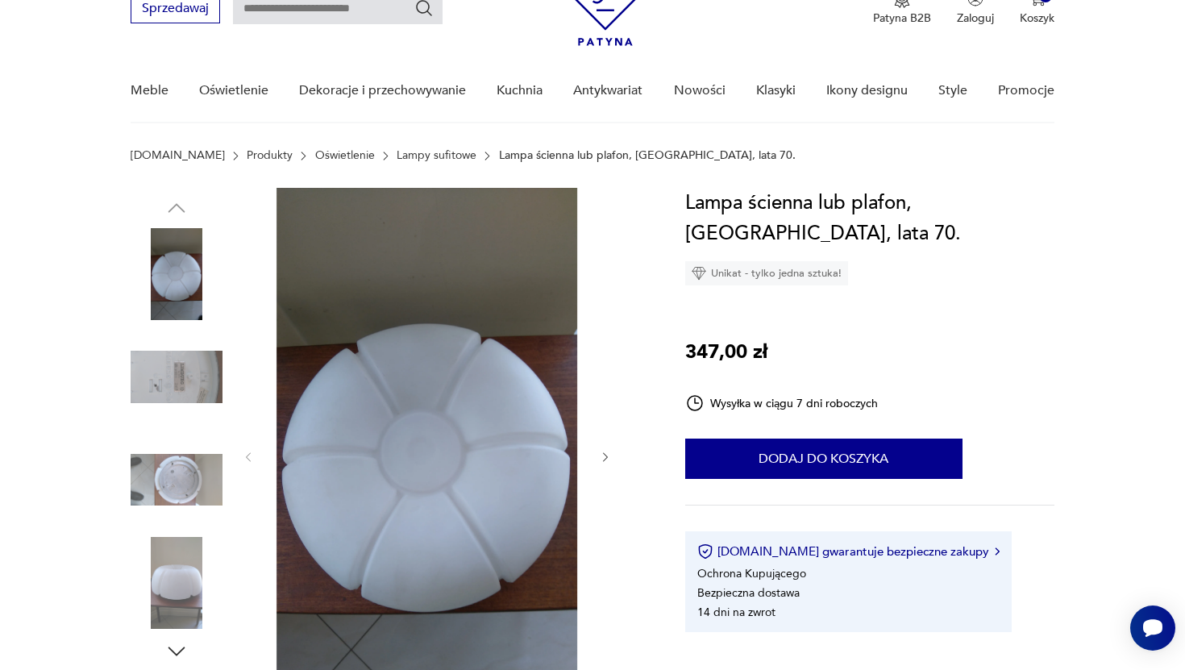
scroll to position [84, 0]
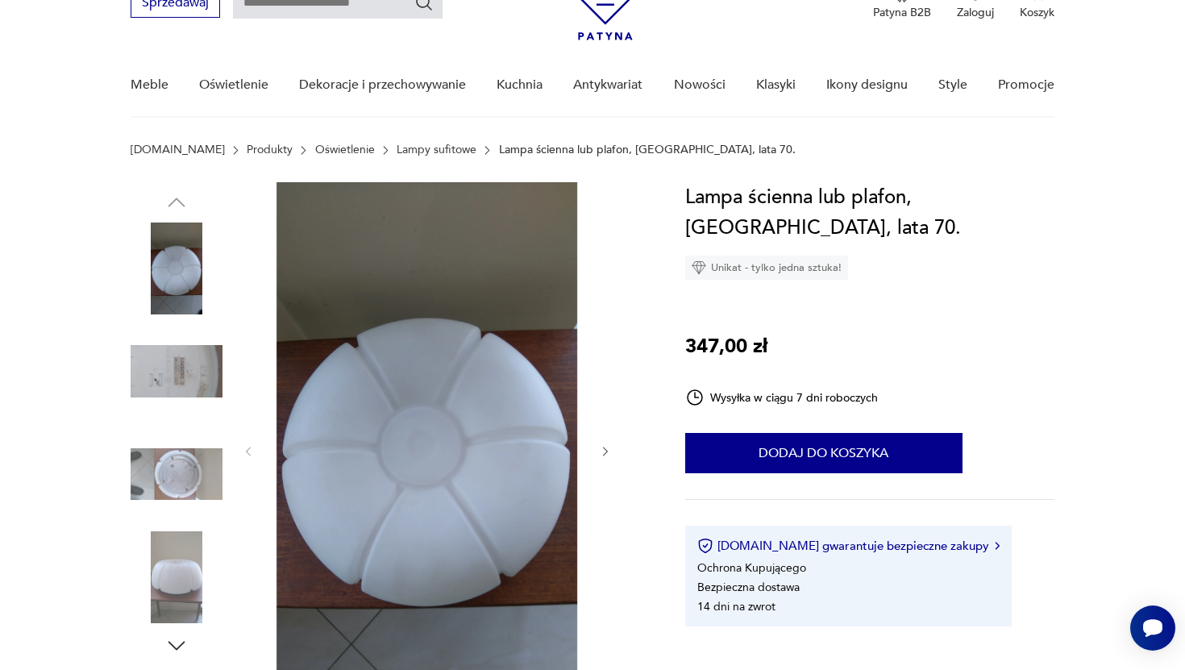
click at [606, 445] on icon "button" at bounding box center [606, 452] width 14 height 14
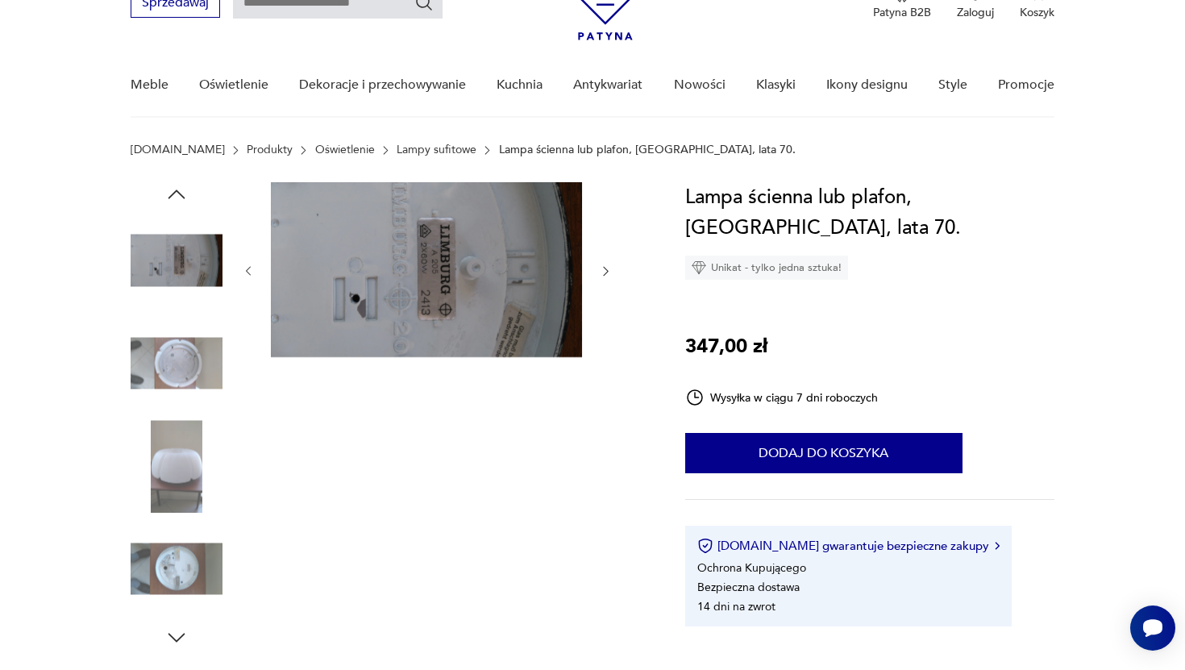
click at [602, 269] on icon "button" at bounding box center [606, 272] width 14 height 14
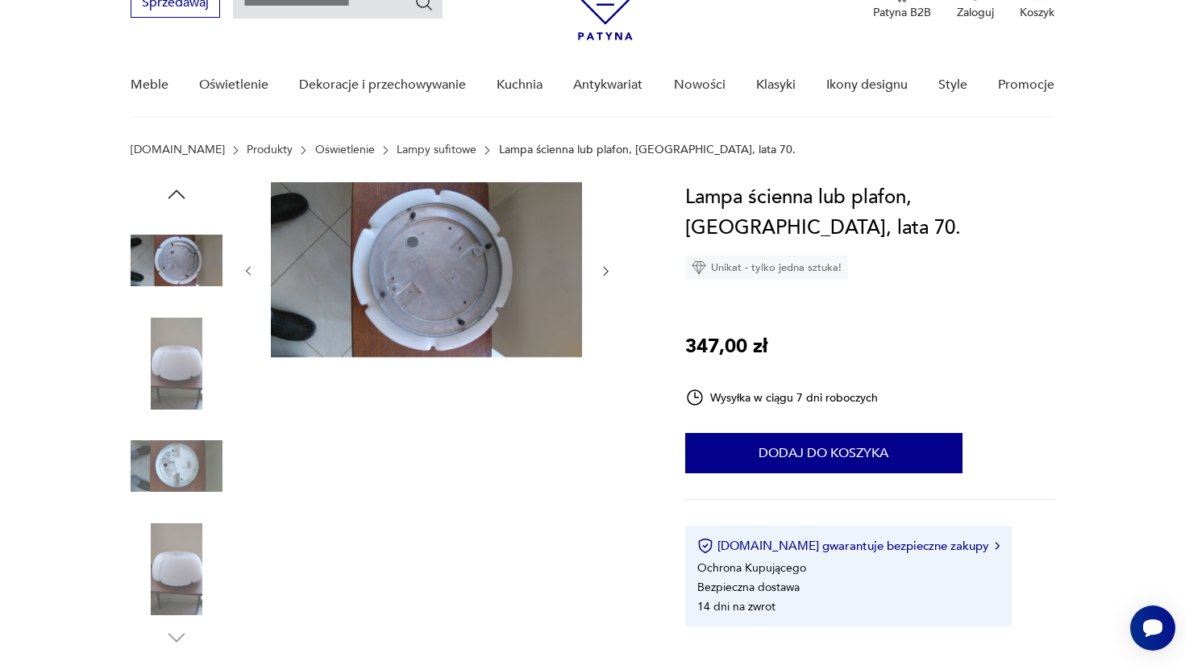
click at [602, 269] on icon "button" at bounding box center [606, 272] width 14 height 14
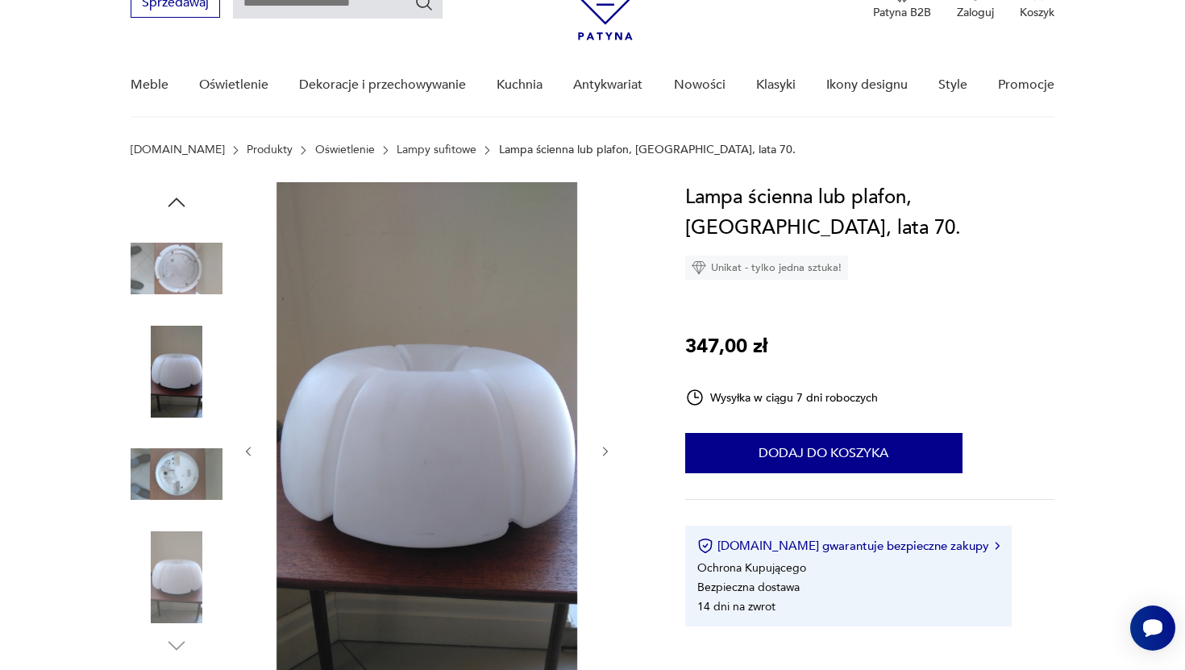
click at [598, 450] on div at bounding box center [427, 451] width 371 height 539
